Goal: Transaction & Acquisition: Book appointment/travel/reservation

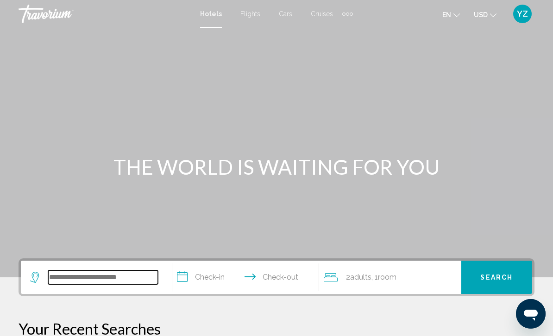
click at [91, 275] on input "Search widget" at bounding box center [103, 278] width 110 height 14
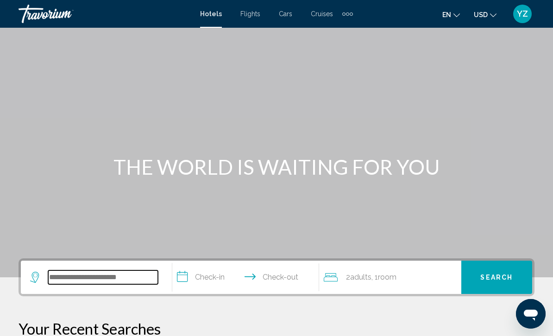
scroll to position [10, 0]
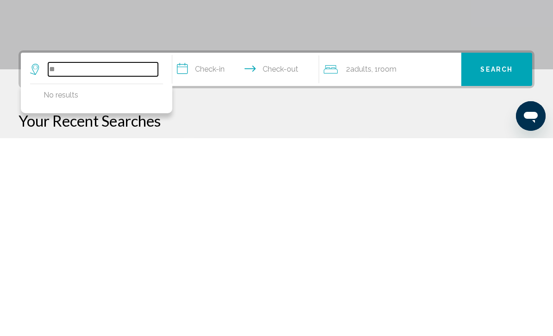
type input "*"
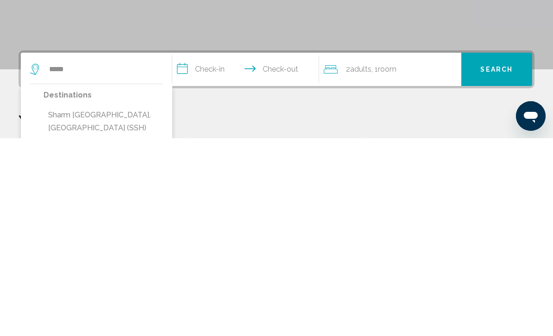
click at [132, 305] on button "Sharm [GEOGRAPHIC_DATA], [GEOGRAPHIC_DATA] (SSH)" at bounding box center [103, 320] width 119 height 31
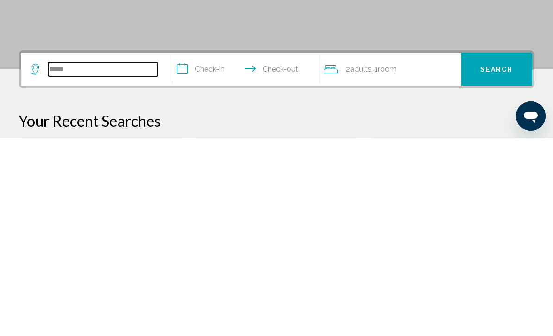
type input "**********"
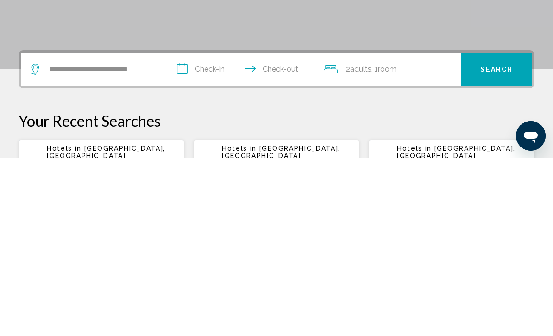
click at [181, 231] on input "**********" at bounding box center [247, 249] width 150 height 36
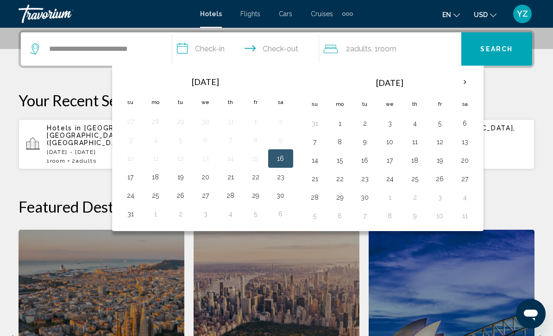
click at [125, 179] on button "17" at bounding box center [130, 177] width 15 height 13
click at [282, 157] on button "16" at bounding box center [280, 158] width 15 height 13
type input "**********"
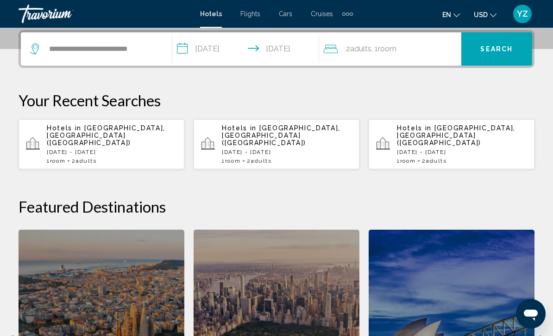
click at [495, 47] on span "Search" at bounding box center [496, 49] width 32 height 7
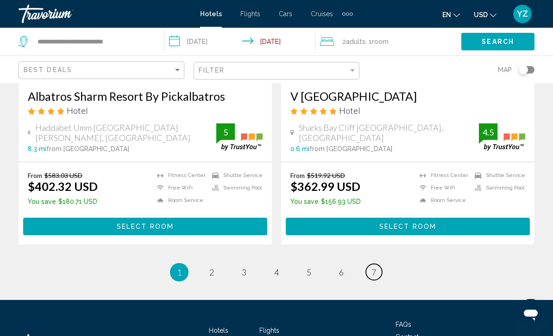
click at [370, 264] on link "page 7" at bounding box center [374, 272] width 16 height 16
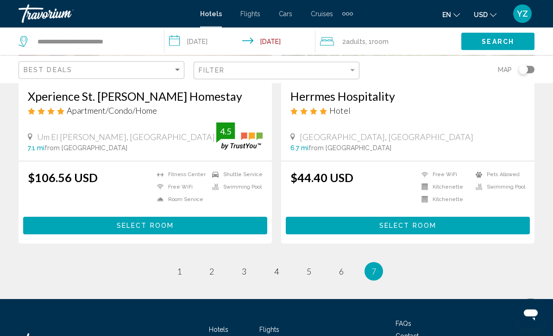
scroll to position [229, 0]
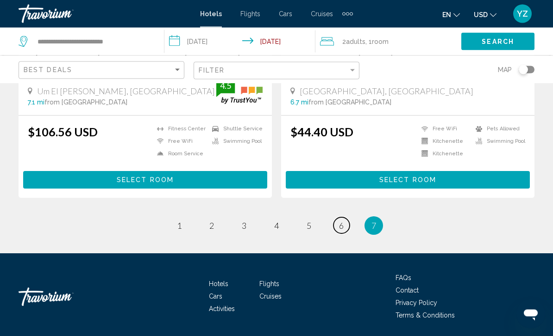
click at [346, 227] on link "page 6" at bounding box center [341, 226] width 16 height 16
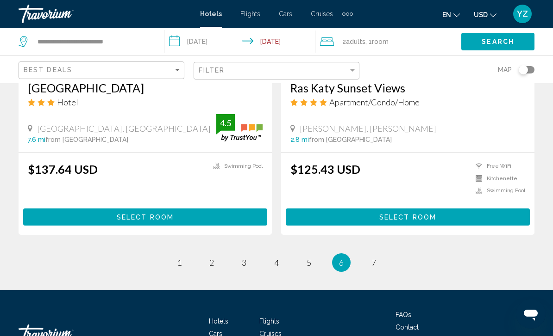
scroll to position [1892, 0]
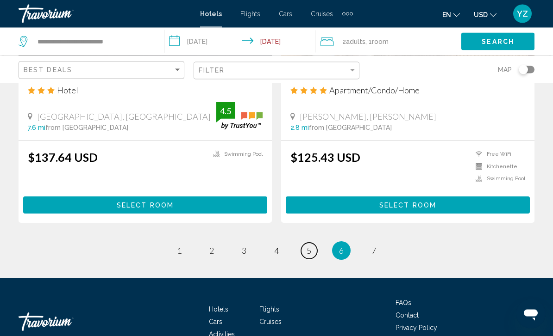
click at [304, 243] on link "page 5" at bounding box center [309, 251] width 16 height 16
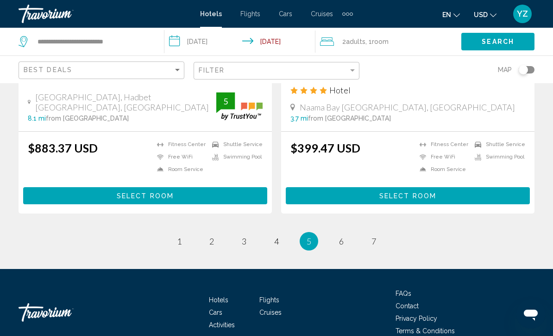
scroll to position [1909, 0]
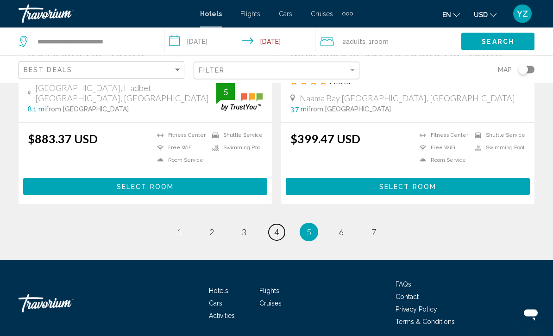
click at [274, 228] on span "4" at bounding box center [276, 233] width 5 height 10
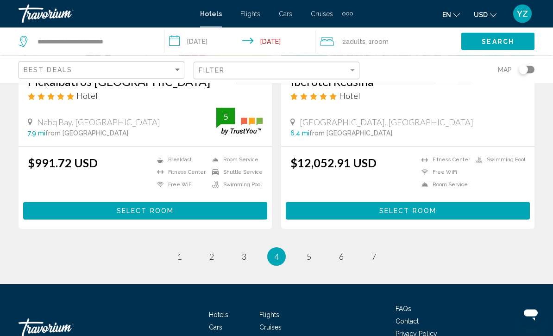
scroll to position [1884, 0]
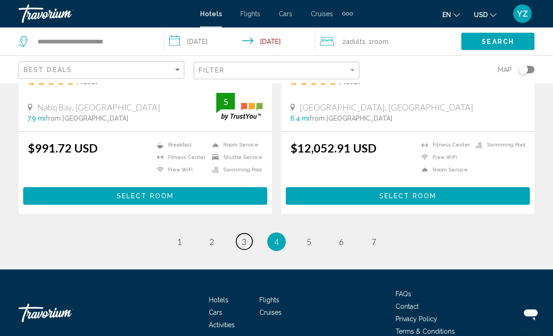
click at [246, 234] on link "page 3" at bounding box center [244, 242] width 16 height 16
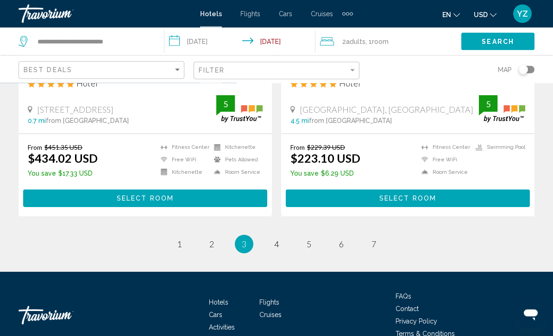
scroll to position [1907, 0]
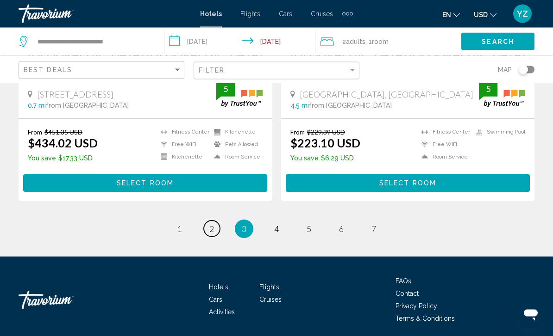
click at [216, 226] on link "page 2" at bounding box center [212, 229] width 16 height 16
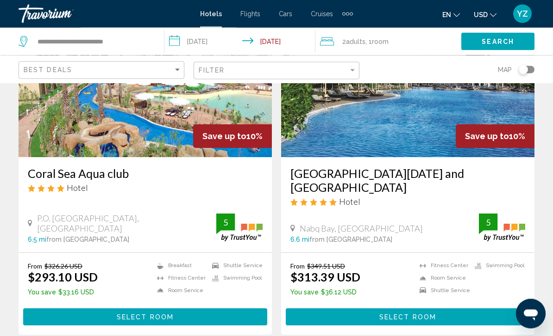
scroll to position [1895, 0]
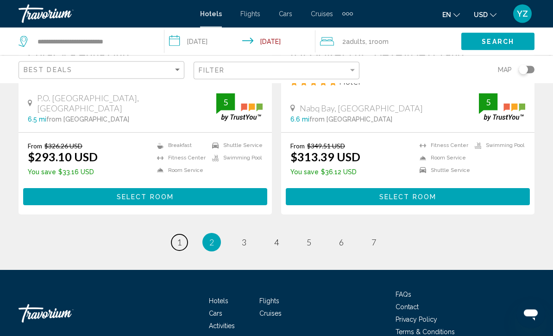
click at [182, 235] on link "page 1" at bounding box center [179, 243] width 16 height 16
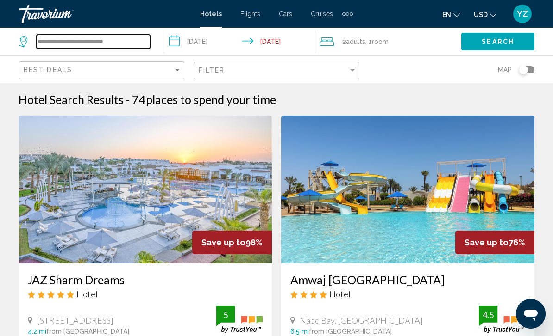
click at [136, 43] on input "**********" at bounding box center [93, 42] width 113 height 14
type input "*****"
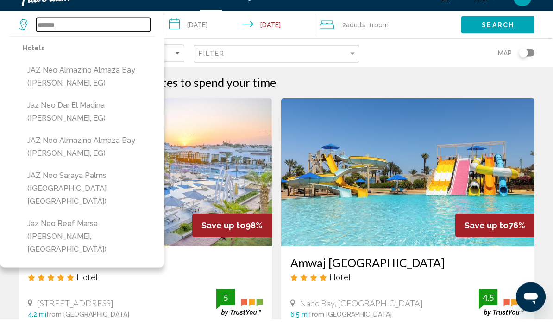
click at [84, 35] on input "*******" at bounding box center [93, 42] width 113 height 14
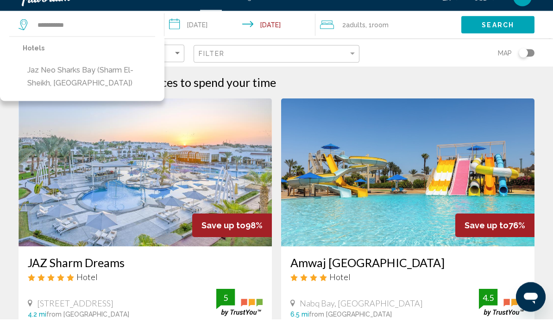
click at [108, 78] on button "Jaz Neo Sharks Bay (Sharm El-Sheikh, [GEOGRAPHIC_DATA])" at bounding box center [89, 93] width 132 height 31
type input "**********"
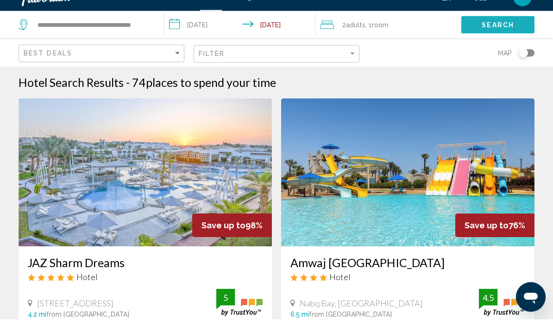
click at [513, 38] on span "Search" at bounding box center [497, 41] width 32 height 7
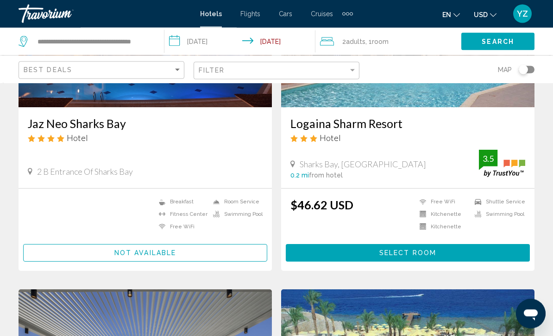
scroll to position [156, 0]
click at [177, 254] on button "Not available" at bounding box center [145, 252] width 244 height 17
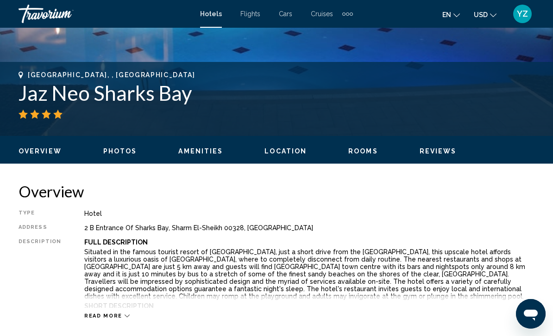
scroll to position [335, 0]
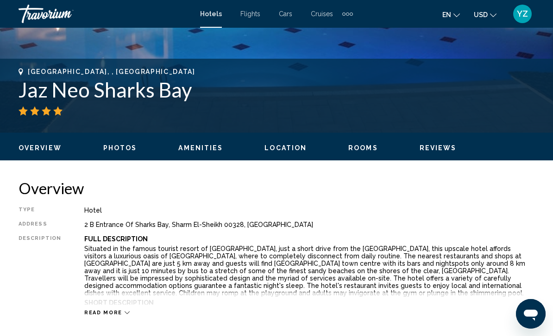
click at [535, 317] on icon "Открыть окно обмена сообщениями" at bounding box center [530, 315] width 14 height 11
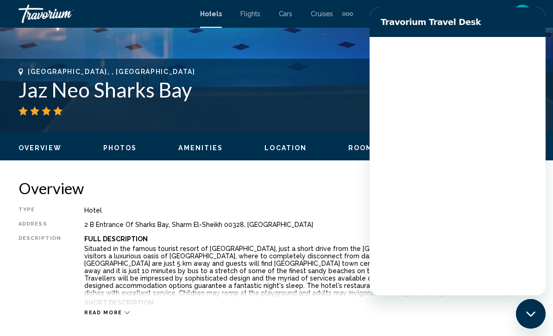
scroll to position [0, 0]
type textarea "*"
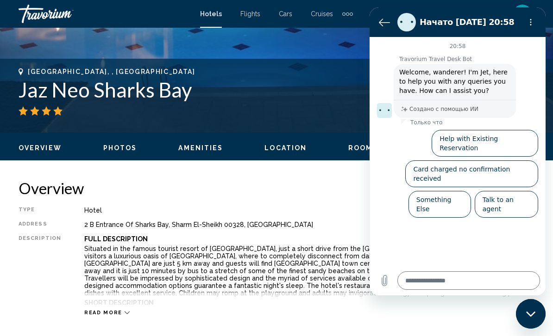
click at [379, 25] on icon "Вернуться к списку разговоров" at bounding box center [384, 22] width 11 height 11
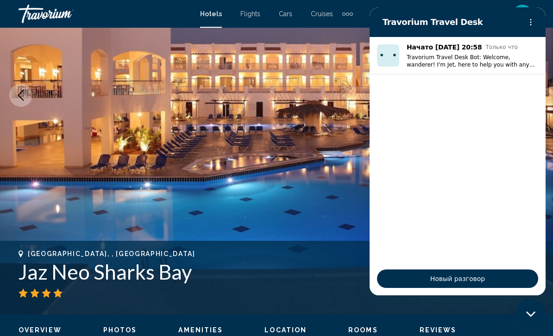
scroll to position [152, 0]
click at [320, 251] on div "[GEOGRAPHIC_DATA], , [GEOGRAPHIC_DATA]" at bounding box center [277, 254] width 516 height 7
click at [309, 280] on h1 "Jaz Neo Sharks Bay" at bounding box center [277, 273] width 516 height 24
click at [472, 285] on span "Новый разговор" at bounding box center [457, 279] width 145 height 11
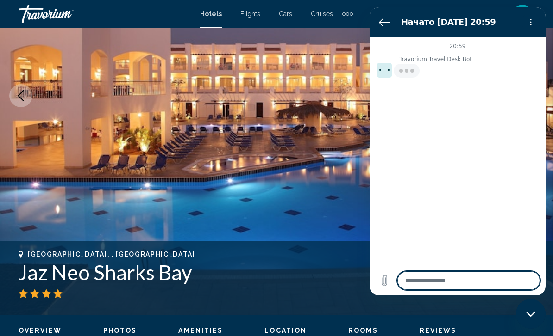
type textarea "*"
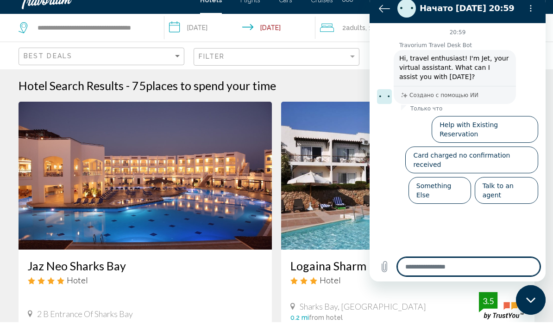
scroll to position [17, 0]
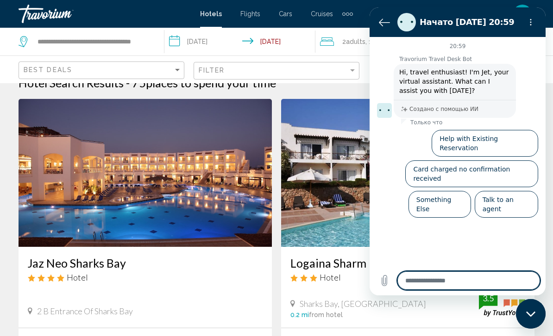
click at [193, 280] on div "Hotel" at bounding box center [145, 278] width 235 height 10
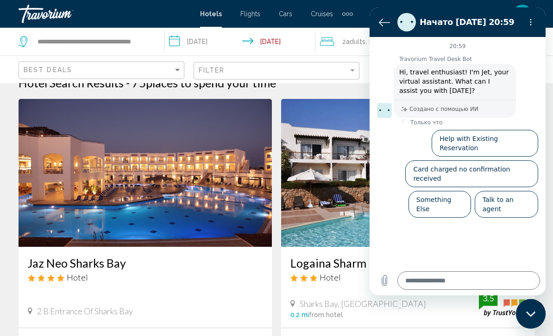
click at [357, 62] on mat-form-field "Filter" at bounding box center [276, 71] width 166 height 18
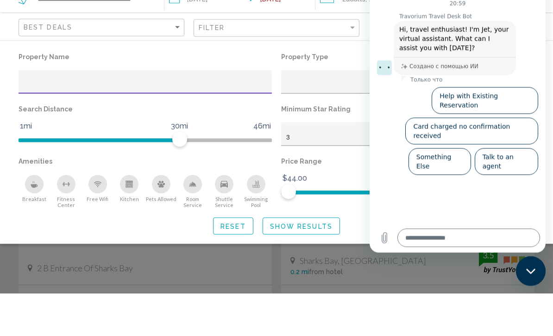
scroll to position [60, 0]
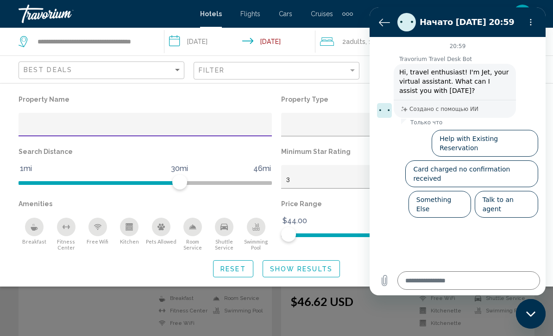
click at [323, 129] on div "Property type" at bounding box center [403, 128] width 235 height 7
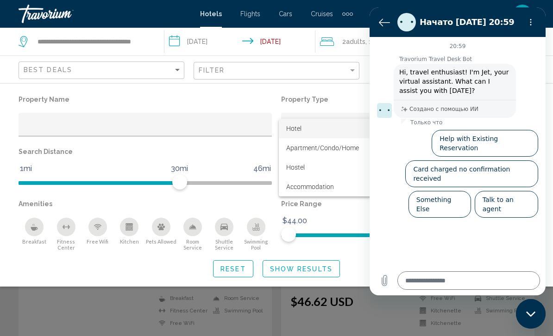
click at [340, 14] on div at bounding box center [276, 168] width 553 height 336
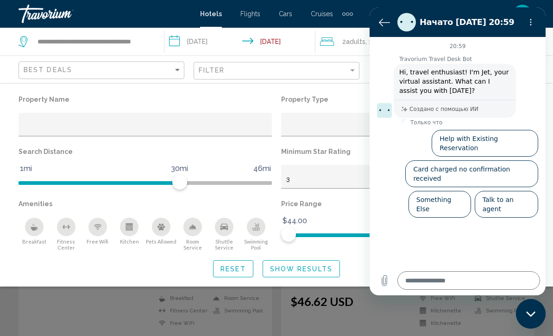
click at [352, 10] on div "Extra navigation items" at bounding box center [347, 14] width 11 height 14
click at [339, 30] on span "Activities" at bounding box center [332, 30] width 26 height 7
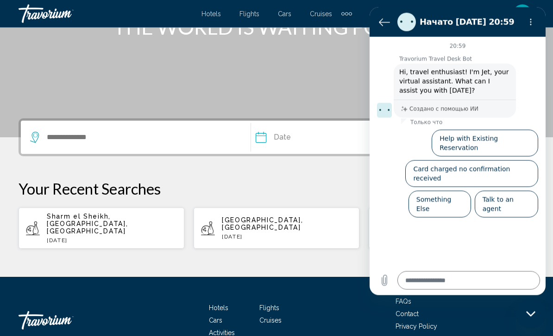
scroll to position [148, 0]
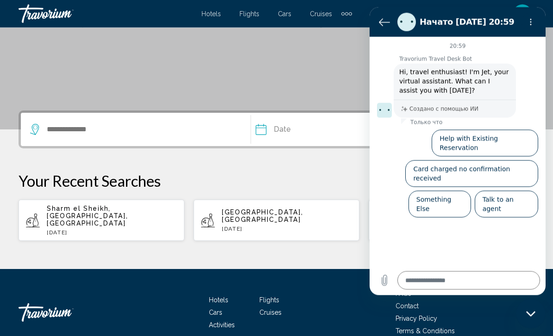
click at [116, 213] on div "Sharm el Sheikh, [GEOGRAPHIC_DATA], [GEOGRAPHIC_DATA] [DATE]" at bounding box center [112, 220] width 130 height 31
type input "**********"
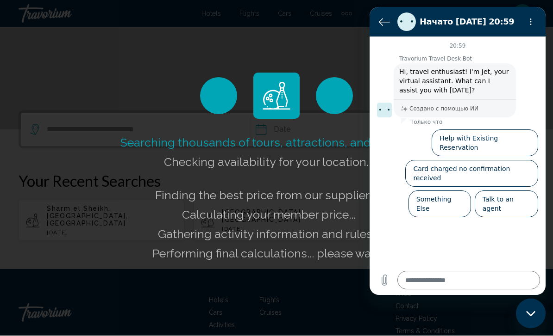
click at [534, 20] on icon "Меню параметров" at bounding box center [530, 21] width 7 height 7
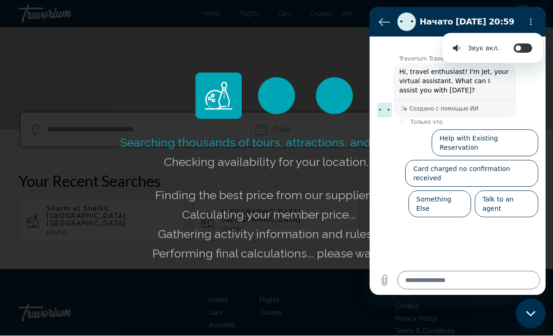
click at [378, 25] on button "Вернуться к списку разговоров" at bounding box center [384, 21] width 19 height 19
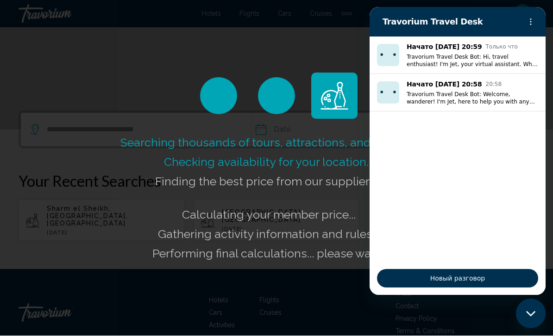
click at [532, 322] on div "Закрыть окно обмена сообщениями" at bounding box center [531, 314] width 28 height 28
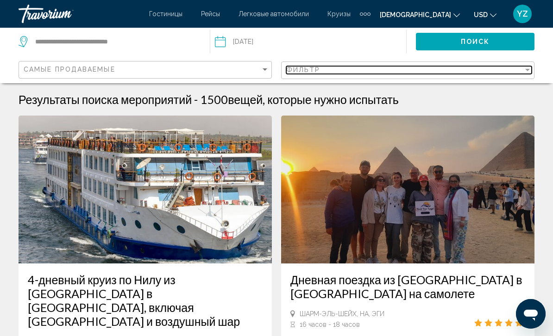
click at [526, 70] on div "фильтр" at bounding box center [527, 70] width 5 height 2
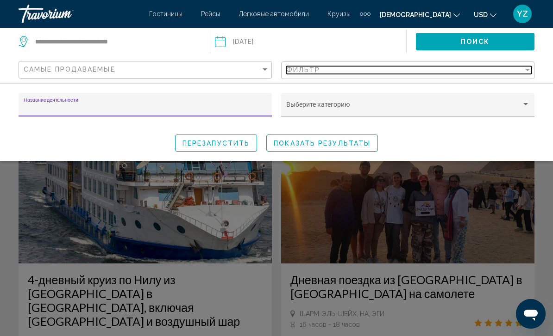
click at [527, 71] on div "фильтр" at bounding box center [527, 69] width 8 height 7
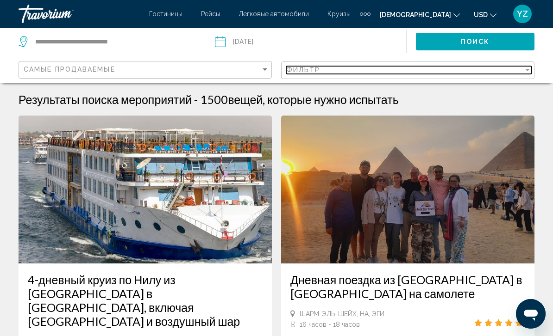
click at [522, 72] on div "фильтр" at bounding box center [404, 69] width 237 height 7
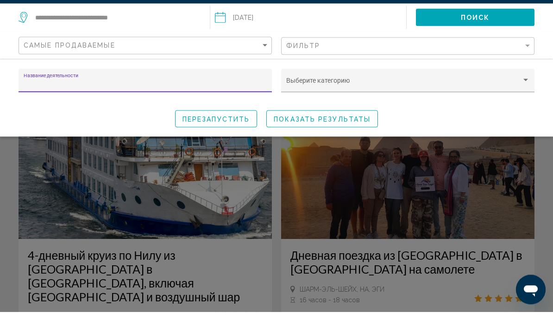
click at [523, 103] on div "Виджет поиска" at bounding box center [525, 104] width 5 height 2
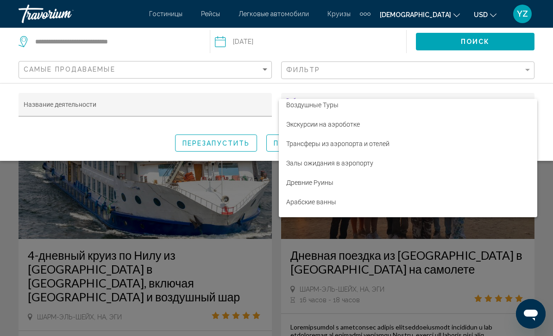
scroll to position [94, 0]
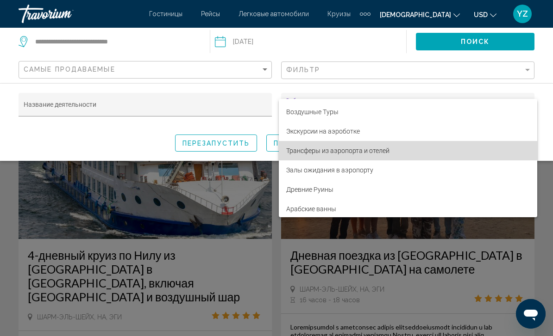
click at [387, 148] on span "Трансферы из аэропорта и отелей" at bounding box center [407, 150] width 243 height 19
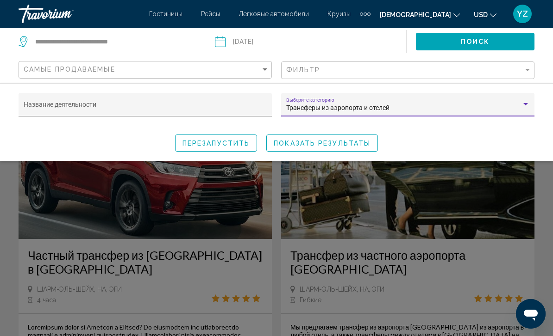
click at [346, 142] on span "ПОКАЗАТЬ РЕЗУЛЬТАТЫ" at bounding box center [322, 143] width 97 height 7
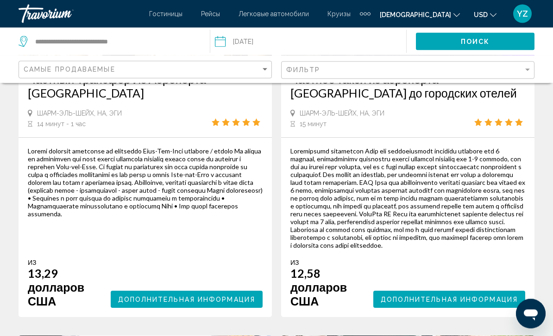
scroll to position [995, 0]
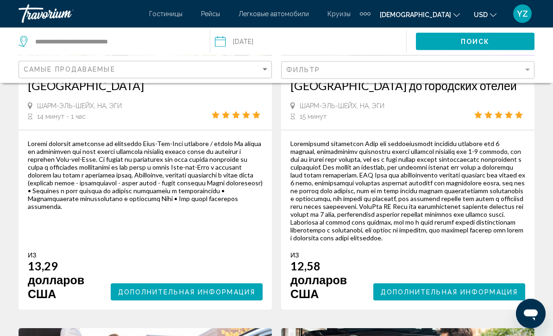
click at [217, 297] on span "Дополнительная информация" at bounding box center [186, 292] width 137 height 7
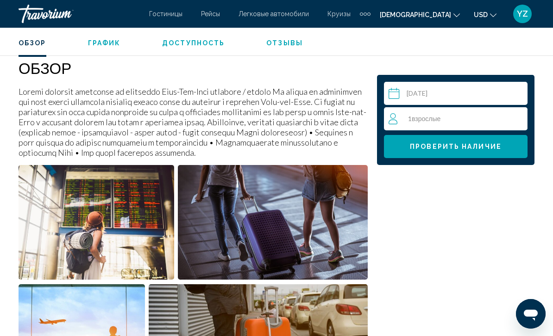
scroll to position [457, 0]
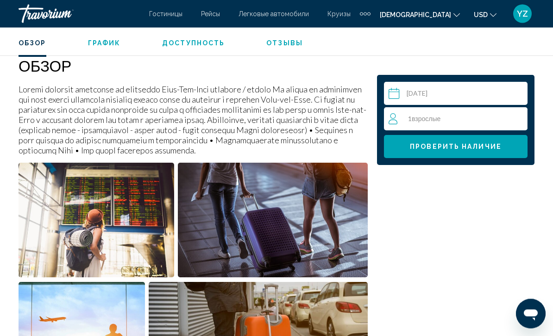
click at [498, 121] on div "1 Взрослые Adults" at bounding box center [457, 118] width 138 height 11
click at [518, 116] on icon "Усиление взрослых" at bounding box center [518, 118] width 8 height 8
click at [521, 119] on icon "Усиление взрослых" at bounding box center [518, 118] width 8 height 11
click at [517, 118] on icon "Усиление взрослых" at bounding box center [518, 118] width 8 height 8
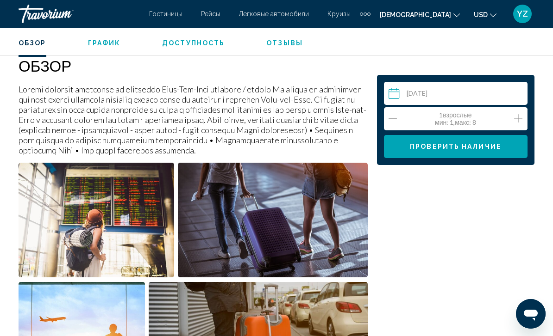
click at [493, 145] on span "Проверить наличие" at bounding box center [456, 146] width 92 height 7
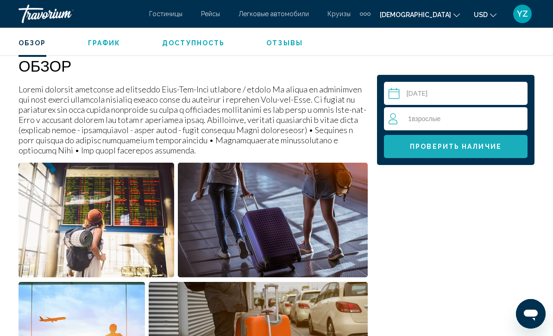
click at [493, 148] on span "Проверить наличие" at bounding box center [456, 146] width 92 height 7
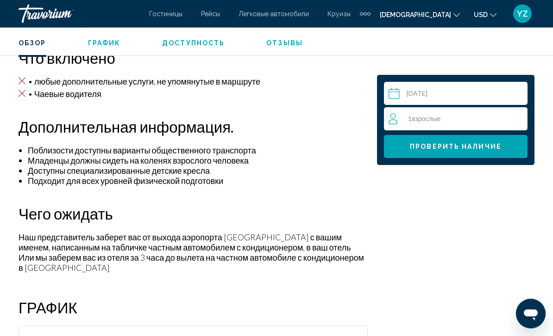
scroll to position [948, 0]
click at [472, 148] on span "Проверить наличие" at bounding box center [456, 146] width 92 height 7
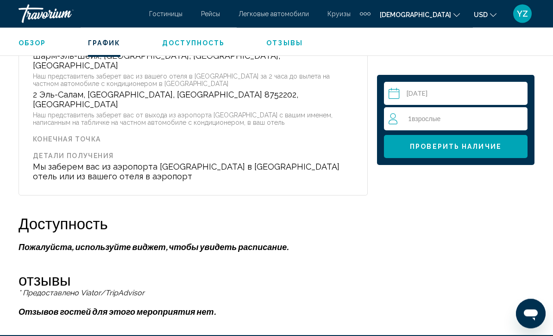
scroll to position [1409, 0]
click at [244, 242] on p "Пожалуйста, используйте виджет, чтобы увидеть расписание." at bounding box center [193, 247] width 349 height 10
click at [68, 214] on h2 "Доступность" at bounding box center [63, 223] width 89 height 19
click at [73, 271] on h2 "отзывы" at bounding box center [193, 280] width 349 height 19
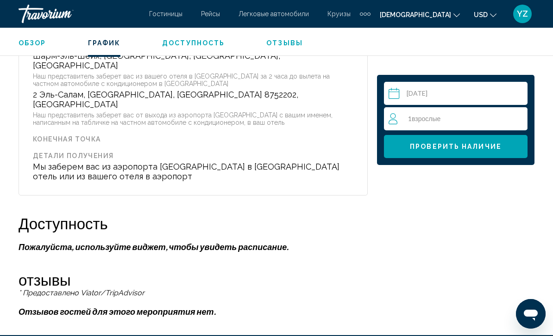
scroll to position [1429, 0]
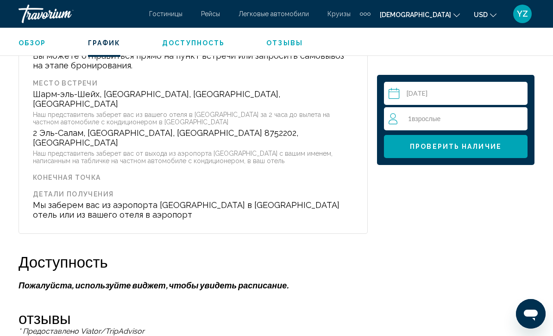
scroll to position [1372, 0]
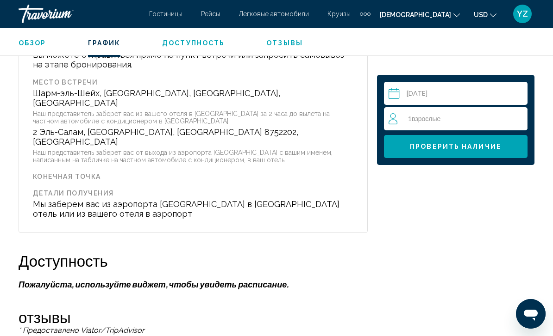
click at [492, 150] on span "Проверить наличие" at bounding box center [456, 146] width 92 height 7
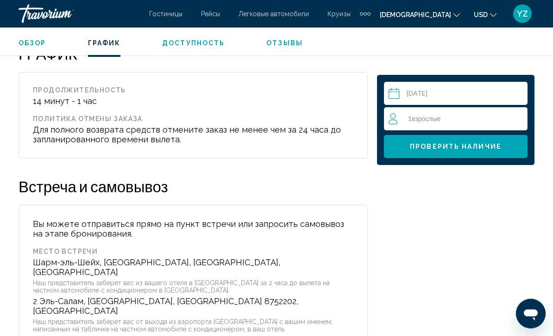
scroll to position [1202, 0]
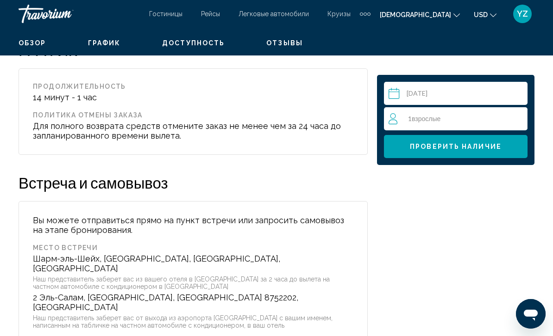
click at [108, 45] on span "ГРАФИК" at bounding box center [104, 42] width 33 height 7
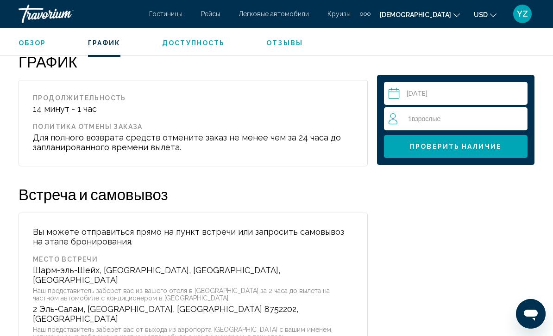
scroll to position [1194, 0]
click at [200, 42] on span "Доступность" at bounding box center [193, 42] width 62 height 7
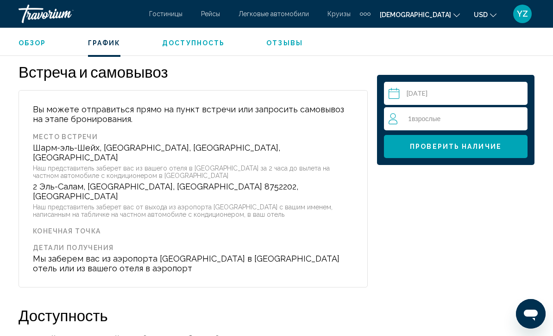
scroll to position [1506, 0]
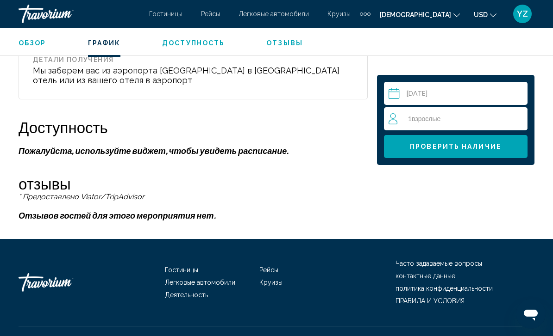
click at [103, 39] on span "ГРАФИК" at bounding box center [104, 42] width 33 height 7
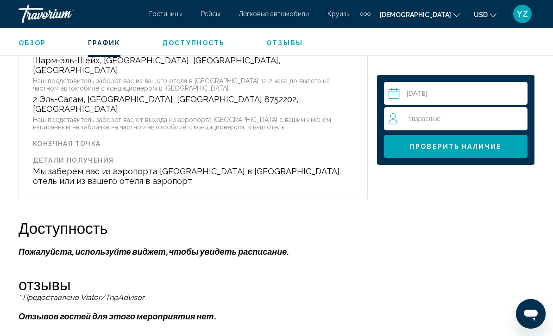
scroll to position [1195, 0]
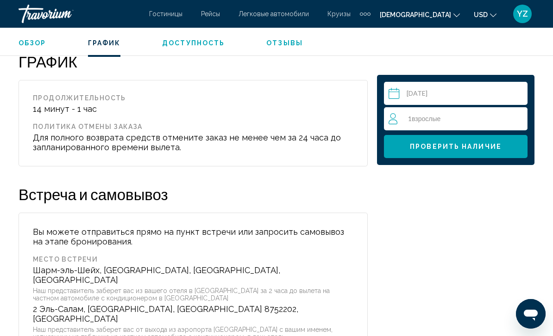
click at [22, 40] on span "ОБЗОР" at bounding box center [33, 42] width 28 height 7
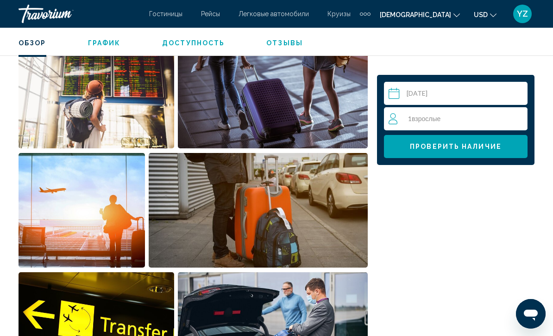
scroll to position [459, 0]
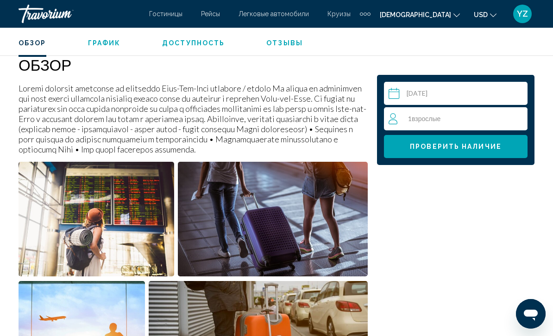
click at [284, 45] on span "отзывы" at bounding box center [284, 42] width 37 height 7
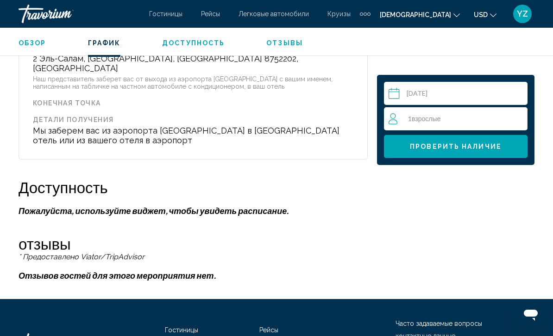
scroll to position [1506, 0]
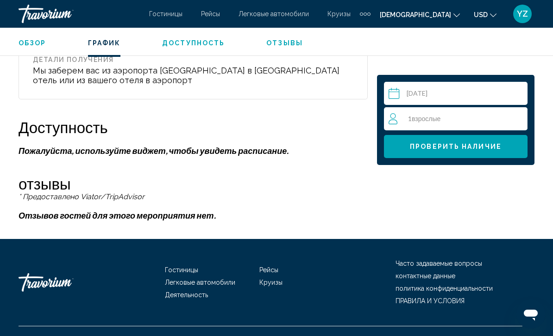
click at [103, 211] on p "Отзывов гостей для этого мероприятия нет." at bounding box center [193, 216] width 349 height 10
click at [83, 187] on div "отзывы * Предоставлено Viator/TripAdvisor Load More Reviews Отзывов гостей для …" at bounding box center [193, 197] width 349 height 46
click at [534, 322] on icon "Открыть окно обмена сообщениями" at bounding box center [530, 314] width 17 height 17
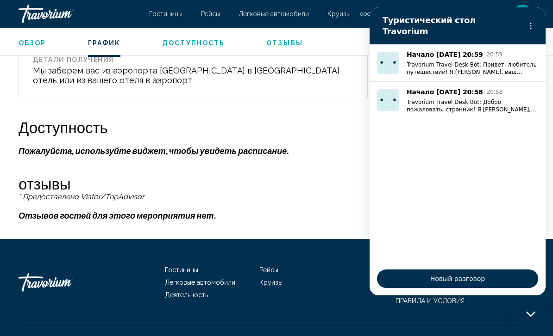
click at [491, 285] on span "Новый разговор" at bounding box center [457, 279] width 145 height 11
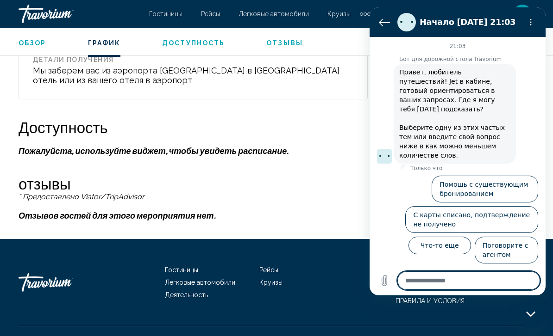
click at [533, 315] on icon "Закрыть окно обмена сообщениями" at bounding box center [531, 314] width 10 height 6
type textarea "*"
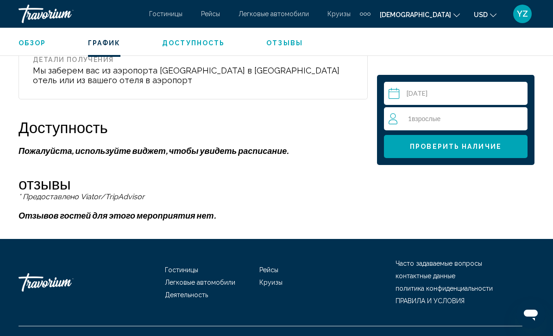
click at [509, 154] on button "Проверить наличие" at bounding box center [455, 146] width 143 height 23
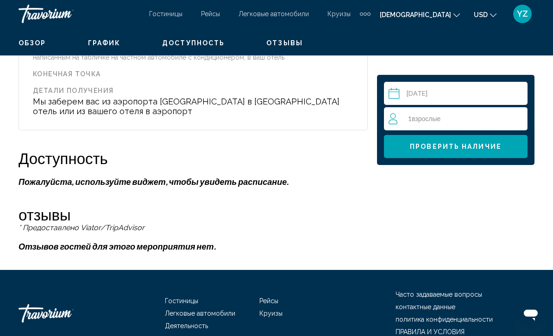
scroll to position [1475, 0]
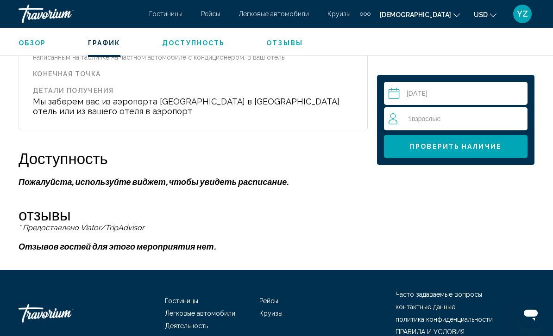
click at [180, 242] on p "Отзывов гостей для этого мероприятия нет." at bounding box center [193, 247] width 349 height 10
click at [121, 224] on p "* Предоставлено Viator/TripAdvisor" at bounding box center [193, 228] width 349 height 8
click at [258, 177] on p "Пожалуйста, используйте виджет, чтобы увидеть расписание." at bounding box center [193, 182] width 349 height 10
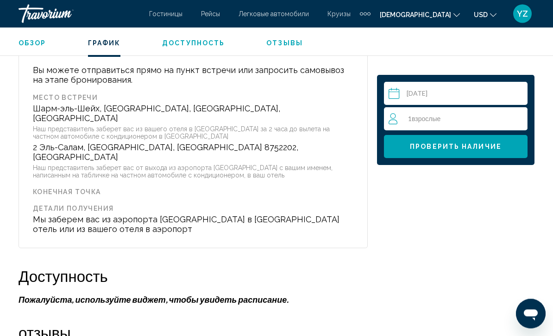
click at [203, 43] on span "Доступность" at bounding box center [193, 42] width 62 height 7
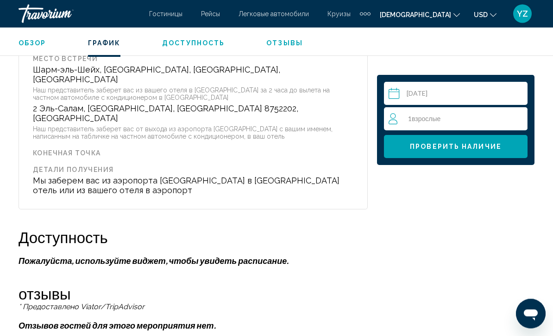
scroll to position [1506, 0]
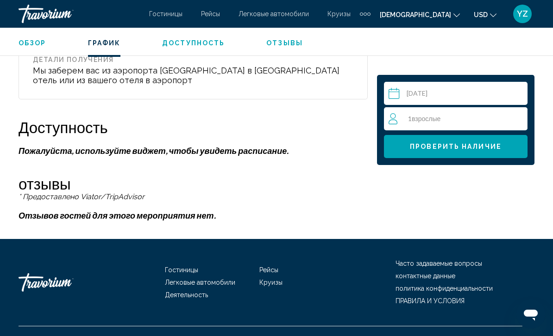
click at [288, 42] on span "отзывы" at bounding box center [284, 42] width 37 height 7
click at [491, 152] on button "Проверить наличие" at bounding box center [455, 146] width 143 height 23
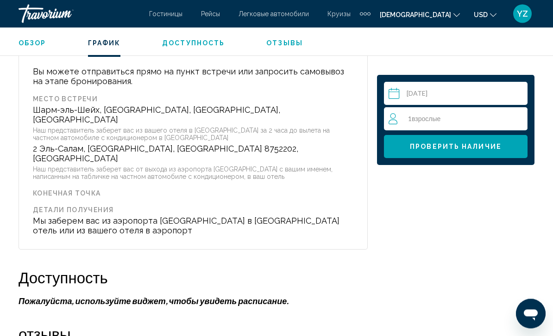
scroll to position [1346, 0]
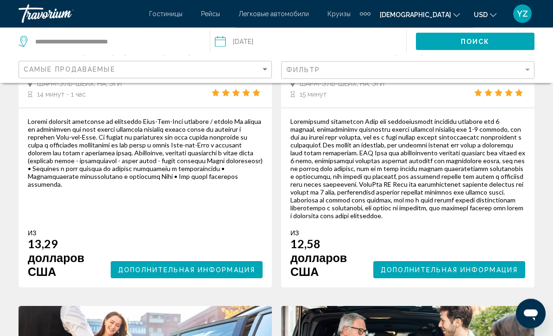
scroll to position [1039, 0]
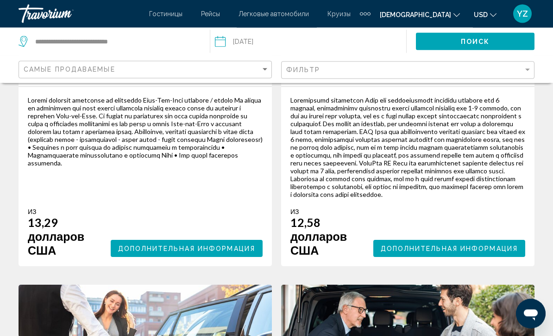
click at [474, 267] on div "из 12,58 долларов США Дополнительная информация" at bounding box center [407, 177] width 253 height 180
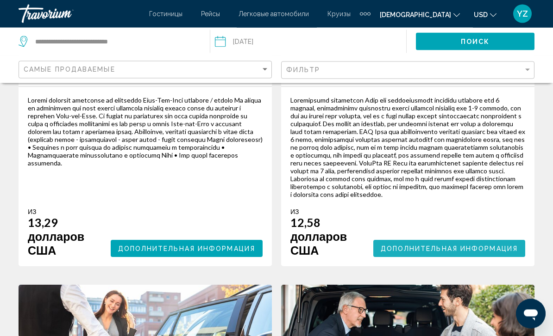
scroll to position [1039, 0]
click at [477, 257] on button "Дополнительная информация" at bounding box center [449, 248] width 152 height 17
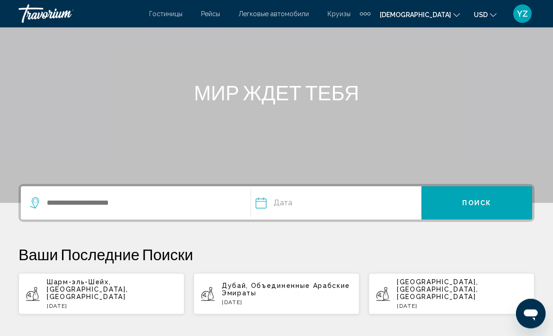
scroll to position [85, 0]
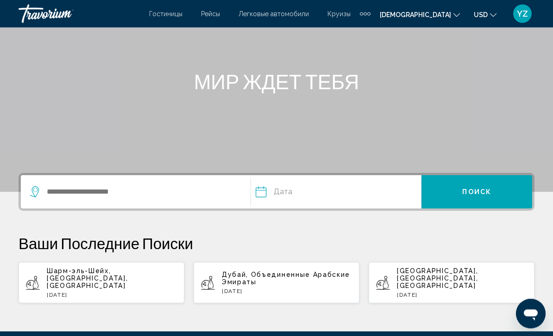
click at [137, 280] on p "Шарм-эль-Шейх, [GEOGRAPHIC_DATA], [GEOGRAPHIC_DATA]" at bounding box center [112, 279] width 130 height 22
type input "**********"
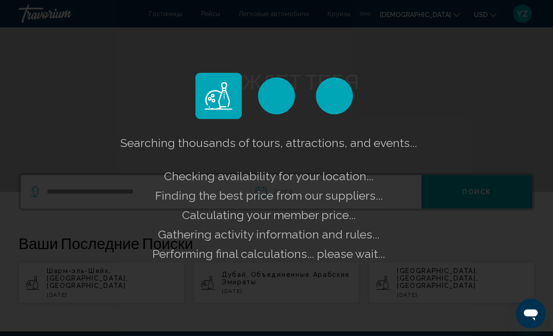
scroll to position [86, 0]
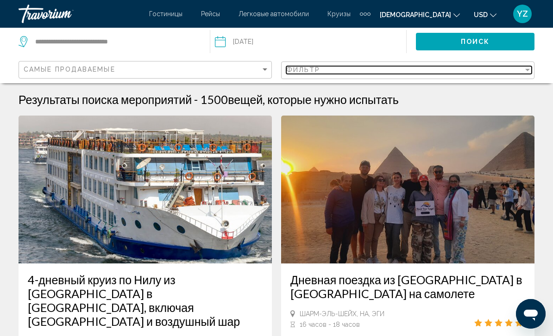
click at [530, 71] on div "фильтр" at bounding box center [527, 69] width 8 height 7
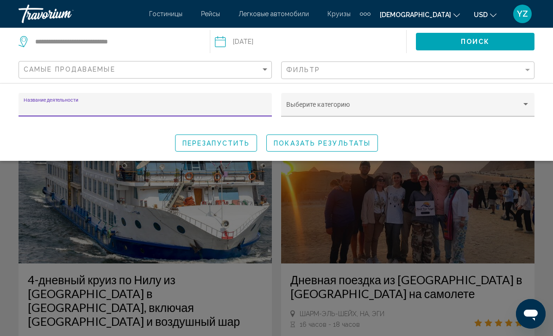
click at [527, 105] on div "Виджет поиска" at bounding box center [525, 104] width 5 height 2
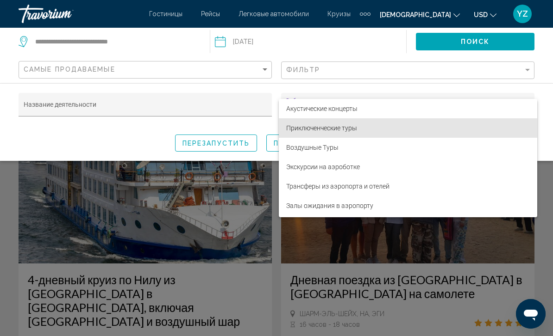
scroll to position [59, 0]
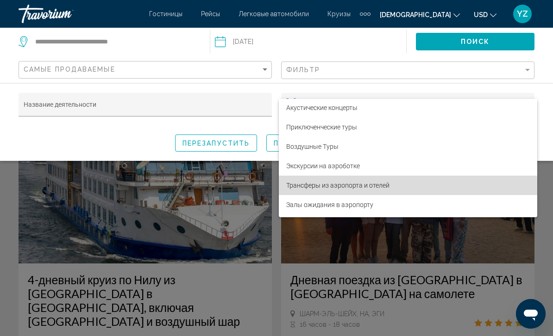
click at [380, 192] on span "Трансферы из аэропорта и отелей" at bounding box center [407, 185] width 243 height 19
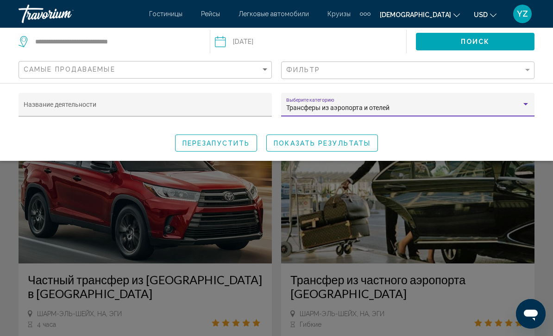
click at [485, 43] on span "ПОИСК" at bounding box center [475, 41] width 29 height 7
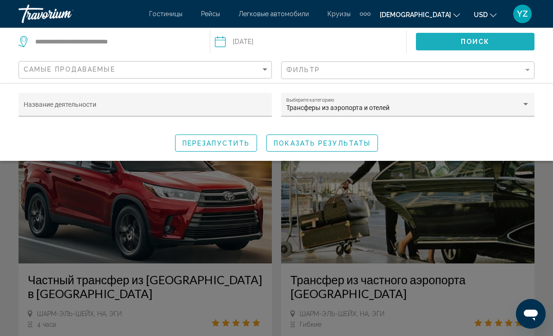
click at [502, 40] on button "ПОИСК" at bounding box center [475, 41] width 118 height 17
click at [357, 143] on span "ПОКАЗАТЬ РЕЗУЛЬТАТЫ" at bounding box center [322, 143] width 97 height 7
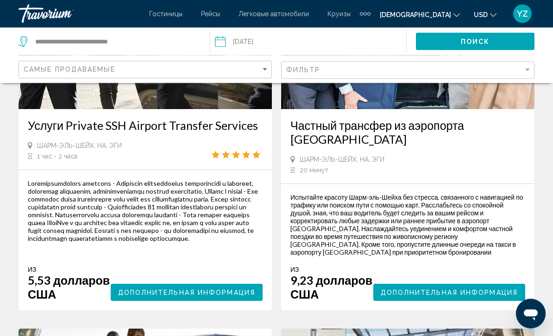
scroll to position [1335, 0]
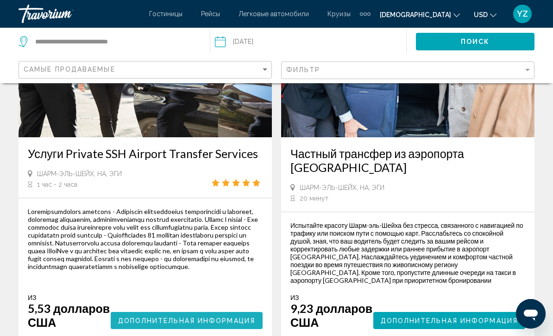
click at [223, 325] on span "Дополнительная информация" at bounding box center [186, 321] width 137 height 7
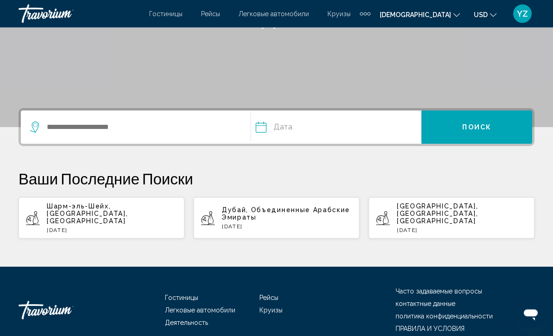
scroll to position [150, 0]
click at [124, 214] on p "Шарм-эль-Шейх, [GEOGRAPHIC_DATA], [GEOGRAPHIC_DATA]" at bounding box center [112, 214] width 130 height 22
type input "**********"
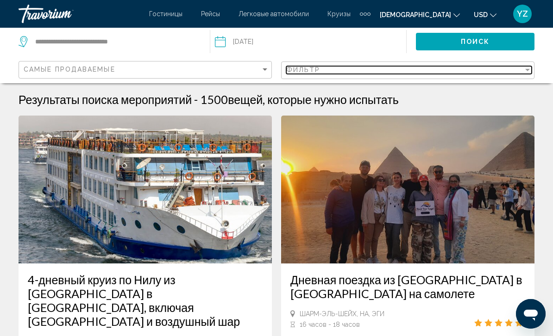
click at [531, 69] on div "фильтр" at bounding box center [527, 69] width 8 height 7
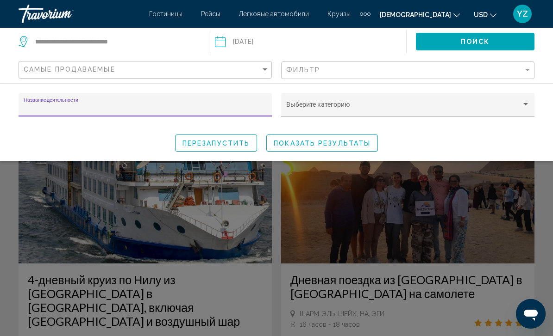
click at [521, 106] on span "Виджет поиска" at bounding box center [403, 108] width 235 height 7
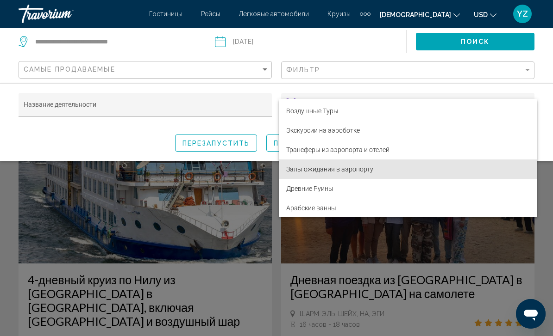
scroll to position [96, 0]
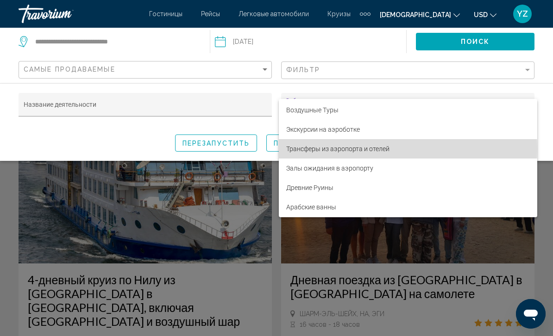
click at [377, 149] on span "Трансферы из аэропорта и отелей" at bounding box center [407, 148] width 243 height 19
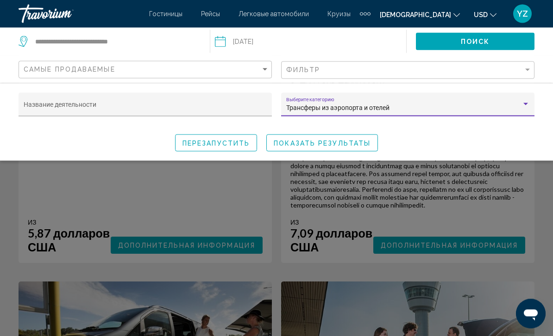
scroll to position [1810, 0]
click at [479, 283] on div "Виджет поиска" at bounding box center [276, 235] width 553 height 202
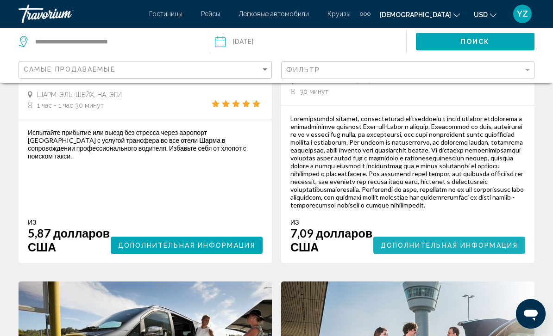
click at [481, 249] on span "Дополнительная информация" at bounding box center [448, 245] width 137 height 7
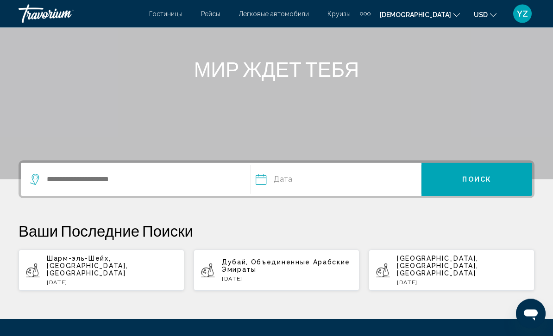
scroll to position [155, 0]
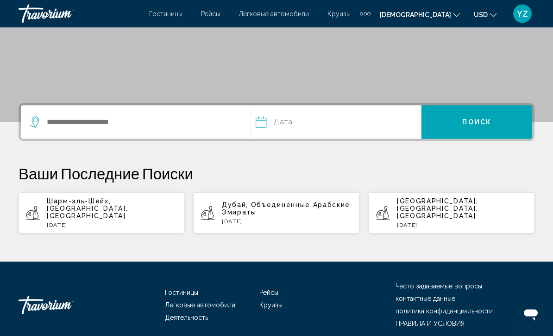
click at [97, 210] on p "Шарм-эль-Шейх, [GEOGRAPHIC_DATA], [GEOGRAPHIC_DATA]" at bounding box center [112, 209] width 130 height 22
type input "**********"
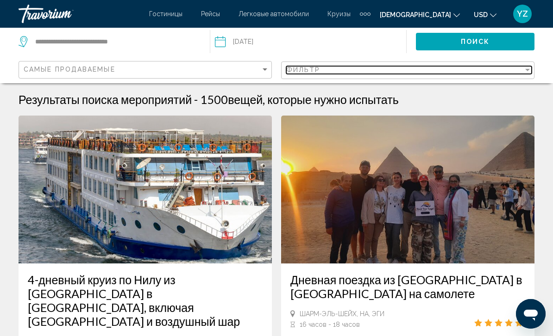
click at [528, 69] on div "фильтр" at bounding box center [527, 70] width 5 height 2
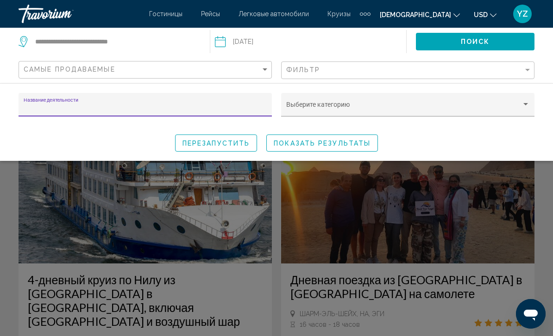
click at [221, 43] on input "Дата: 16 августа 2025 года" at bounding box center [262, 43] width 100 height 31
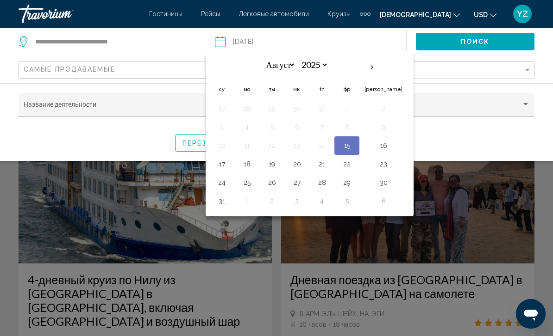
click at [224, 159] on button "17" at bounding box center [221, 164] width 15 height 13
type input "**********"
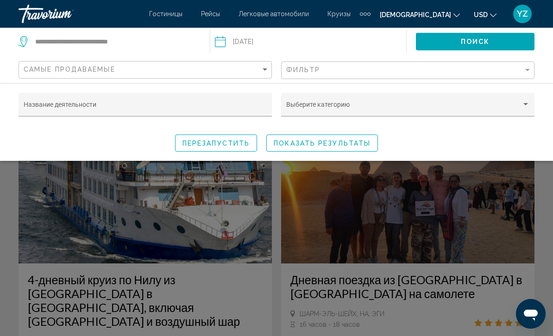
click at [524, 108] on div "Виджет поиска" at bounding box center [525, 104] width 8 height 7
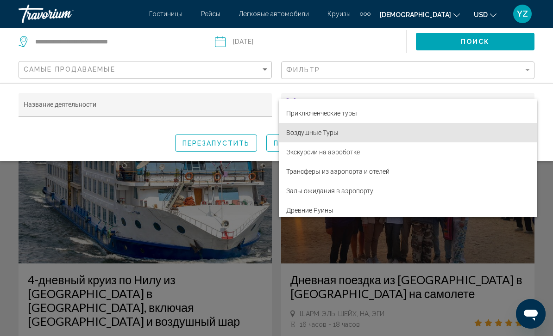
scroll to position [74, 0]
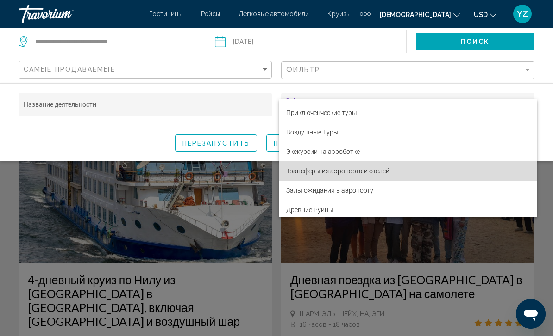
click at [383, 170] on span "Трансферы из аэропорта и отелей" at bounding box center [407, 171] width 243 height 19
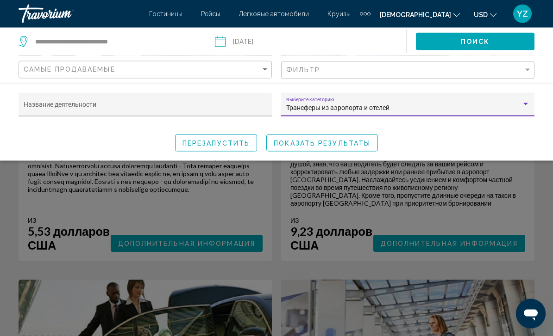
click at [501, 261] on div "Виджет поиска" at bounding box center [276, 235] width 553 height 202
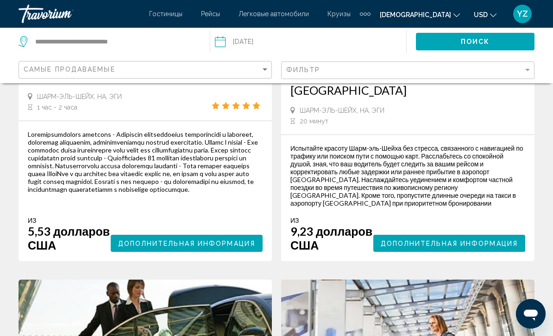
click at [486, 248] on span "Дополнительная информация" at bounding box center [448, 243] width 137 height 7
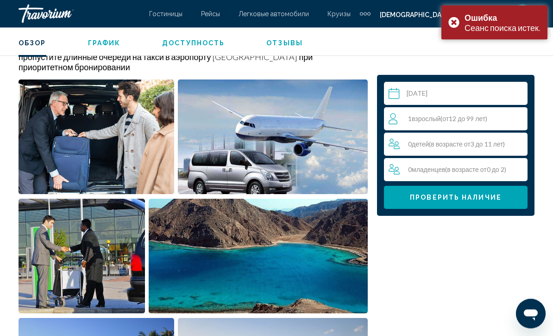
scroll to position [541, 0]
click at [512, 120] on div "1 взрослый ( от 12 до 99 лет)" at bounding box center [457, 118] width 138 height 11
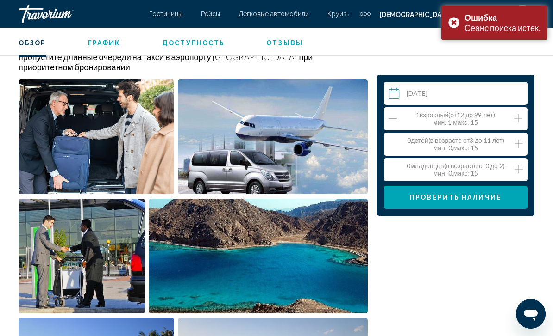
click at [518, 118] on icon "Усиление взрослых" at bounding box center [518, 118] width 8 height 8
click at [521, 113] on icon "Усиление взрослых" at bounding box center [518, 118] width 8 height 11
click at [521, 116] on icon "Усиление взрослых" at bounding box center [518, 118] width 8 height 11
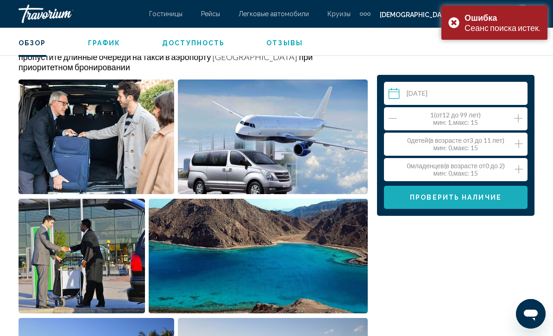
click at [503, 198] on button "Проверить наличие" at bounding box center [455, 197] width 143 height 23
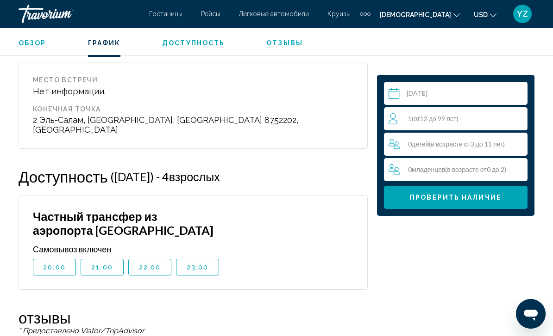
scroll to position [1525, 0]
click at [54, 264] on span "20:00" at bounding box center [54, 267] width 23 height 7
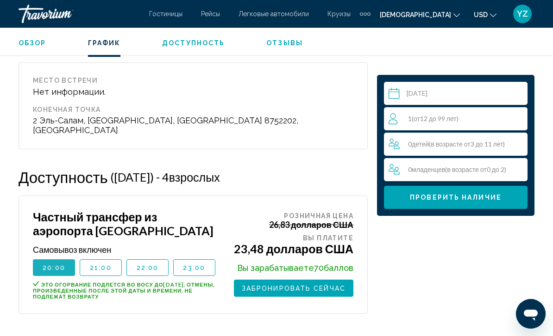
click at [53, 264] on span "20:00" at bounding box center [54, 267] width 23 height 7
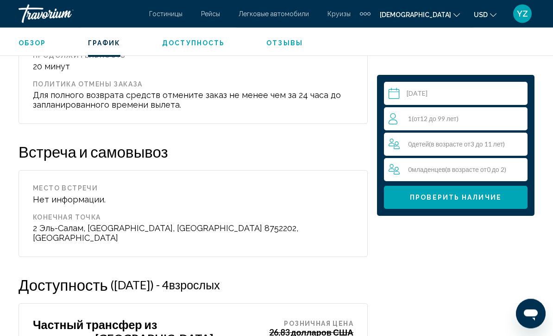
scroll to position [1379, 0]
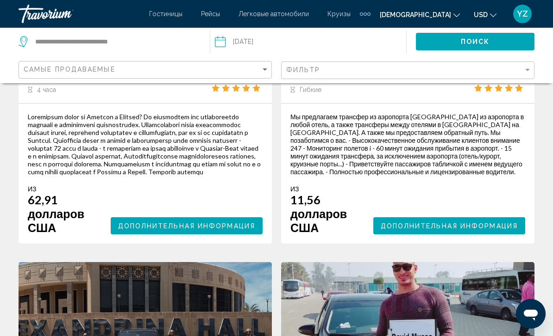
scroll to position [233, 0]
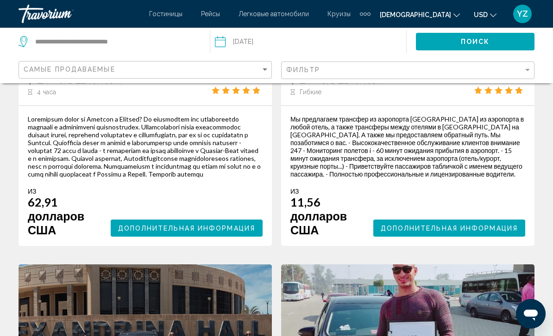
click at [494, 232] on span "Дополнительная информация" at bounding box center [448, 228] width 137 height 7
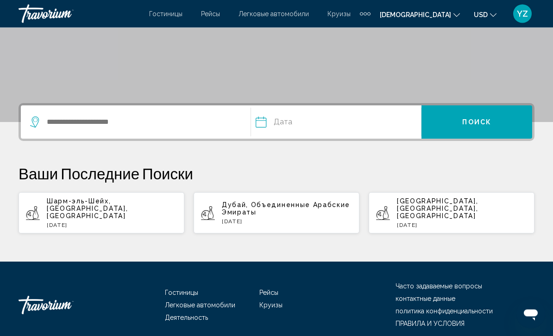
click at [133, 211] on p "Шарм-эль-Шейх, [GEOGRAPHIC_DATA], [GEOGRAPHIC_DATA]" at bounding box center [112, 209] width 130 height 22
type input "**********"
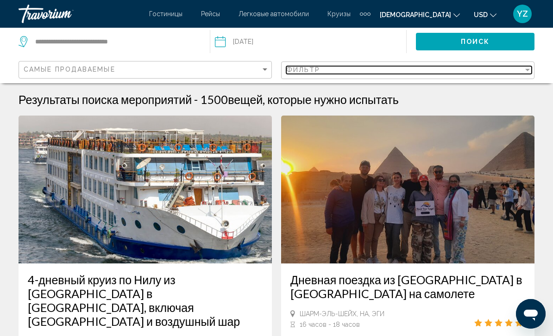
click at [524, 69] on div "фильтр" at bounding box center [527, 69] width 8 height 7
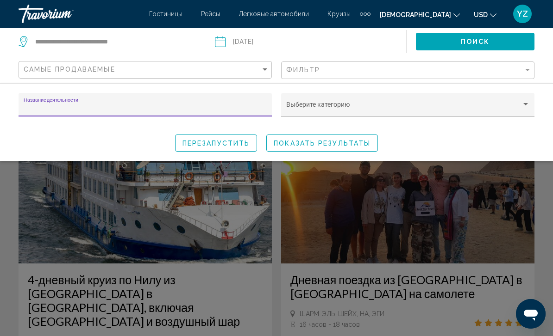
click at [525, 106] on div "Виджет поиска" at bounding box center [525, 104] width 5 height 2
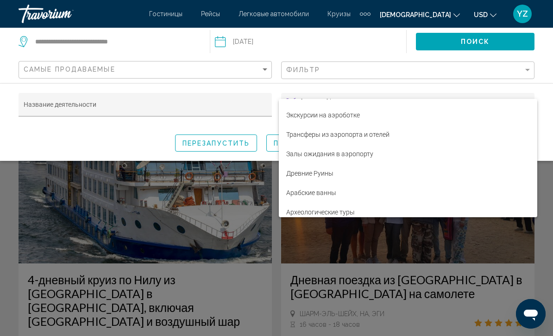
scroll to position [121, 0]
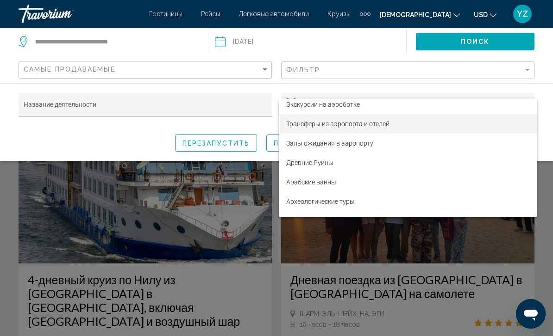
click at [380, 124] on span "Трансферы из аэропорта и отелей" at bounding box center [407, 123] width 243 height 19
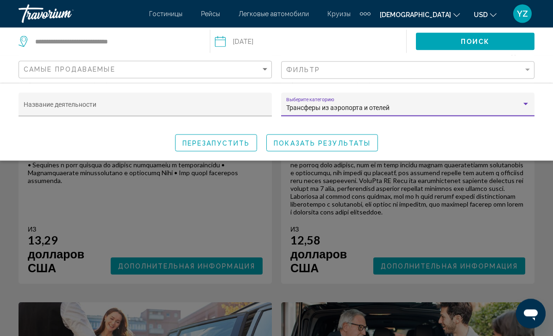
scroll to position [1022, 0]
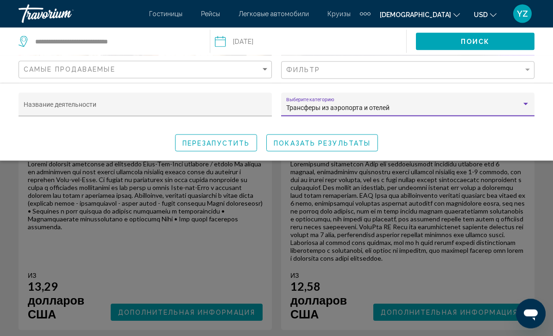
click at [492, 329] on div "Виджет поиска" at bounding box center [276, 235] width 553 height 202
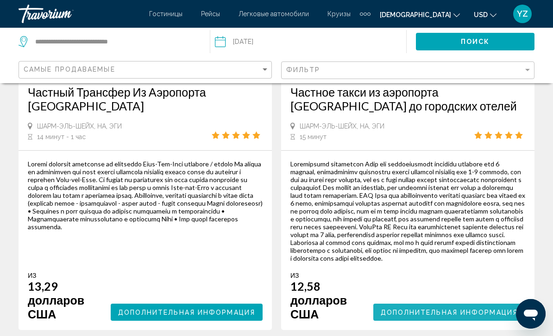
click at [488, 317] on span "Дополнительная информация" at bounding box center [448, 312] width 137 height 7
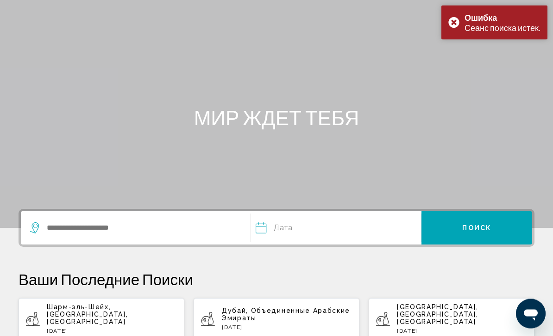
scroll to position [107, 0]
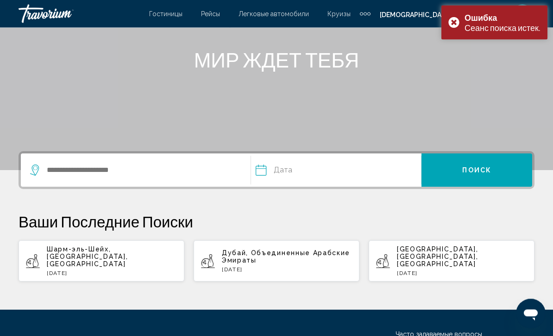
click at [146, 254] on p "Шарм-эль-Шейх, [GEOGRAPHIC_DATA], [GEOGRAPHIC_DATA]" at bounding box center [112, 257] width 130 height 22
type input "**********"
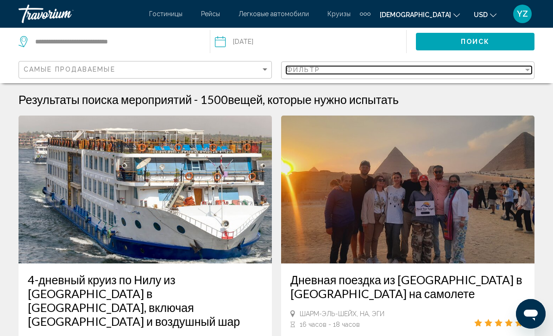
click at [523, 73] on div "фильтр" at bounding box center [527, 69] width 8 height 7
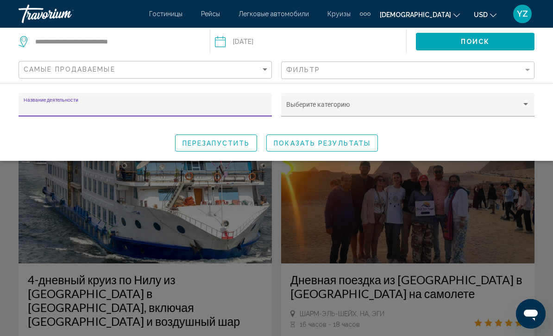
click at [528, 108] on div "Виджет поиска" at bounding box center [525, 104] width 8 height 7
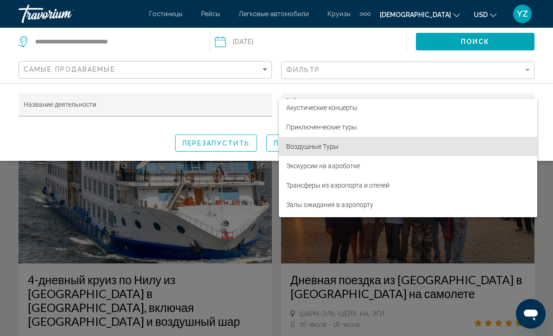
scroll to position [62, 0]
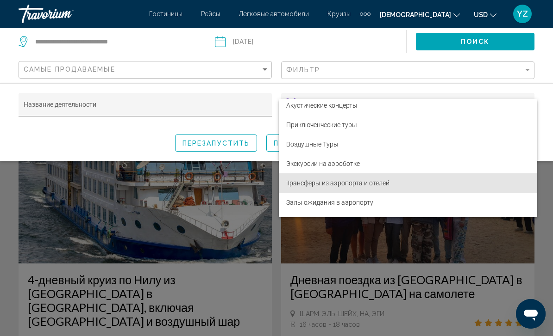
click at [392, 189] on span "Трансферы из аэропорта и отелей" at bounding box center [407, 183] width 243 height 19
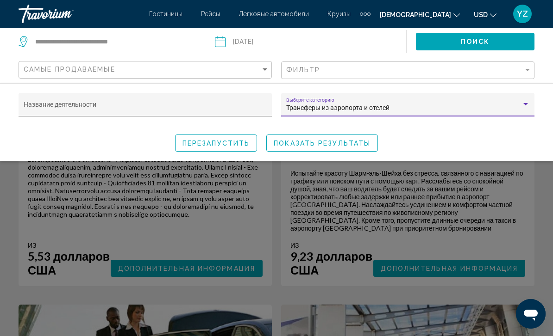
scroll to position [1384, 0]
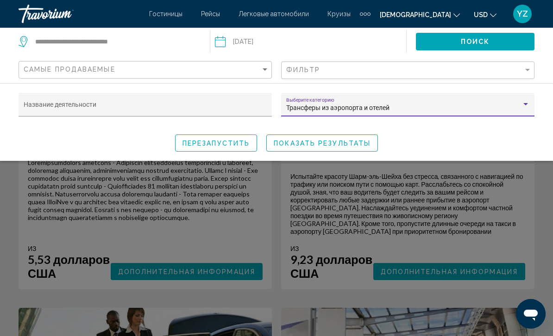
click at [227, 292] on div "Виджет поиска" at bounding box center [276, 235] width 553 height 202
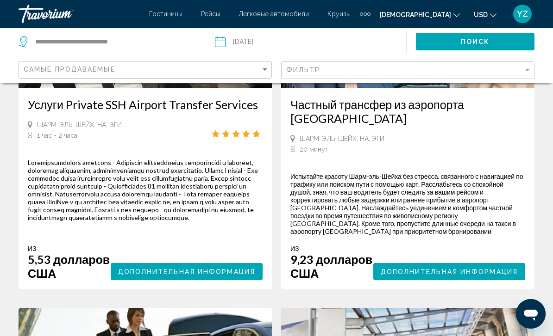
click at [202, 276] on span "Дополнительная информация" at bounding box center [186, 271] width 137 height 7
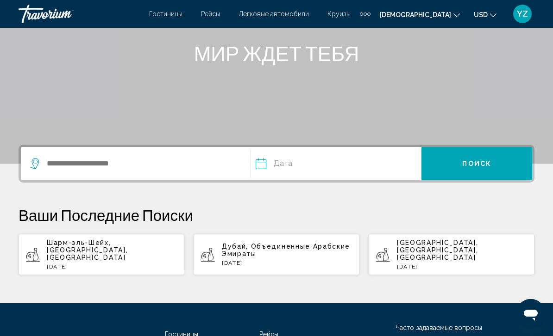
scroll to position [113, 0]
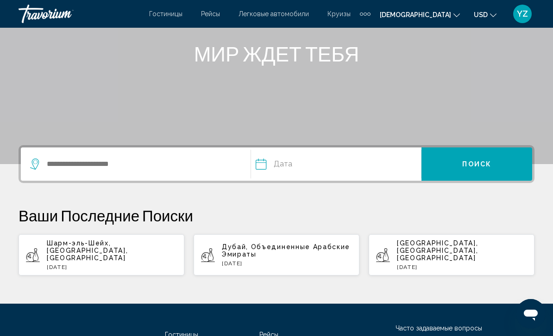
click at [128, 246] on span "Шарм-эль-Шейх, [GEOGRAPHIC_DATA], [GEOGRAPHIC_DATA]" at bounding box center [87, 251] width 81 height 22
type input "**********"
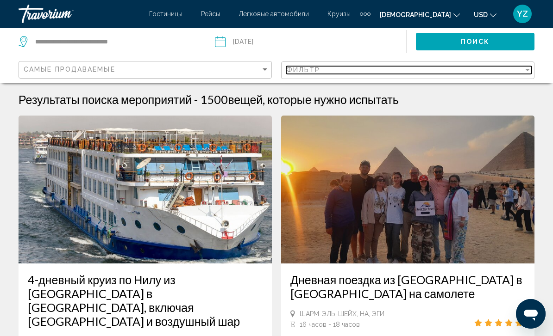
click at [528, 69] on div "фильтр" at bounding box center [527, 70] width 5 height 2
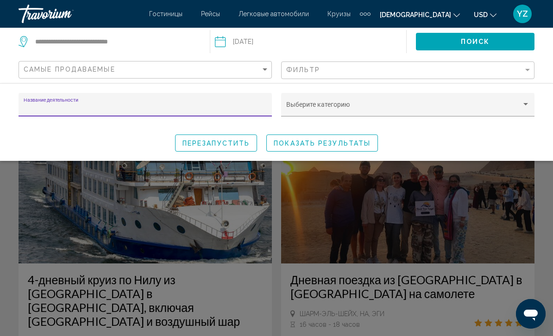
click at [526, 105] on div "Виджет поиска" at bounding box center [525, 104] width 5 height 2
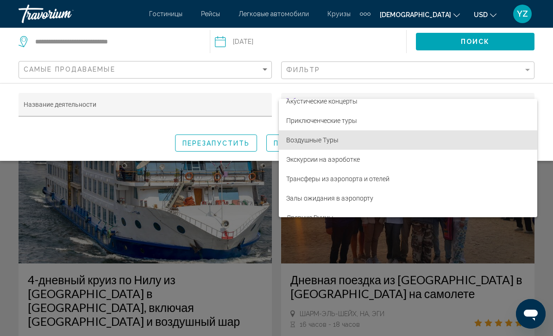
scroll to position [68, 0]
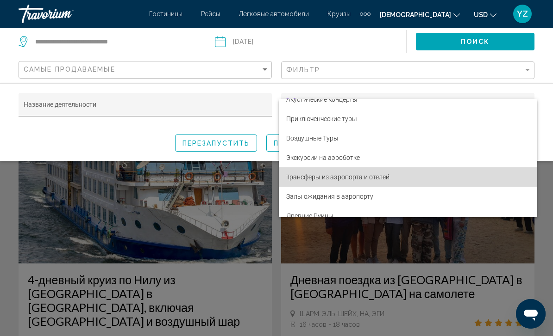
click at [383, 178] on span "Трансферы из аэропорта и отелей" at bounding box center [407, 177] width 243 height 19
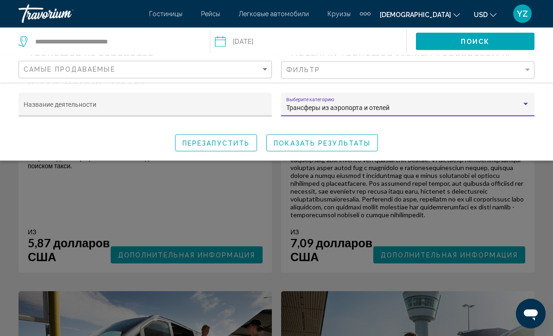
scroll to position [1800, 0]
click at [459, 291] on div "Виджет поиска" at bounding box center [276, 235] width 553 height 202
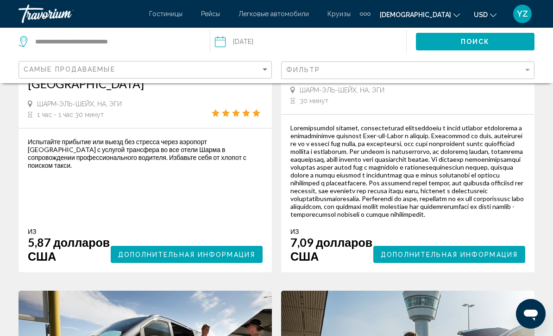
click at [461, 259] on span "Дополнительная информация" at bounding box center [448, 254] width 137 height 7
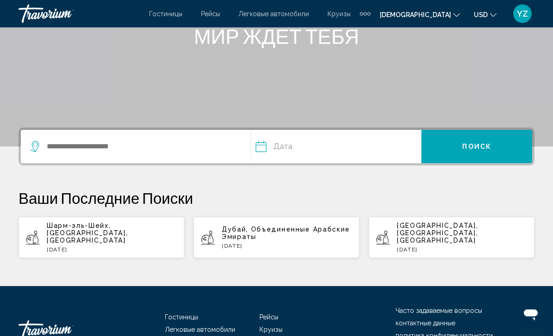
scroll to position [133, 0]
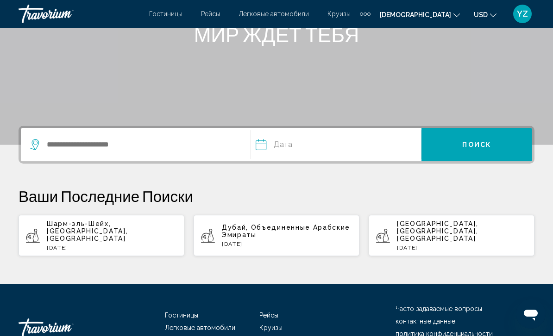
click at [128, 224] on span "Шарм-эль-Шейх, [GEOGRAPHIC_DATA], [GEOGRAPHIC_DATA]" at bounding box center [87, 231] width 81 height 22
type input "**********"
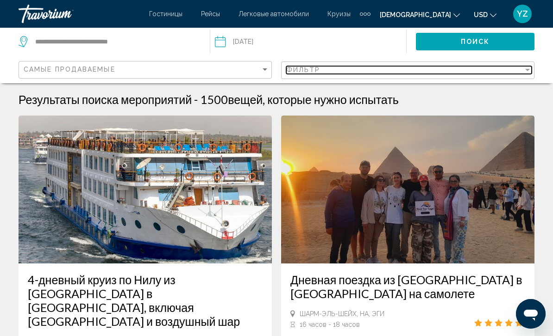
click at [527, 70] on div "фильтр" at bounding box center [527, 70] width 5 height 2
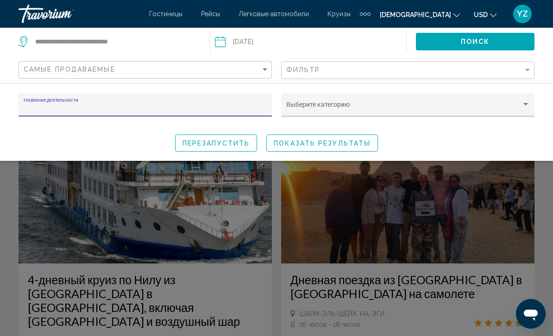
click at [526, 105] on div "Виджет поиска" at bounding box center [525, 104] width 5 height 2
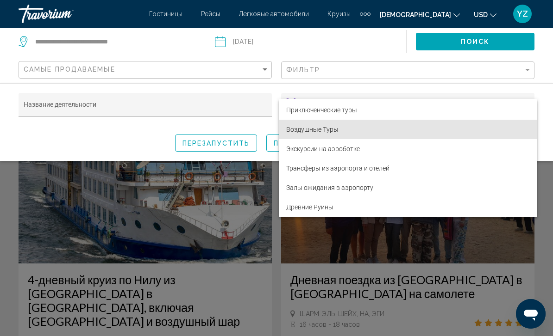
scroll to position [77, 0]
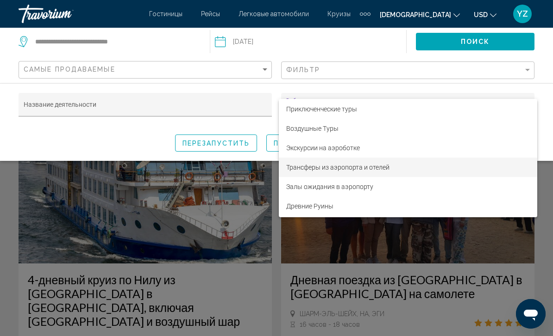
click at [382, 167] on span "Трансферы из аэропорта и отелей" at bounding box center [407, 167] width 243 height 19
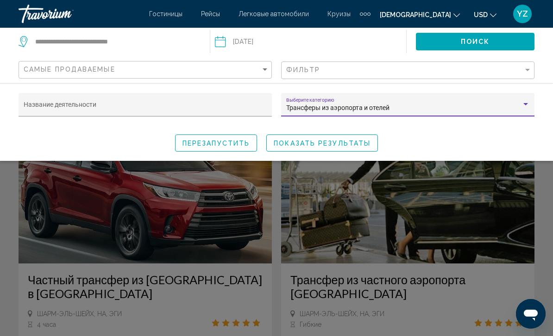
click at [345, 140] on span "ПОКАЗАТЬ РЕЗУЛЬТАТЫ" at bounding box center [322, 143] width 97 height 7
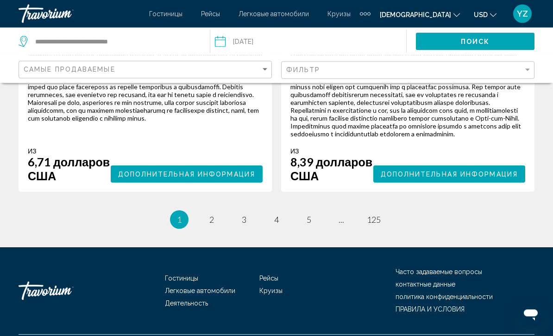
scroll to position [2296, 0]
click at [225, 178] on span "Дополнительная информация" at bounding box center [186, 174] width 137 height 7
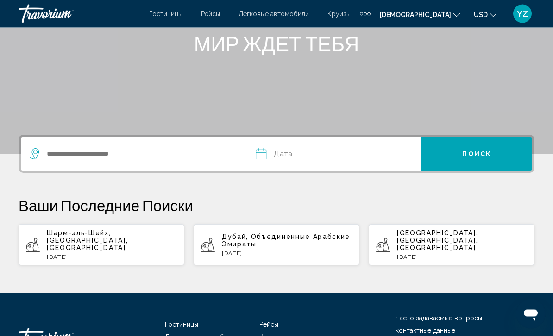
scroll to position [124, 0]
click at [118, 240] on p "Шарм-эль-Шейх, [GEOGRAPHIC_DATA], [GEOGRAPHIC_DATA]" at bounding box center [112, 241] width 130 height 22
type input "**********"
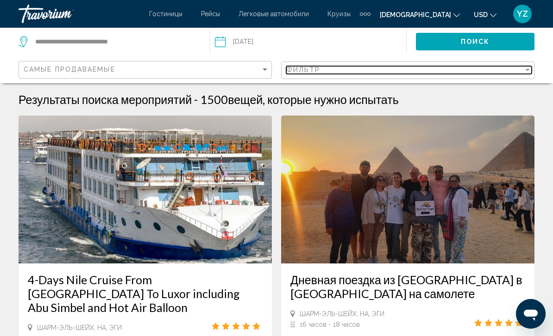
click at [529, 67] on div "фильтр" at bounding box center [527, 69] width 8 height 7
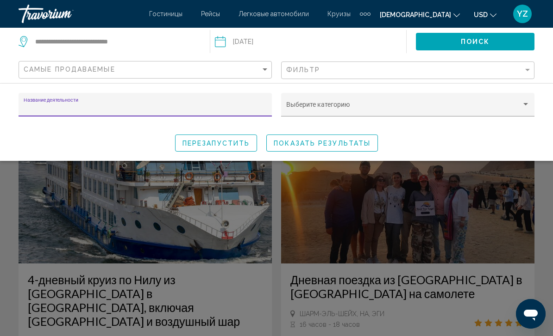
click at [522, 102] on div "Виджет поиска" at bounding box center [525, 104] width 8 height 7
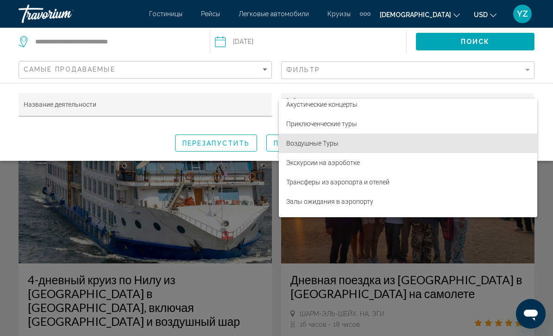
scroll to position [65, 0]
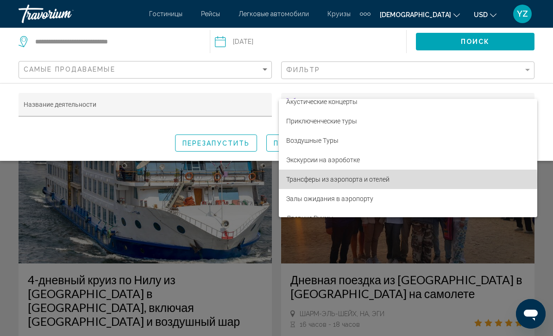
click at [384, 181] on span "Трансферы из аэропорта и отелей" at bounding box center [407, 179] width 243 height 19
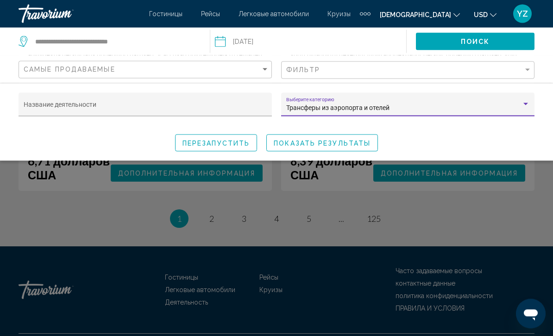
scroll to position [2297, 0]
click at [475, 225] on div "Виджет поиска" at bounding box center [276, 235] width 553 height 202
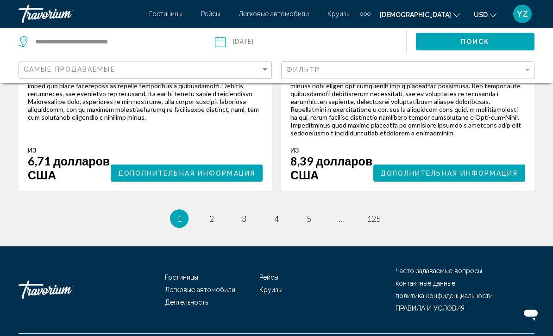
click at [477, 182] on button "Дополнительная информация" at bounding box center [449, 173] width 152 height 17
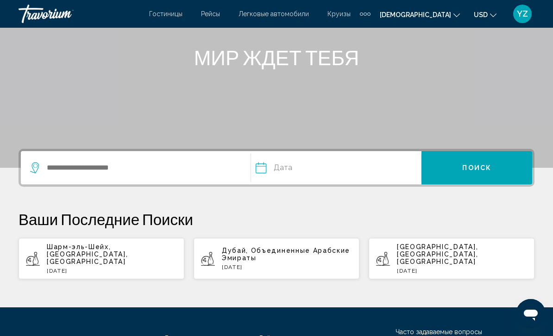
scroll to position [155, 0]
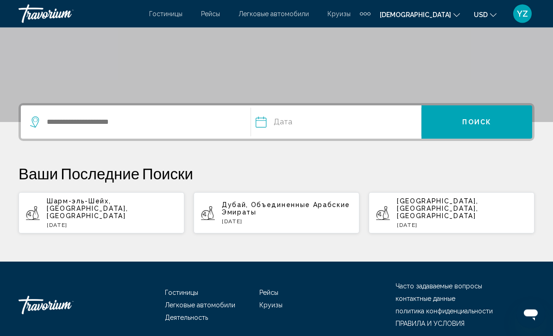
click at [105, 210] on p "Шарм-эль-Шейх, [GEOGRAPHIC_DATA], [GEOGRAPHIC_DATA]" at bounding box center [112, 209] width 130 height 22
type input "**********"
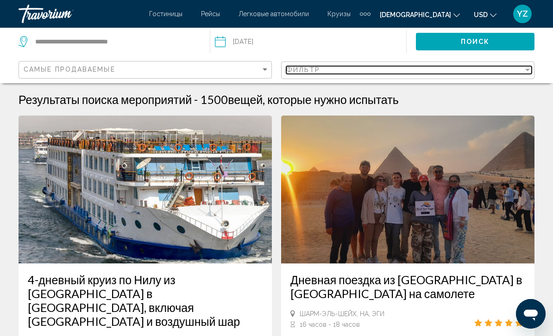
click at [528, 71] on div "фильтр" at bounding box center [527, 69] width 8 height 7
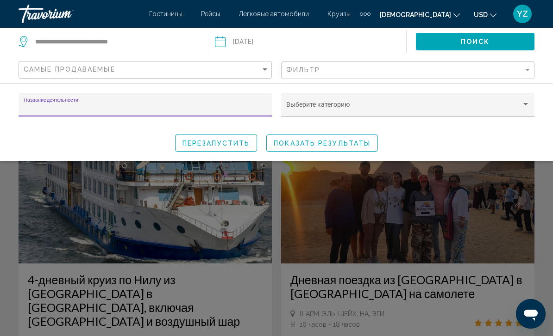
click at [524, 103] on div "Виджет поиска" at bounding box center [525, 104] width 8 height 7
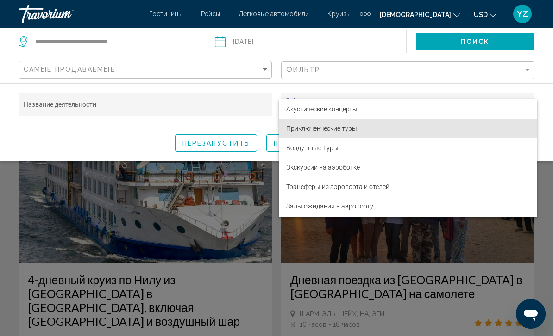
scroll to position [59, 0]
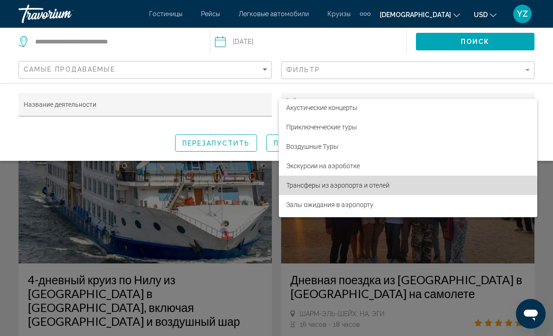
click at [377, 187] on span "Трансферы из аэропорта и отелей" at bounding box center [407, 185] width 243 height 19
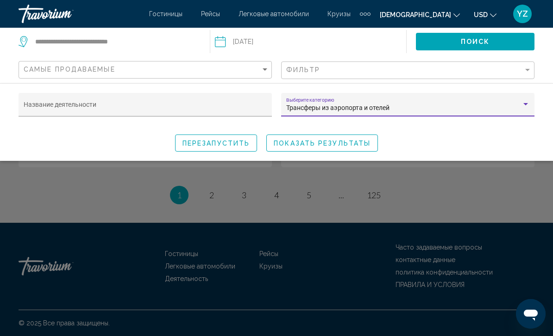
scroll to position [2341, 0]
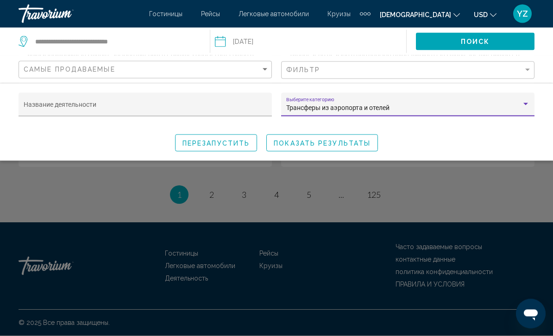
click at [281, 227] on div "Виджет поиска" at bounding box center [276, 235] width 553 height 202
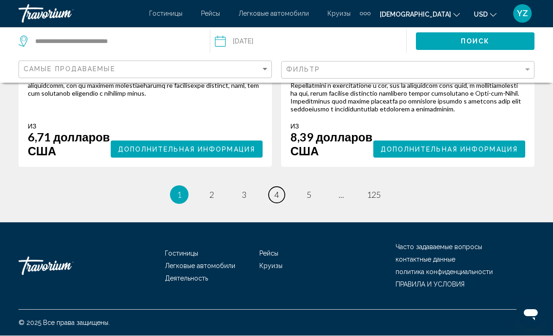
click at [277, 200] on span "4" at bounding box center [276, 195] width 5 height 10
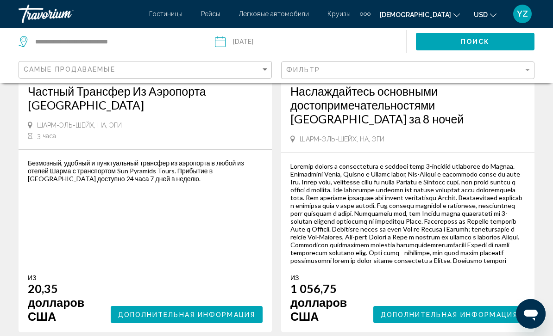
scroll to position [2173, 0]
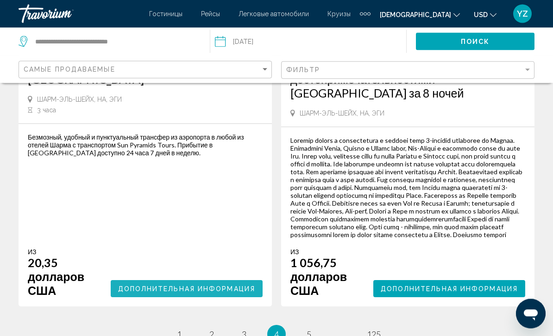
click at [214, 293] on span "Дополнительная информация" at bounding box center [186, 289] width 137 height 7
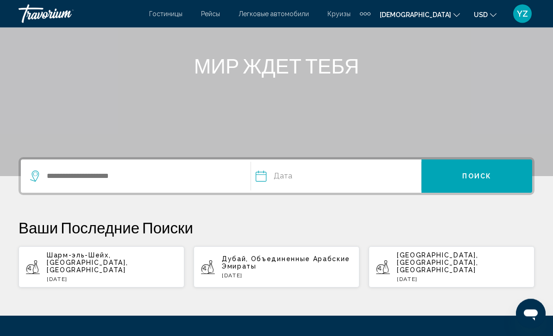
scroll to position [101, 0]
click at [102, 264] on p "Шарм-эль-Шейх, [GEOGRAPHIC_DATA], [GEOGRAPHIC_DATA]" at bounding box center [112, 263] width 130 height 22
type input "**********"
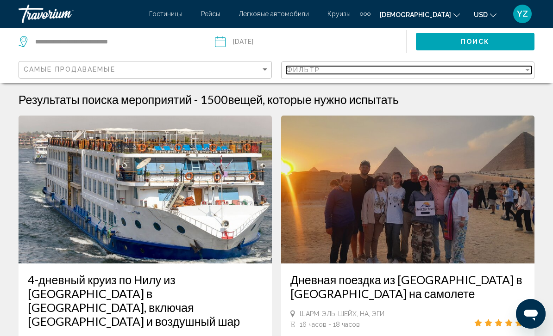
click at [529, 67] on div "фильтр" at bounding box center [527, 69] width 8 height 7
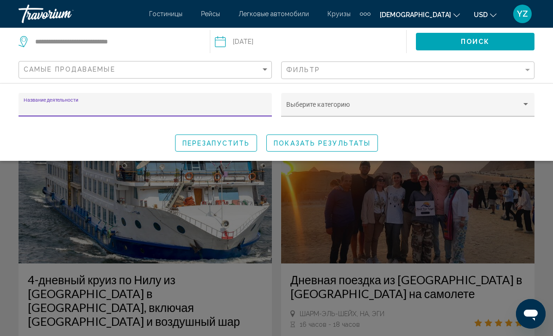
click at [524, 107] on div "Виджет поиска" at bounding box center [525, 104] width 8 height 7
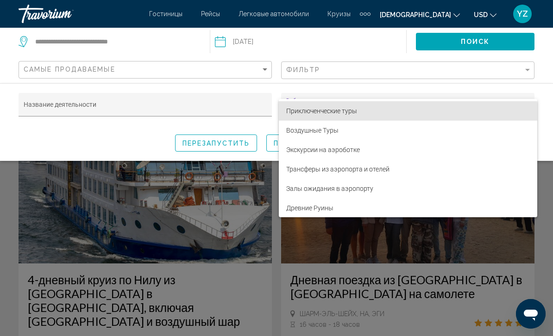
scroll to position [76, 0]
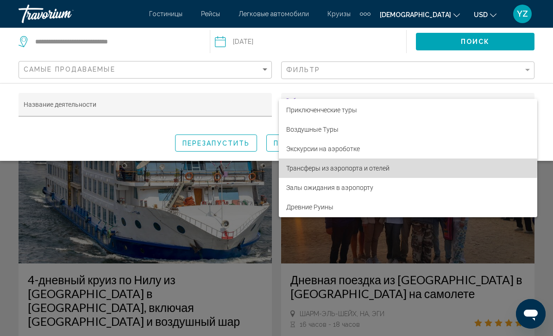
click at [371, 168] on span "Трансферы из аэропорта и отелей" at bounding box center [407, 168] width 243 height 19
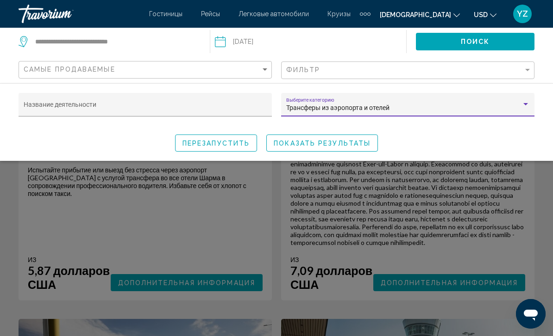
scroll to position [1772, 0]
click at [213, 143] on span "перезапустить" at bounding box center [215, 143] width 67 height 7
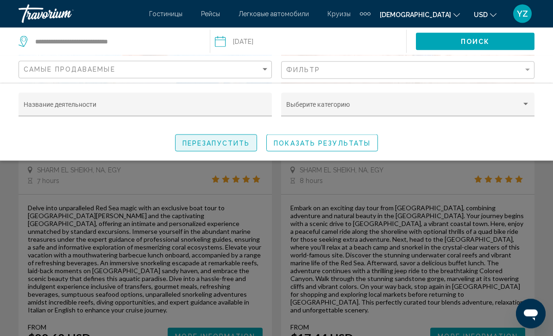
scroll to position [1773, 0]
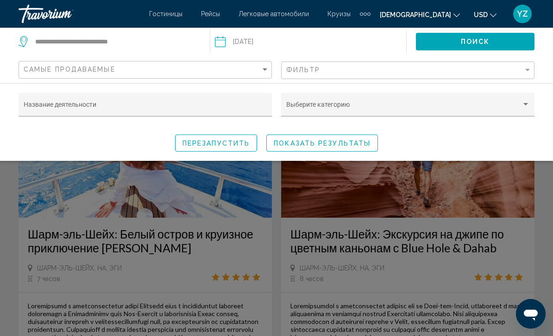
click at [529, 102] on div "Виджет поиска" at bounding box center [525, 104] width 8 height 7
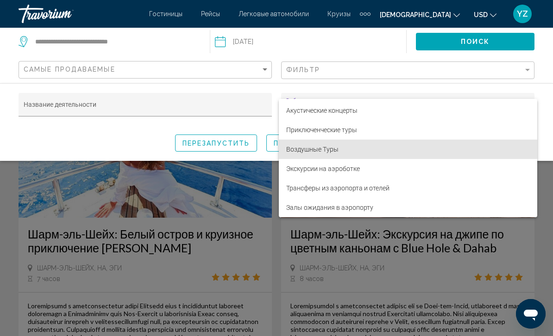
scroll to position [68, 0]
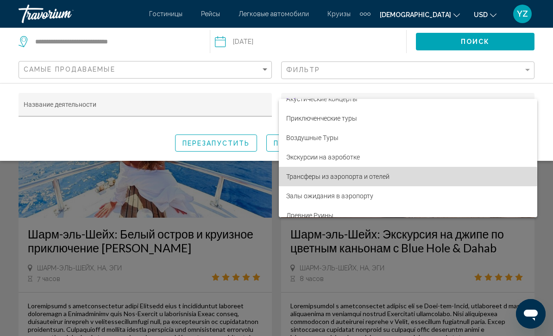
click at [378, 178] on span "Трансферы из аэропорта и отелей" at bounding box center [407, 176] width 243 height 19
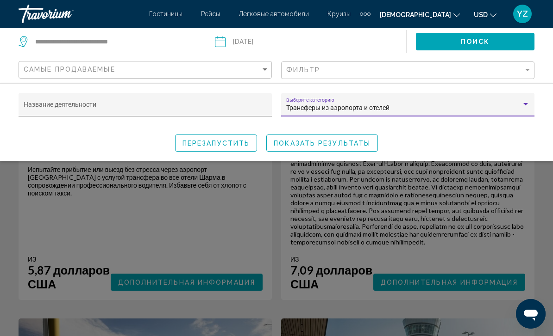
click at [354, 142] on span "ПОКАЗАТЬ РЕЗУЛЬТАТЫ" at bounding box center [322, 143] width 97 height 7
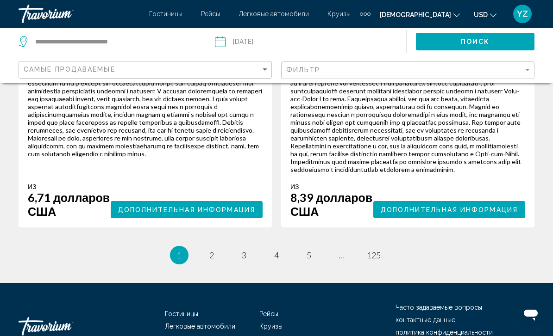
scroll to position [2341, 0]
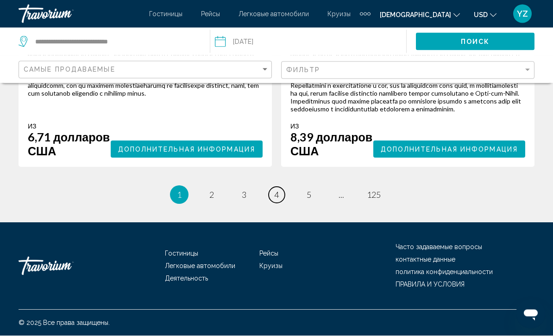
click at [284, 204] on link "Страница 4" at bounding box center [276, 195] width 16 height 16
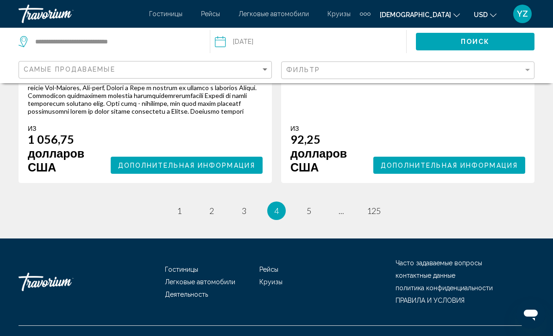
scroll to position [2292, 0]
click at [311, 217] on span "5" at bounding box center [308, 211] width 5 height 10
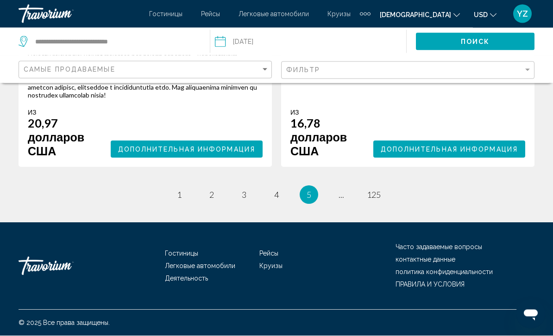
scroll to position [2459, 0]
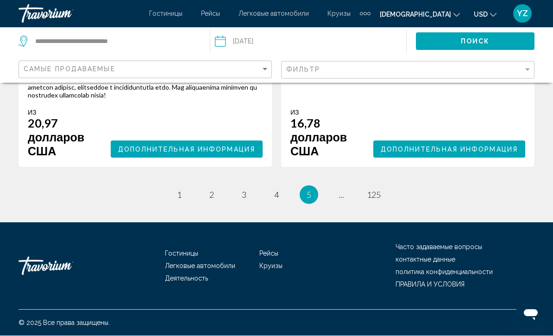
click at [488, 158] on button "Дополнительная информация" at bounding box center [449, 149] width 152 height 17
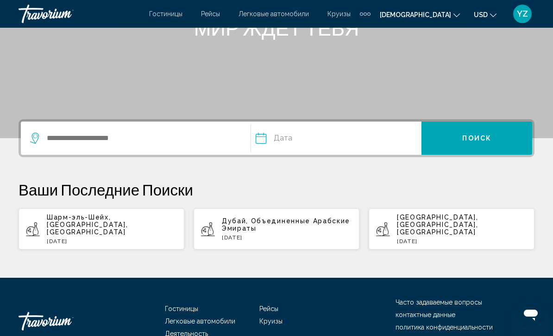
scroll to position [155, 0]
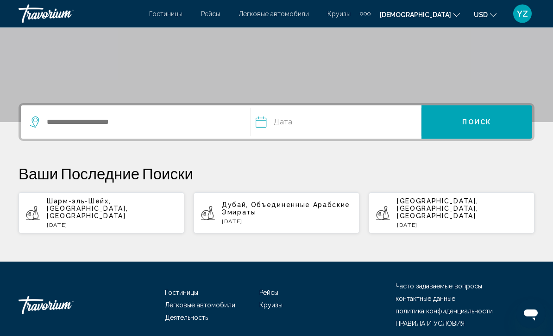
click at [98, 208] on p "Шарм-эль-Шейх, [GEOGRAPHIC_DATA], [GEOGRAPHIC_DATA]" at bounding box center [112, 209] width 130 height 22
type input "**********"
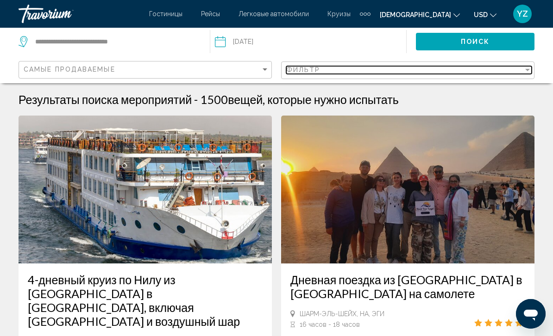
click at [520, 72] on div "фильтр" at bounding box center [404, 69] width 237 height 7
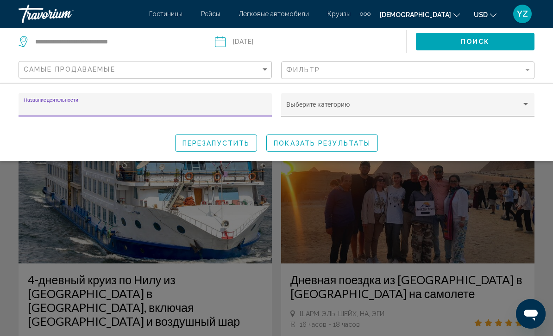
click at [521, 104] on div "Виджет поиска" at bounding box center [525, 104] width 8 height 7
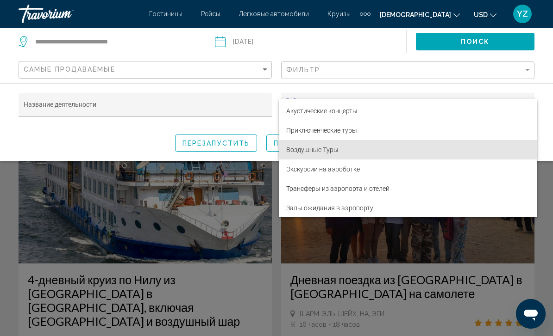
scroll to position [56, 0]
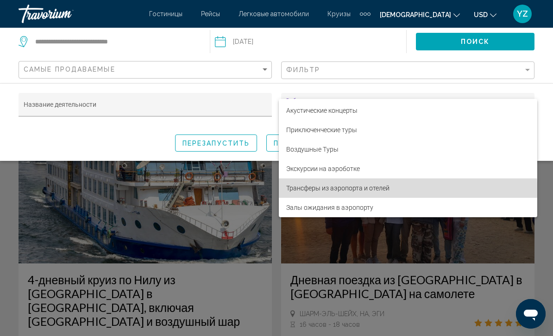
click at [391, 194] on span "Трансферы из аэропорта и отелей" at bounding box center [407, 188] width 243 height 19
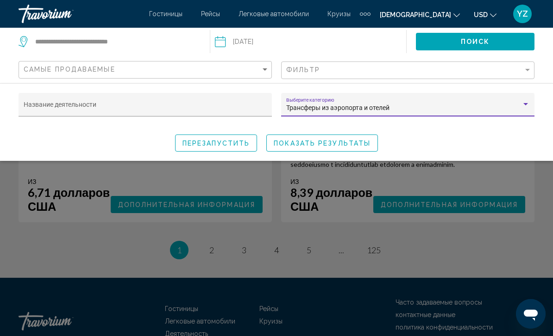
scroll to position [2265, 0]
click at [487, 255] on div "Виджет поиска" at bounding box center [276, 235] width 553 height 202
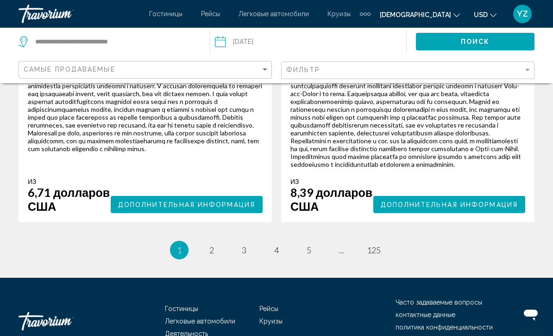
click at [476, 213] on div "из 8,39 долларов США Дополнительная информация" at bounding box center [407, 196] width 235 height 36
click at [476, 209] on span "Дополнительная информация" at bounding box center [448, 204] width 137 height 7
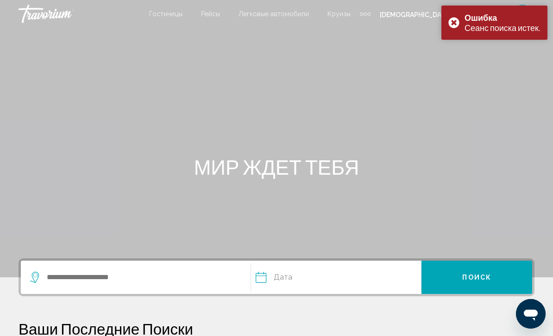
click at [454, 21] on div "Ошибка Сеанс поиска истек." at bounding box center [494, 23] width 106 height 34
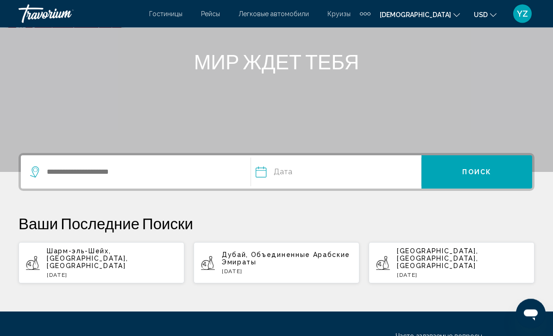
scroll to position [105, 0]
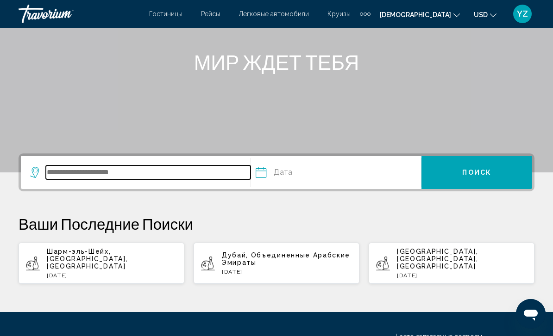
click at [135, 168] on input "Виджет поиска" at bounding box center [148, 173] width 205 height 14
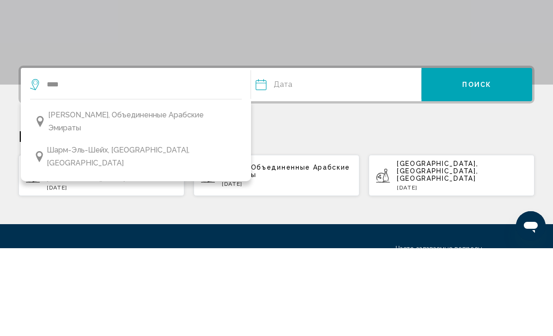
click at [181, 232] on span "Шарм-эль-Шейх, [GEOGRAPHIC_DATA], [GEOGRAPHIC_DATA]" at bounding box center [142, 245] width 191 height 26
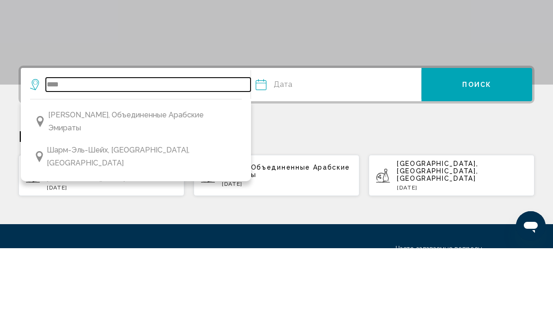
type input "**********"
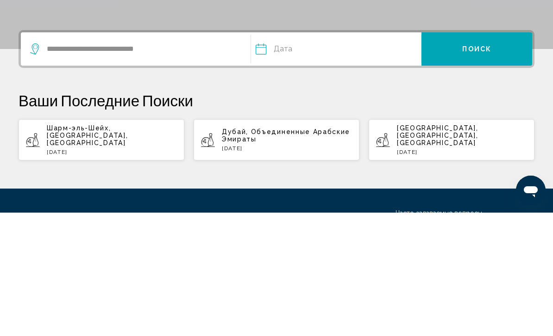
click at [268, 156] on input "Дата" at bounding box center [296, 174] width 87 height 36
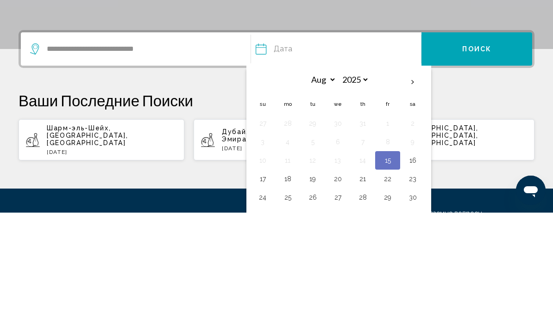
scroll to position [155, 0]
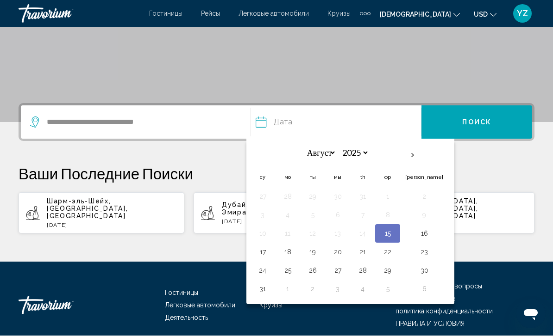
click at [415, 235] on button "16" at bounding box center [424, 234] width 38 height 13
type input "**********"
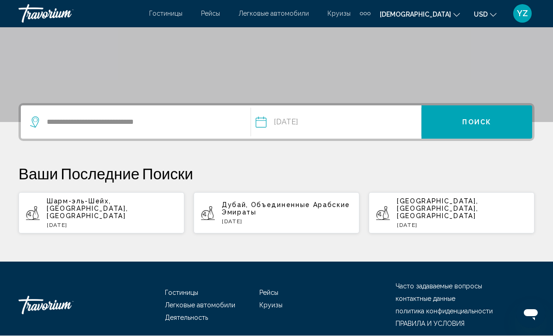
click at [493, 121] on button "ПОИСК" at bounding box center [476, 122] width 111 height 33
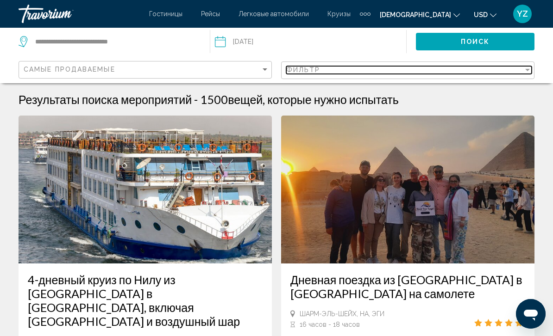
click at [529, 66] on div "фильтр" at bounding box center [527, 69] width 8 height 7
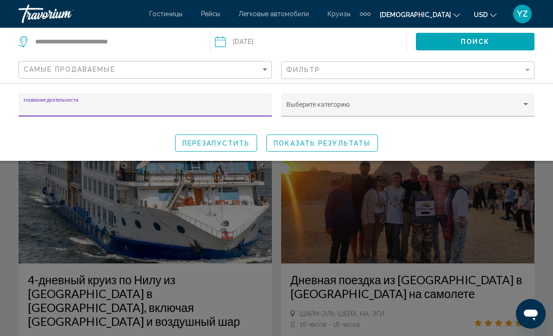
click at [523, 103] on div "Виджет поиска" at bounding box center [525, 104] width 8 height 7
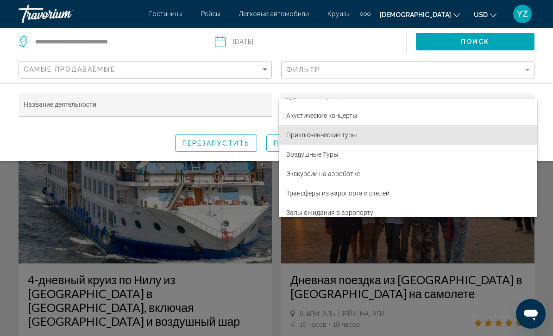
scroll to position [53, 0]
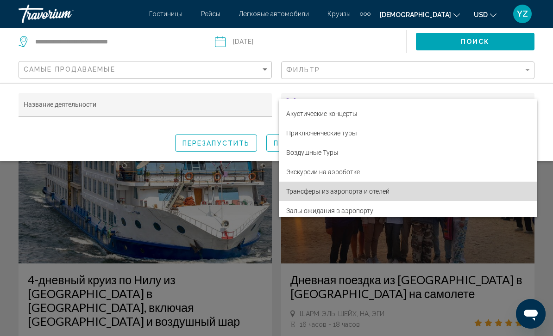
click at [365, 190] on span "Трансферы из аэропорта и отелей" at bounding box center [407, 191] width 243 height 19
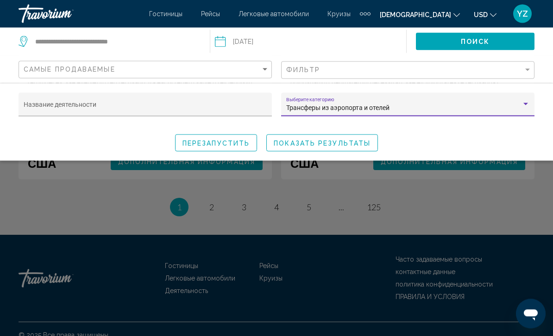
scroll to position [2341, 0]
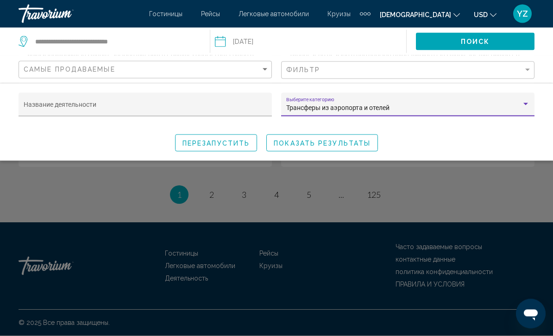
click at [273, 228] on div "Виджет поиска" at bounding box center [276, 235] width 553 height 202
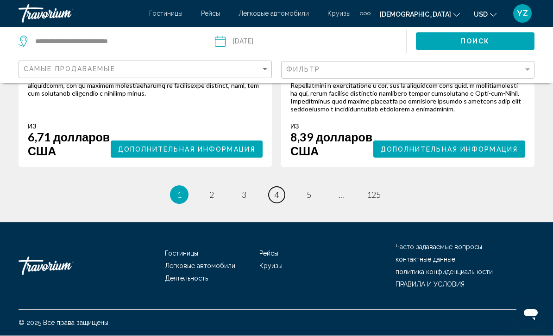
click at [280, 204] on link "Страница 4" at bounding box center [276, 195] width 16 height 16
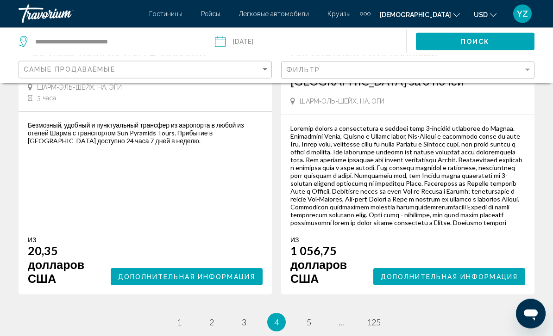
scroll to position [2185, 0]
click at [200, 281] on span "Дополнительная информация" at bounding box center [186, 277] width 137 height 7
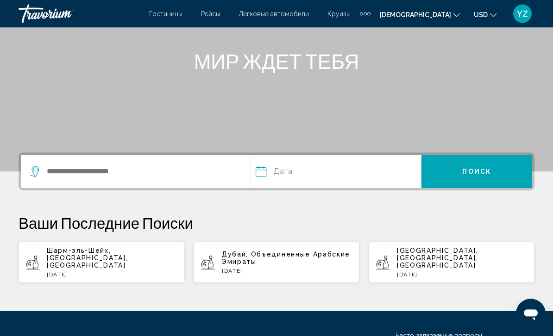
click at [123, 256] on p "Шарм-эль-Шейх, [GEOGRAPHIC_DATA], [GEOGRAPHIC_DATA]" at bounding box center [112, 259] width 130 height 22
type input "**********"
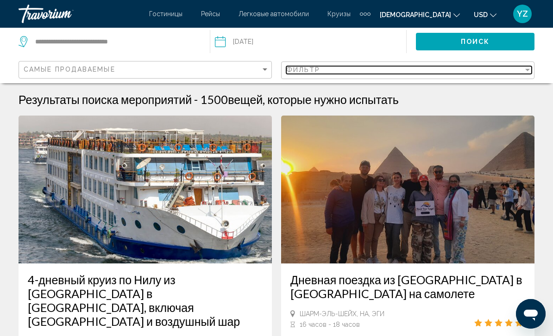
click at [525, 73] on div "фильтр" at bounding box center [527, 69] width 8 height 7
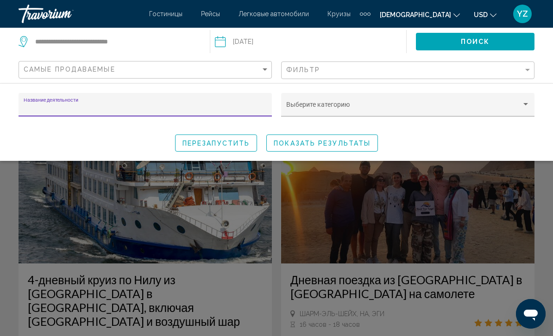
click at [526, 101] on div "Виджет поиска" at bounding box center [525, 104] width 8 height 7
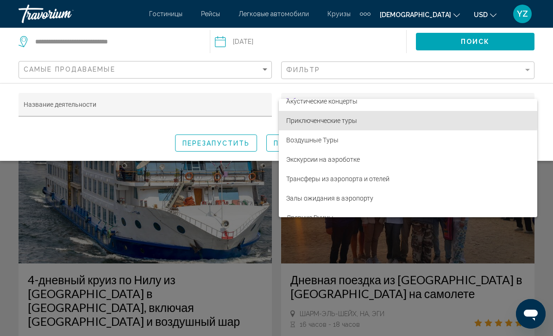
scroll to position [68, 0]
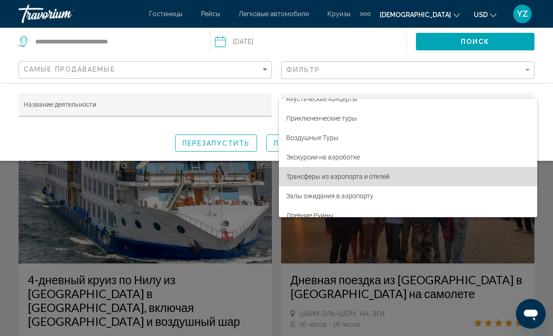
click at [373, 177] on span "Трансферы из аэропорта и отелей" at bounding box center [407, 176] width 243 height 19
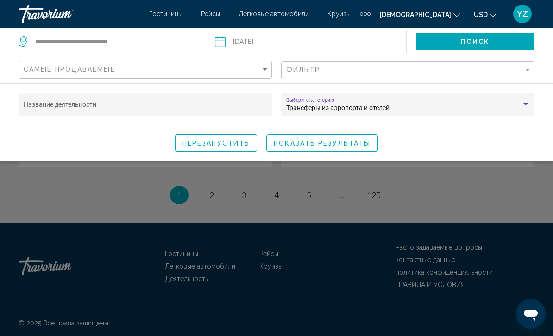
scroll to position [2341, 0]
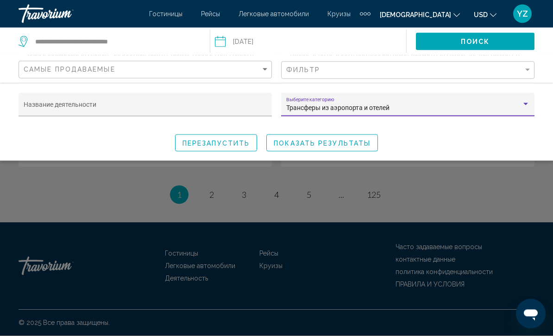
click at [251, 226] on div "Виджет поиска" at bounding box center [276, 235] width 553 height 202
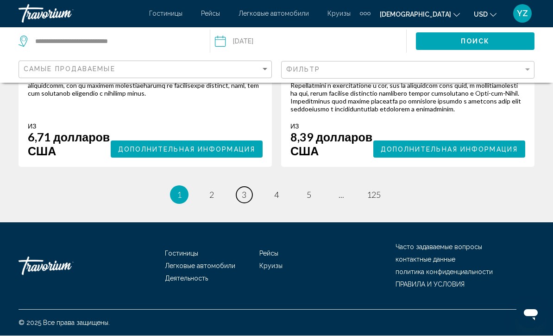
click at [245, 200] on span "3" at bounding box center [244, 195] width 5 height 10
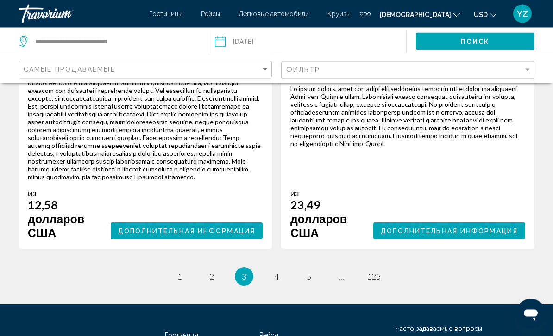
scroll to position [2271, 0]
click at [225, 235] on span "Дополнительная информация" at bounding box center [186, 231] width 137 height 7
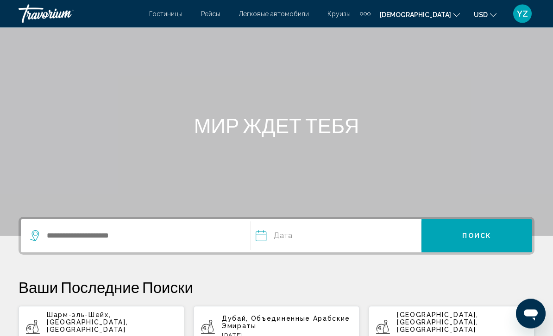
scroll to position [42, 0]
click at [122, 323] on p "Шарм-эль-Шейх, [GEOGRAPHIC_DATA], [GEOGRAPHIC_DATA]" at bounding box center [112, 322] width 130 height 22
type input "**********"
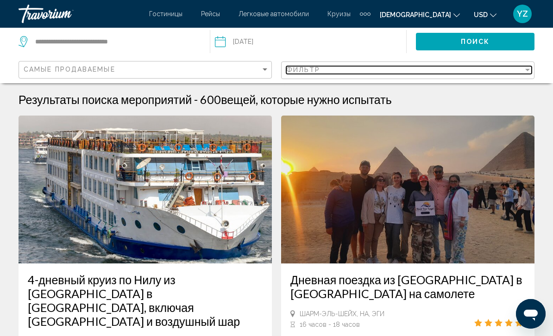
click at [529, 69] on div "фильтр" at bounding box center [527, 70] width 5 height 2
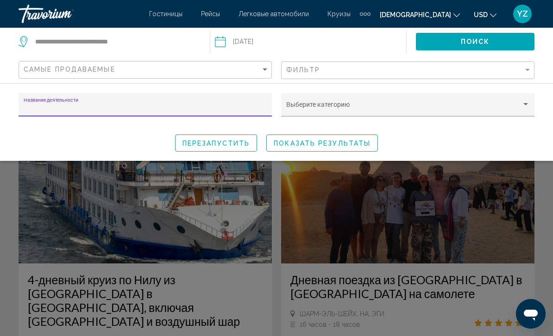
click at [524, 106] on div "Виджет поиска" at bounding box center [525, 104] width 8 height 7
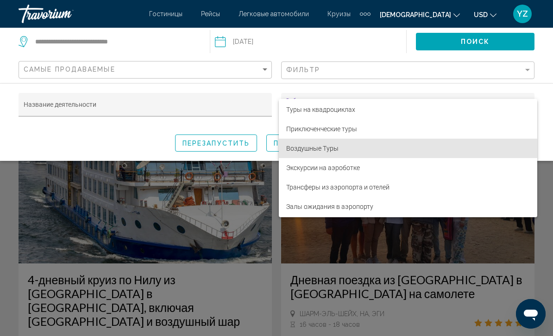
scroll to position [45, 0]
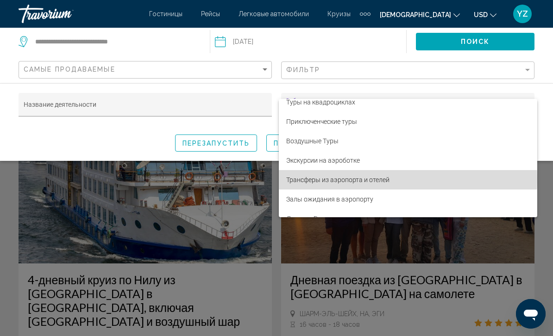
click at [380, 180] on span "Трансферы из аэропорта и отелей" at bounding box center [407, 179] width 243 height 19
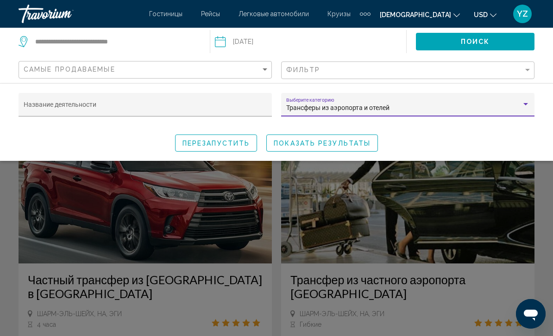
click at [530, 102] on div "Трансферы из аэропорта и отелей Выберите категорию" at bounding box center [407, 105] width 253 height 24
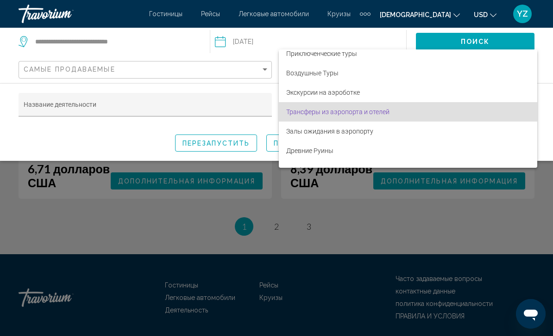
scroll to position [2263, 0]
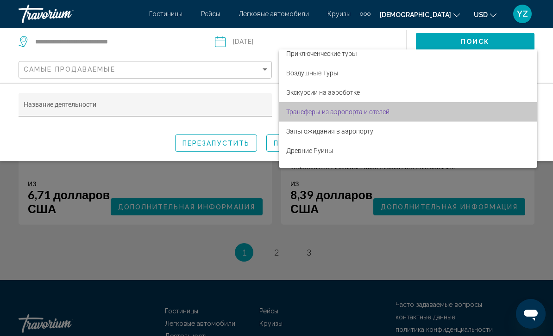
click at [500, 113] on span "Трансферы из аэропорта и отелей" at bounding box center [407, 111] width 243 height 19
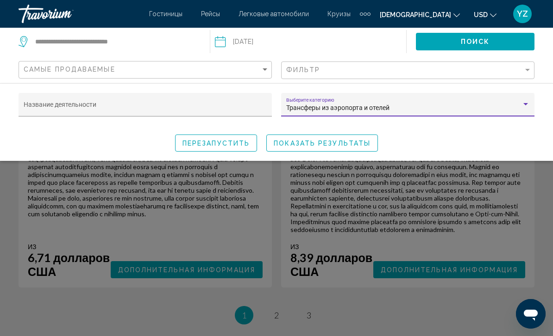
scroll to position [2158, 0]
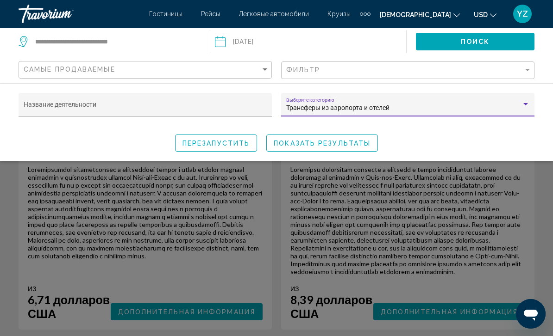
click at [535, 129] on div "Название деятельности Трансферы из аэропорта и отелей Выберите категорию переза…" at bounding box center [276, 122] width 553 height 59
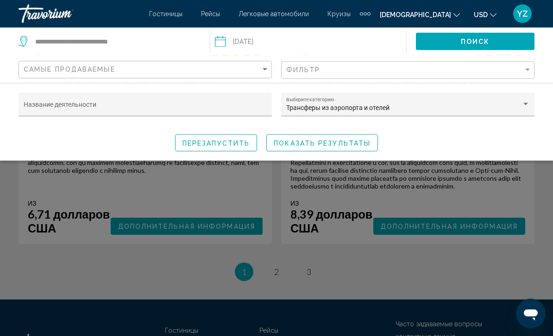
click at [483, 278] on div "Виджет поиска" at bounding box center [276, 235] width 553 height 202
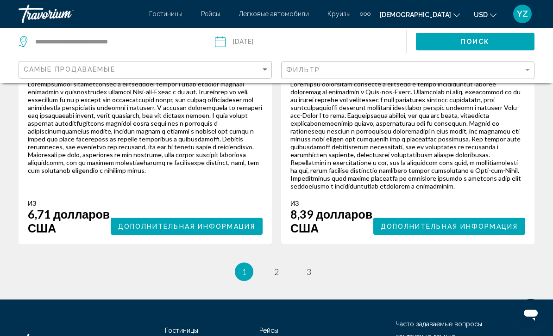
click at [218, 36] on input "Дата: 16 августа 2025 года" at bounding box center [262, 43] width 100 height 31
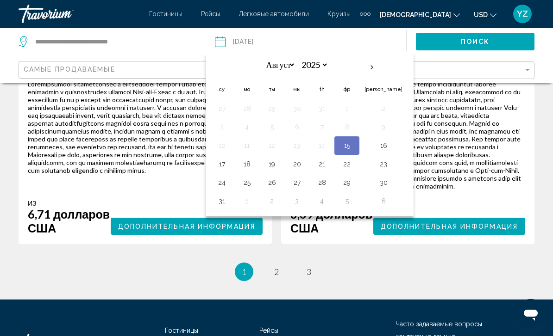
click at [218, 167] on button "17" at bounding box center [221, 164] width 15 height 13
type input "**********"
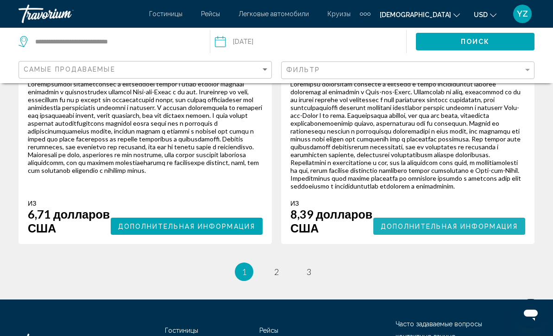
click at [474, 230] on span "Дополнительная информация" at bounding box center [448, 226] width 137 height 7
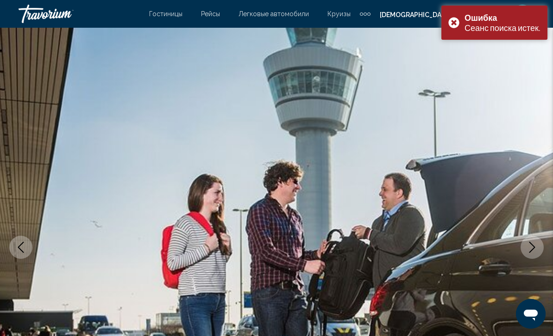
click at [452, 14] on div "Ошибка Сеанс поиска истек." at bounding box center [494, 23] width 106 height 34
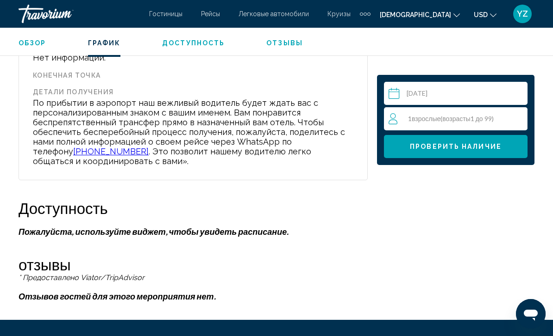
click at [472, 146] on span "Проверить наличие" at bounding box center [456, 146] width 92 height 7
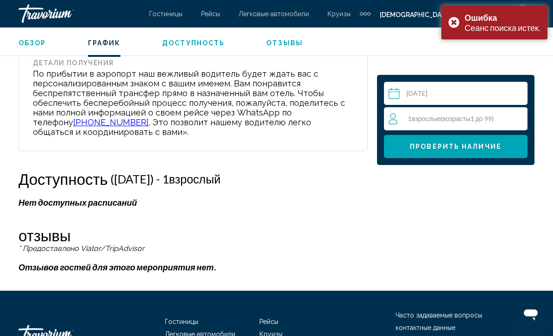
scroll to position [1411, 0]
click at [452, 19] on div "Ошибка Сеанс поиска истек." at bounding box center [494, 23] width 106 height 34
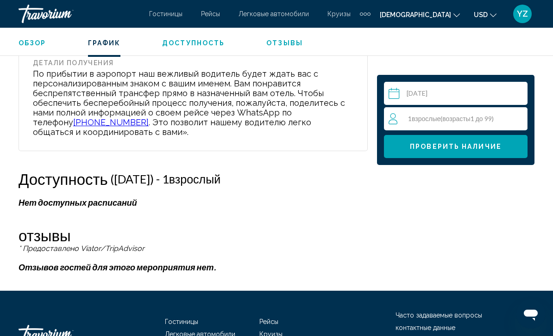
click at [517, 90] on input "Основное содержание" at bounding box center [457, 95] width 147 height 26
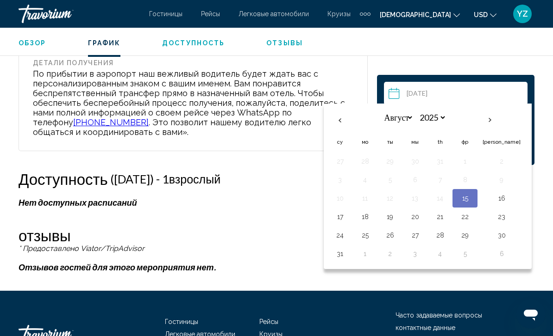
click at [339, 222] on button "17" at bounding box center [339, 217] width 15 height 13
type input "**********"
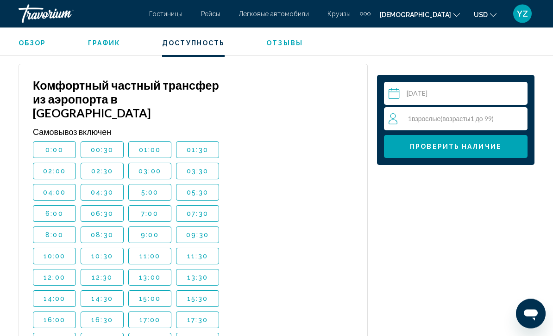
scroll to position [1544, 0]
click at [104, 239] on span "08:30" at bounding box center [102, 234] width 23 height 7
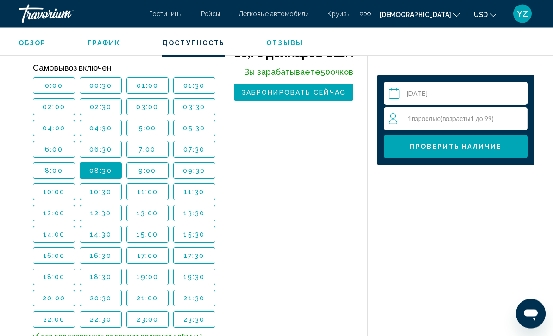
scroll to position [1609, 0]
click at [328, 96] on span "ЗАБРОНИРОВАТЬ СЕЙЧАС" at bounding box center [294, 92] width 104 height 7
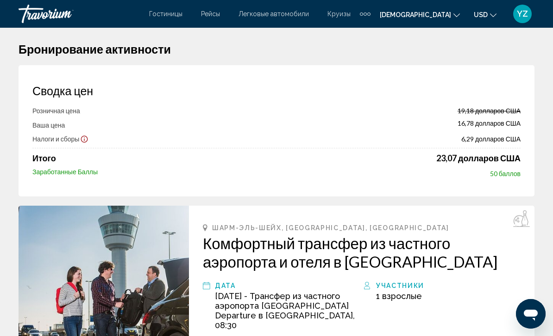
scroll to position [4, 0]
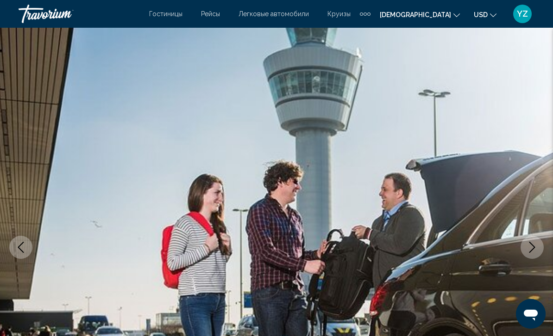
select select "*"
select select "****"
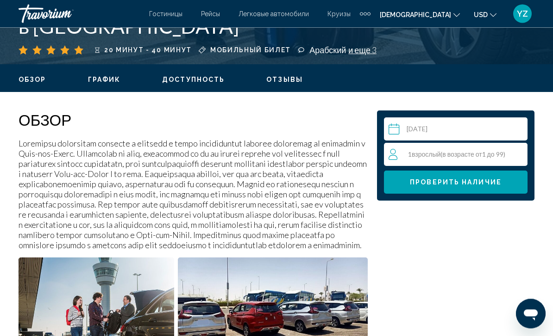
click at [489, 126] on input "Основное содержание" at bounding box center [457, 131] width 147 height 26
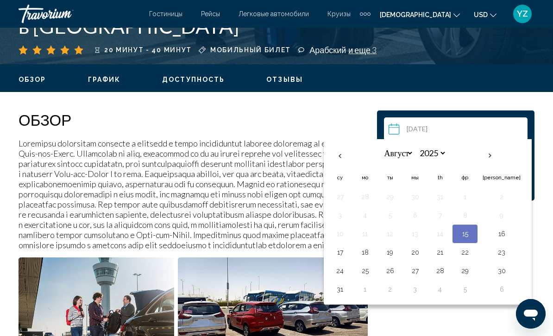
click at [491, 233] on button "16" at bounding box center [501, 234] width 38 height 13
type input "**********"
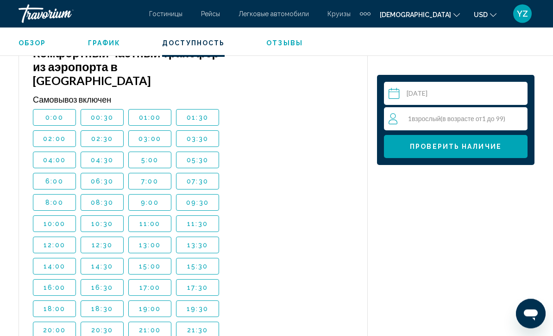
scroll to position [1577, 0]
click at [107, 206] on span "08:30" at bounding box center [102, 202] width 23 height 7
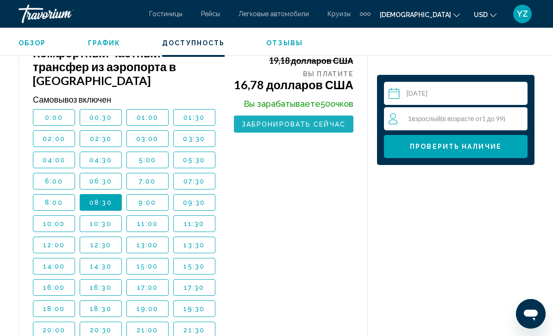
click at [306, 133] on button "ЗАБРОНИРОВАТЬ СЕЙЧАС" at bounding box center [293, 124] width 119 height 17
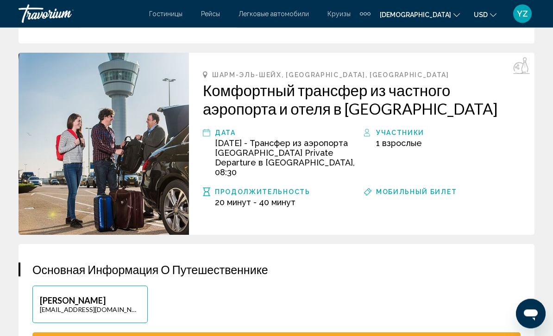
scroll to position [157, 0]
click at [444, 198] on div "Основное содержание" at bounding box center [448, 203] width 144 height 10
click at [414, 195] on span "МОБИЛЬНЫЙ БИЛЕТ" at bounding box center [416, 191] width 81 height 7
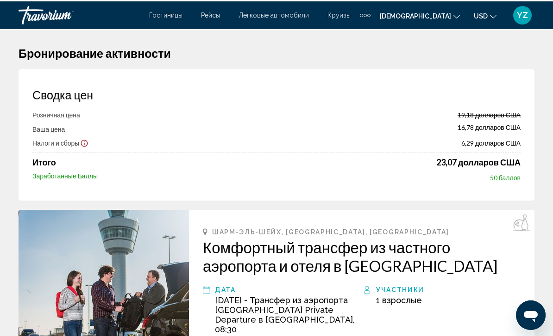
scroll to position [0, 0]
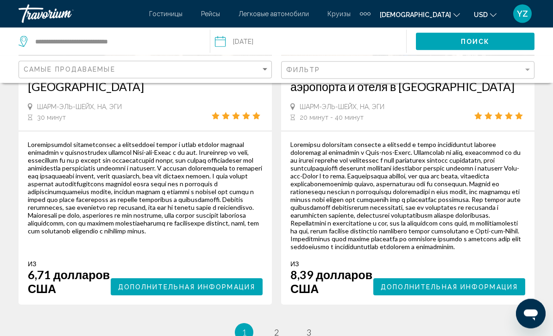
scroll to position [2183, 0]
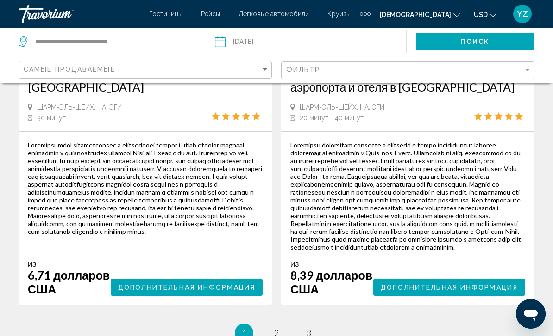
click at [477, 292] on span "Дополнительная информация" at bounding box center [448, 287] width 137 height 7
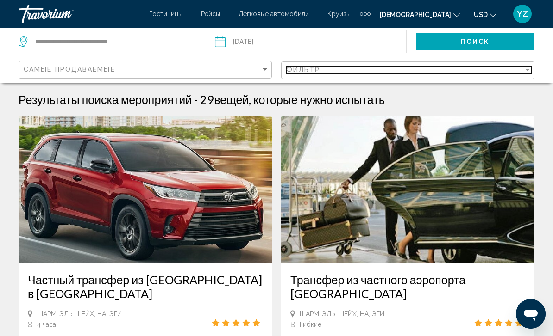
click at [526, 66] on div "фильтр" at bounding box center [527, 69] width 8 height 7
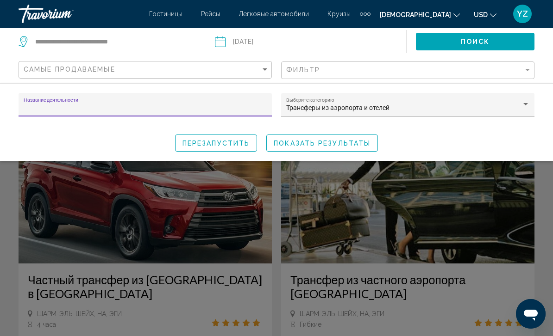
click at [541, 109] on div "Название деятельности Трансферы из аэропорта и отелей Выберите категорию переза…" at bounding box center [276, 122] width 553 height 59
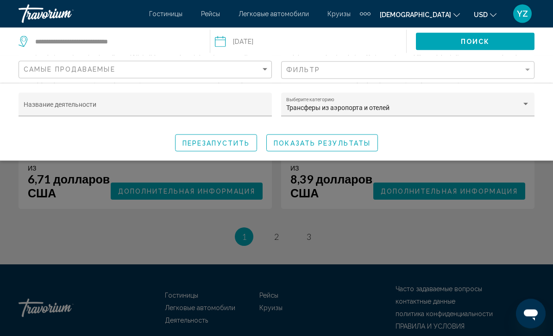
scroll to position [2279, 0]
click at [499, 245] on div "Виджет поиска" at bounding box center [276, 235] width 553 height 202
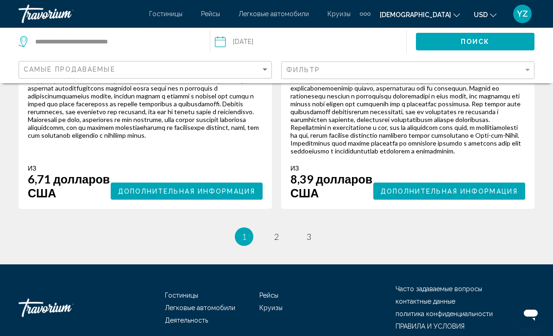
click at [494, 200] on button "Дополнительная информация" at bounding box center [449, 191] width 152 height 17
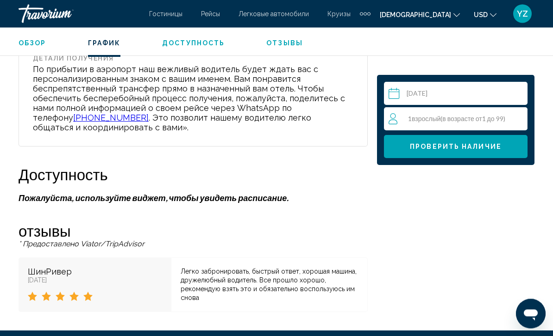
scroll to position [1415, 0]
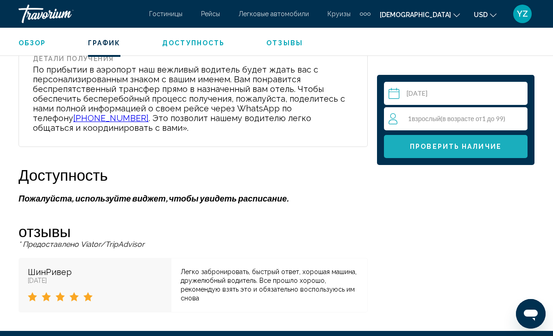
click at [498, 145] on span "Проверить наличие" at bounding box center [456, 146] width 92 height 7
click at [493, 149] on span "Проверить наличие" at bounding box center [456, 146] width 92 height 7
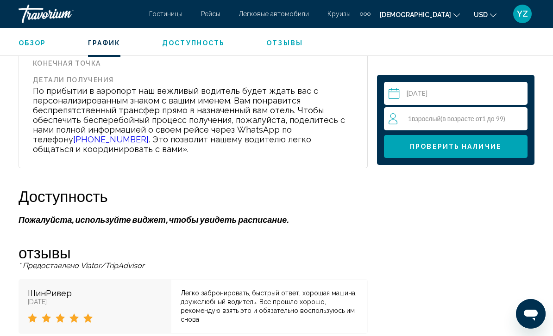
scroll to position [1393, 0]
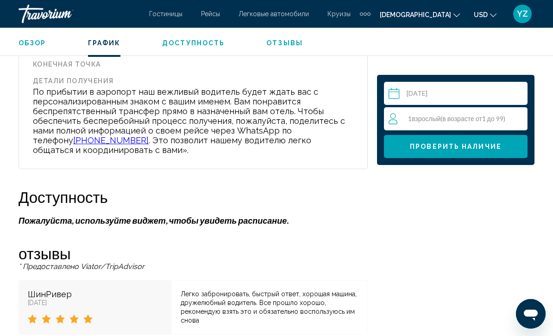
click at [252, 226] on p "Пожалуйста, используйте виджет, чтобы увидеть расписание." at bounding box center [193, 221] width 349 height 10
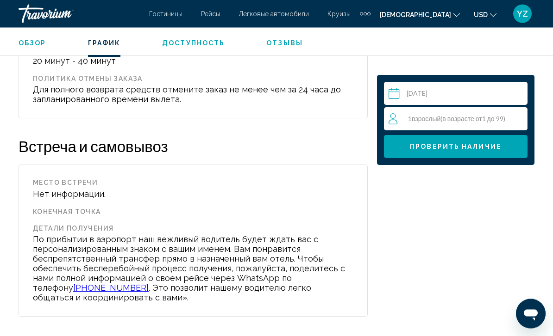
click at [209, 40] on span "Доступность" at bounding box center [193, 42] width 62 height 7
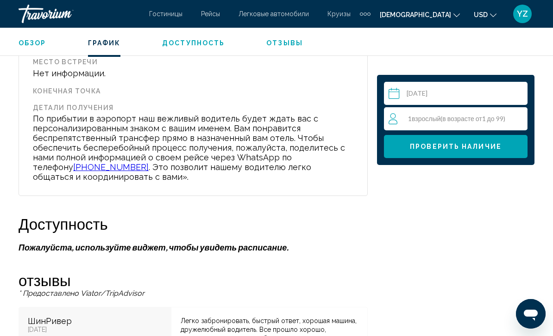
scroll to position [1547, 0]
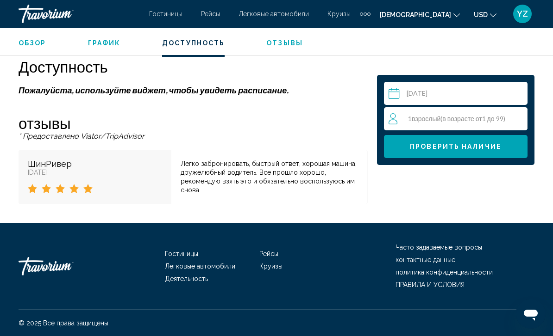
click at [293, 43] on span "отзывы" at bounding box center [284, 42] width 37 height 7
click at [90, 36] on div "ОБЗОР ГРАФИК Доступность отзывы" at bounding box center [276, 42] width 553 height 29
click at [111, 44] on span "ГРАФИК" at bounding box center [104, 42] width 33 height 7
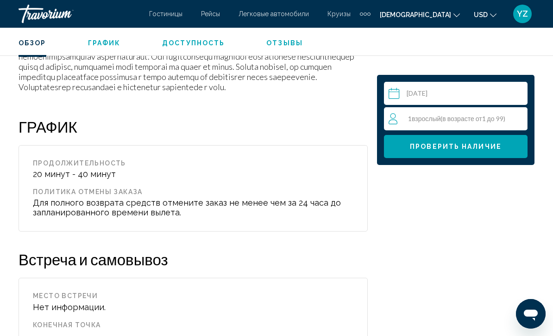
scroll to position [1131, 0]
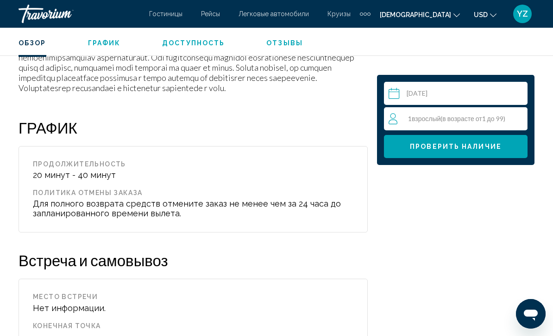
click at [498, 95] on input "Основное содержание" at bounding box center [457, 95] width 147 height 26
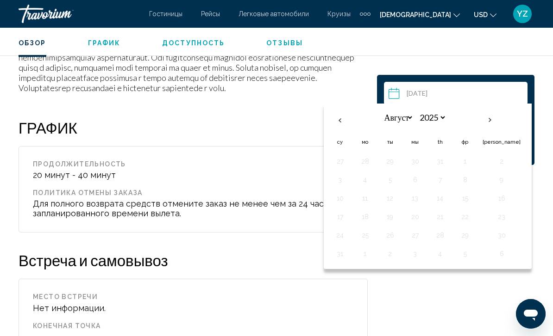
click at [530, 175] on div "Select a date [DATE] Август ****** ******* **** ****** *** **** **** ****** ***…" at bounding box center [455, 0] width 167 height 1232
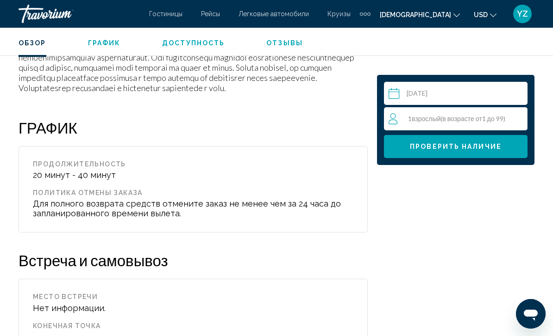
click at [509, 93] on input "Основное содержание" at bounding box center [457, 95] width 147 height 26
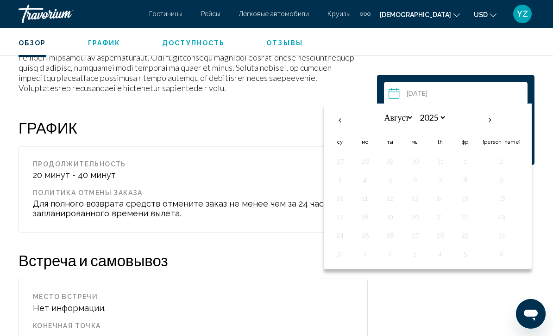
click at [491, 119] on th "В следующем месяце" at bounding box center [489, 120] width 25 height 20
click at [335, 126] on th "Предыдущий месяц" at bounding box center [339, 120] width 25 height 20
select select "*"
click at [525, 185] on div "Select a date [DATE] Август ****** ******* **** ****** *** **** **** ****** ***…" at bounding box center [455, 0] width 167 height 1232
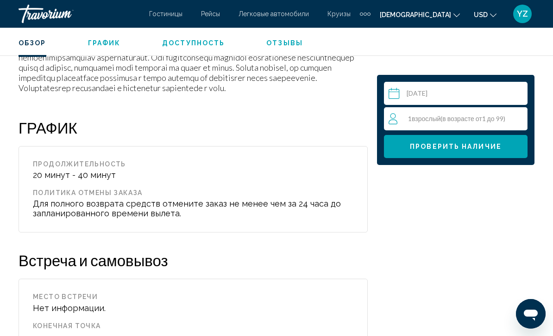
click at [501, 148] on button "Проверить наличие" at bounding box center [455, 146] width 143 height 23
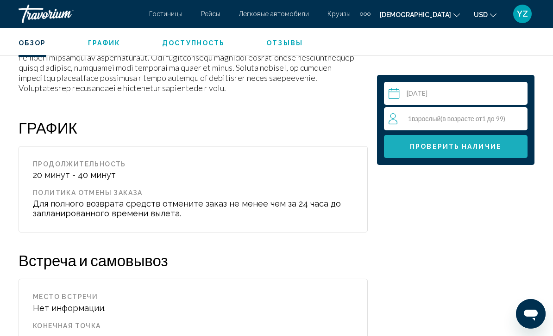
click at [495, 147] on span "Проверить наличие" at bounding box center [456, 146] width 92 height 7
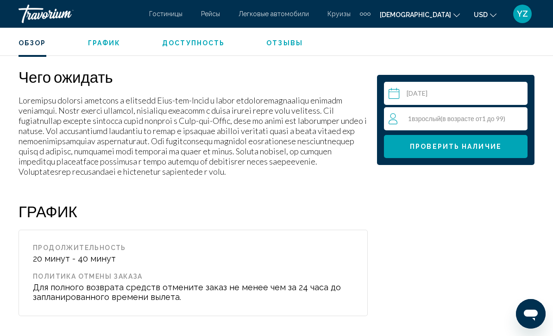
scroll to position [1045, 0]
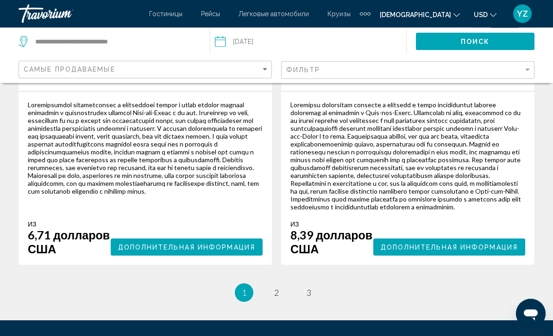
scroll to position [2223, 0]
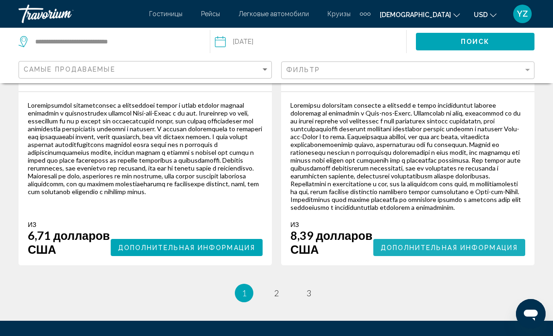
click at [468, 252] on span "Дополнительная информация" at bounding box center [448, 247] width 137 height 7
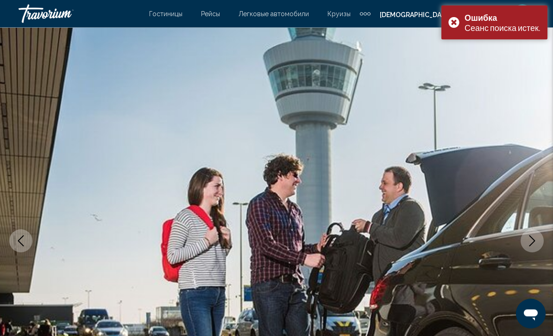
scroll to position [6, 0]
click at [448, 21] on div "Ошибка Сеанс поиска истек." at bounding box center [494, 23] width 106 height 34
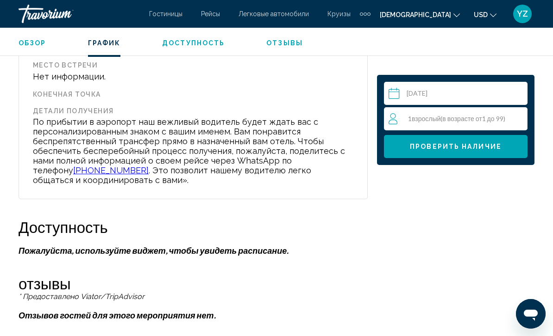
scroll to position [1363, 0]
click at [480, 146] on span "Проверить наличие" at bounding box center [456, 146] width 92 height 7
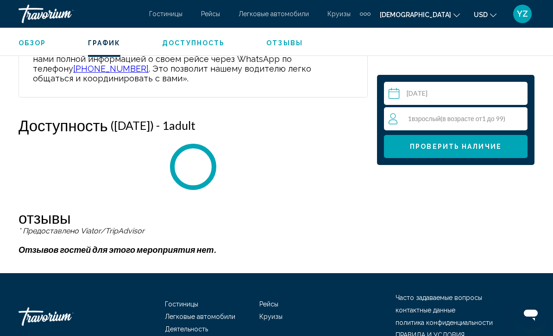
scroll to position [1472, 0]
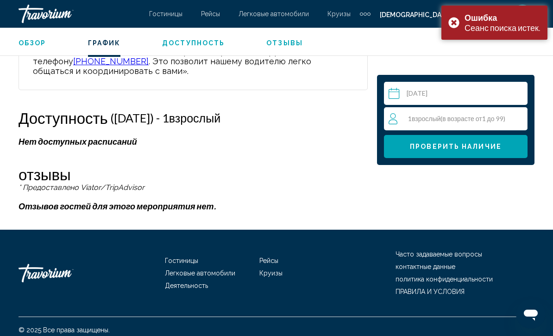
click at [451, 23] on div "Ошибка Сеанс поиска истек." at bounding box center [494, 23] width 106 height 34
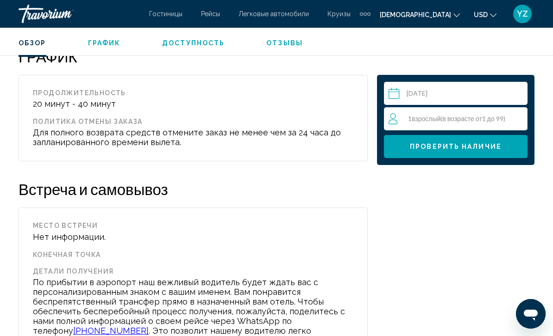
scroll to position [1190, 0]
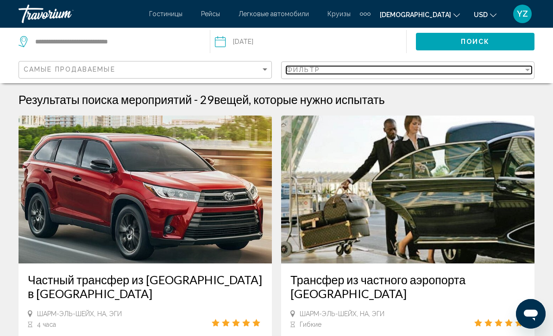
click at [529, 67] on div "фильтр" at bounding box center [527, 69] width 8 height 7
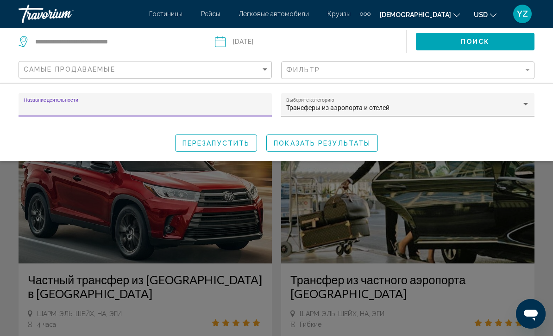
click at [544, 117] on div "Название деятельности Трансферы из аэропорта и отелей Выберите категорию переза…" at bounding box center [276, 122] width 553 height 59
click at [355, 141] on span "ПОКАЗАТЬ РЕЗУЛЬТАТЫ" at bounding box center [322, 143] width 97 height 7
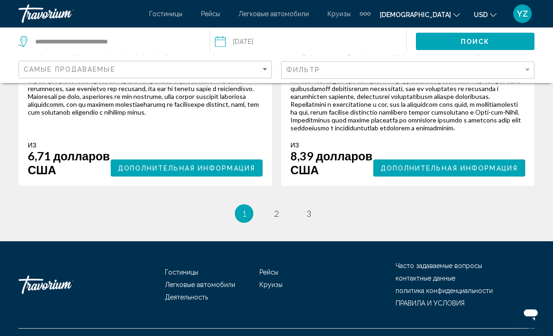
scroll to position [2302, 0]
click at [480, 172] on span "Дополнительная информация" at bounding box center [448, 168] width 137 height 7
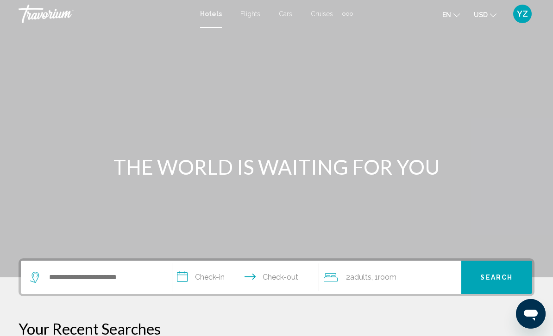
click at [349, 17] on div "Extra navigation items" at bounding box center [347, 14] width 11 height 14
click at [337, 35] on span "Activities" at bounding box center [332, 30] width 26 height 7
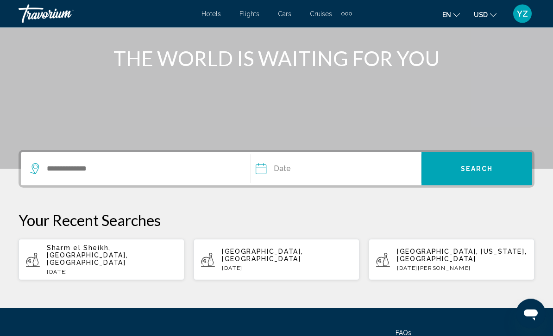
scroll to position [109, 0]
click at [122, 252] on div "Sharm el Sheikh, [GEOGRAPHIC_DATA], [GEOGRAPHIC_DATA] [DATE]" at bounding box center [112, 259] width 130 height 31
type input "**********"
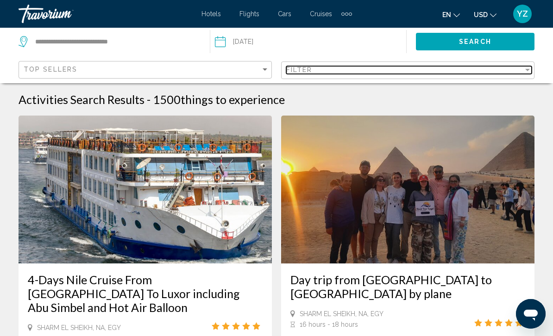
click at [523, 71] on div "Filter" at bounding box center [404, 69] width 237 height 7
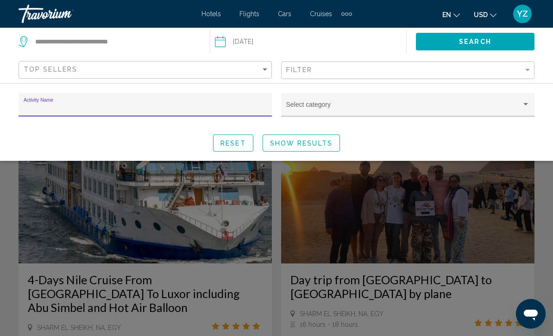
click at [524, 106] on div "Search widget" at bounding box center [525, 104] width 5 height 2
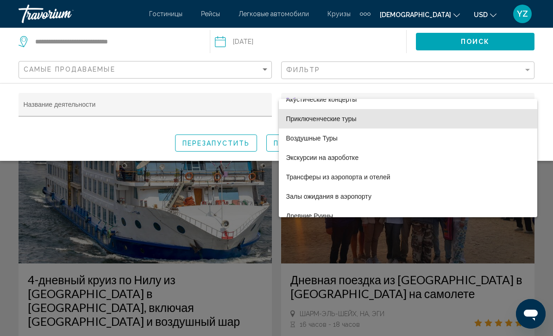
scroll to position [68, 0]
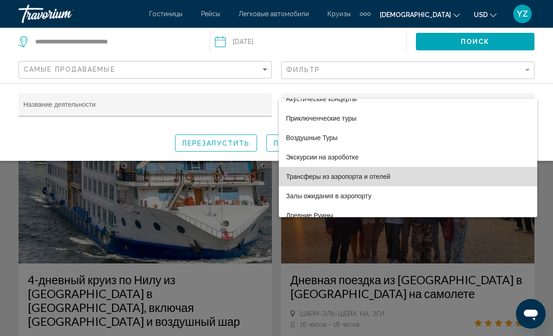
click at [382, 182] on span "Трансферы из аэропорта и отелей" at bounding box center [407, 176] width 243 height 19
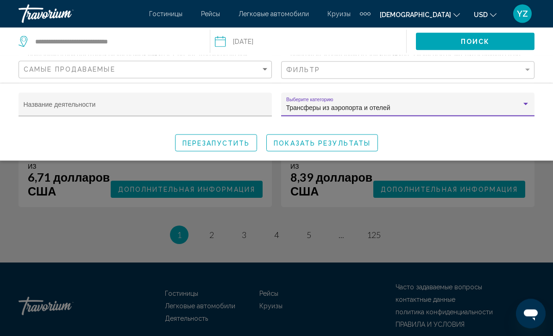
click at [480, 238] on div "Виджет поиска" at bounding box center [276, 235] width 553 height 202
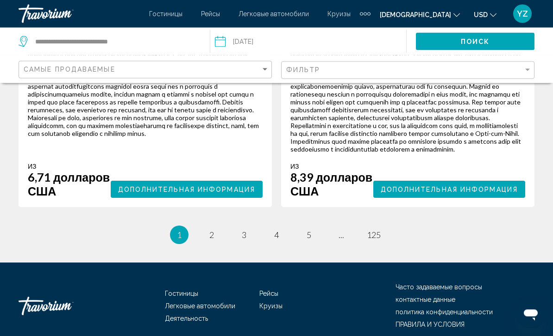
scroll to position [2281, 0]
click at [477, 193] on span "Дополнительная информация" at bounding box center [448, 189] width 137 height 7
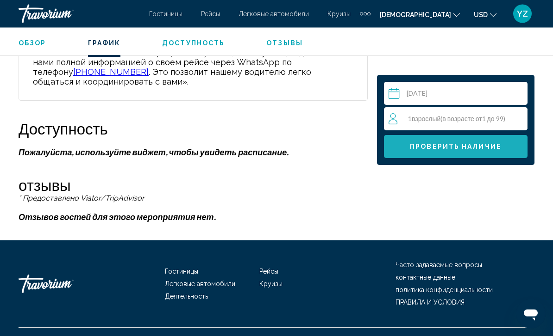
scroll to position [1461, 0]
click at [494, 146] on span "Проверить наличие" at bounding box center [456, 146] width 92 height 7
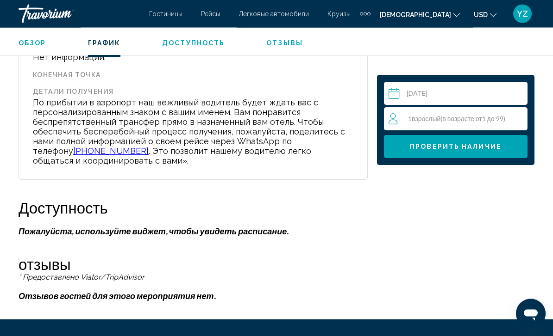
click at [500, 93] on input "Основное содержание" at bounding box center [457, 95] width 147 height 26
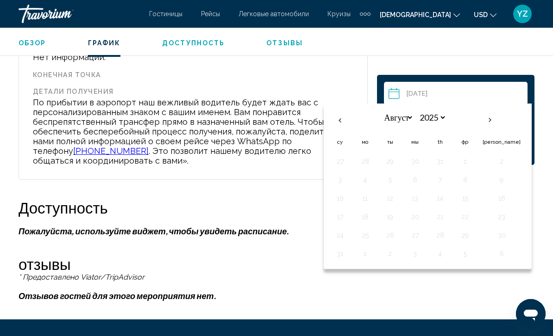
click at [492, 120] on th "В следующем месяце" at bounding box center [489, 120] width 25 height 20
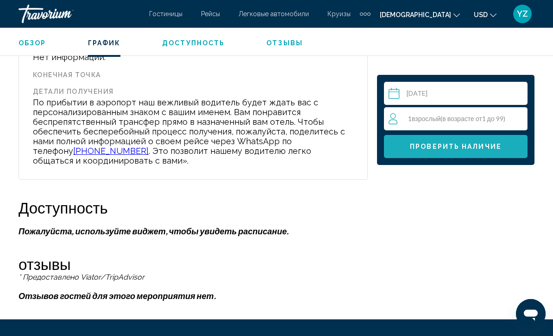
click at [471, 148] on span "Проверить наличие" at bounding box center [456, 146] width 92 height 7
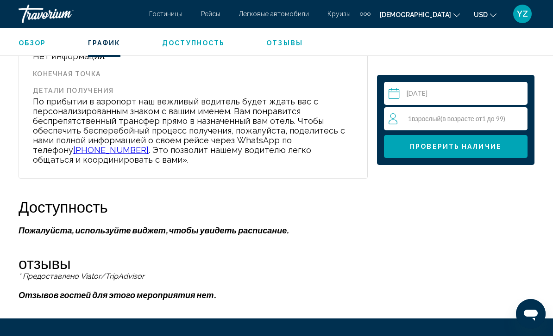
scroll to position [1380, 0]
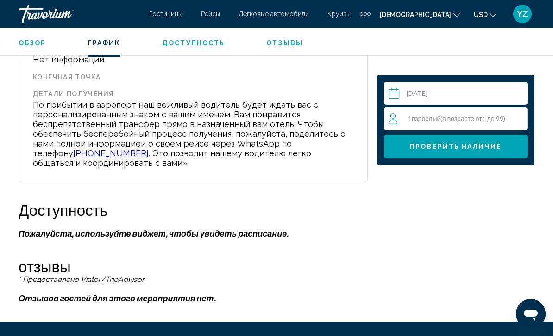
click at [238, 239] on p "Пожалуйста, используйте виджет, чтобы увидеть расписание." at bounding box center [193, 234] width 349 height 10
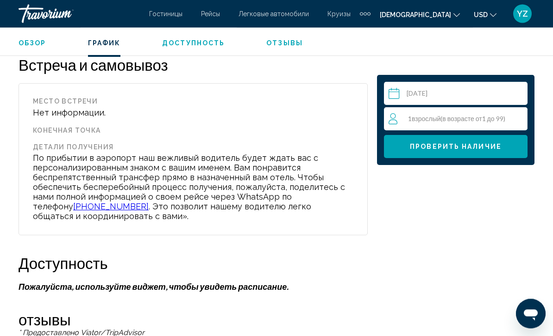
scroll to position [1326, 0]
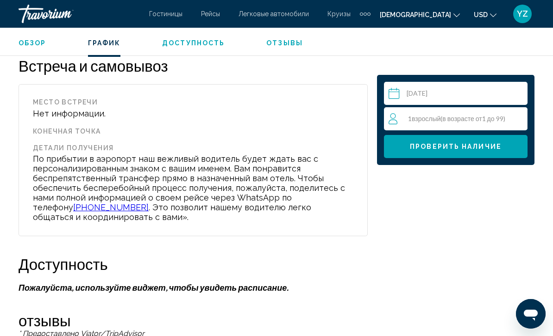
click at [510, 91] on input "Основное содержание" at bounding box center [457, 95] width 147 height 26
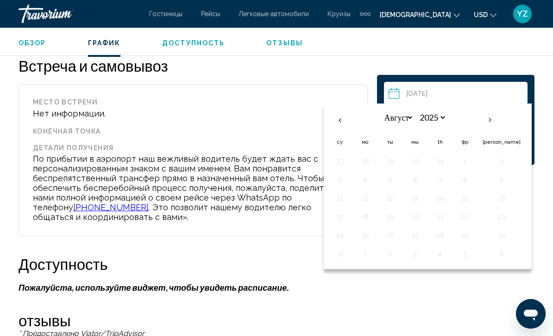
click at [333, 123] on th "Предыдущий месяц" at bounding box center [339, 120] width 25 height 20
click at [486, 118] on th "В следующем месяце" at bounding box center [489, 120] width 25 height 20
select select "*"
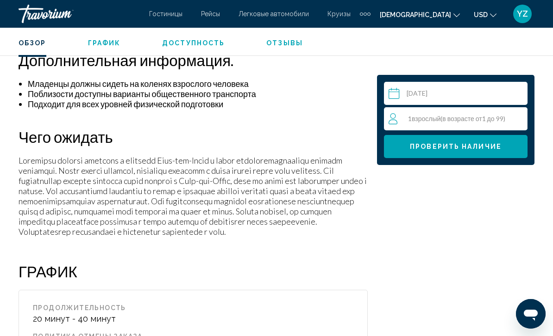
scroll to position [986, 0]
click at [111, 41] on span "ГРАФИК" at bounding box center [104, 42] width 33 height 7
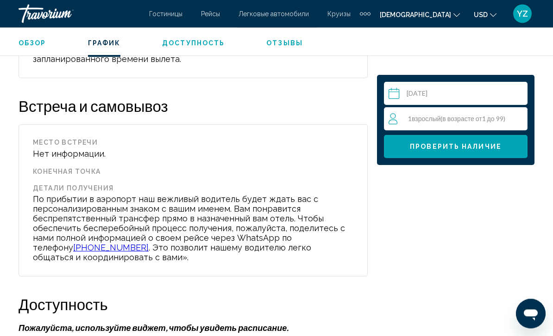
scroll to position [1269, 0]
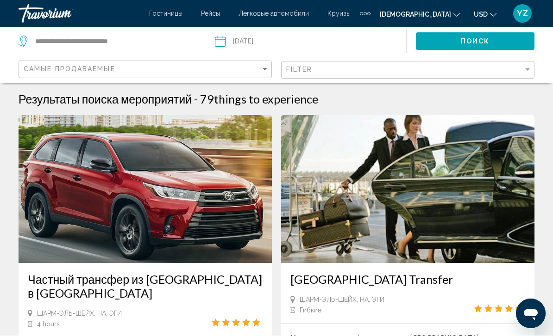
scroll to position [10, 0]
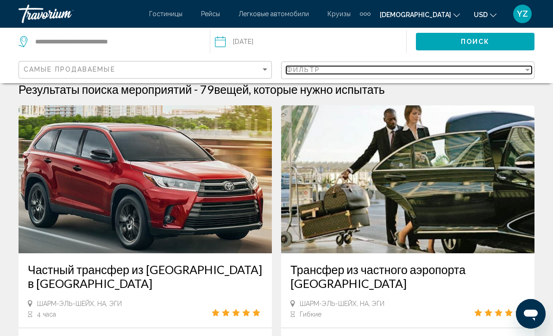
click at [530, 72] on div "фильтр" at bounding box center [527, 69] width 8 height 7
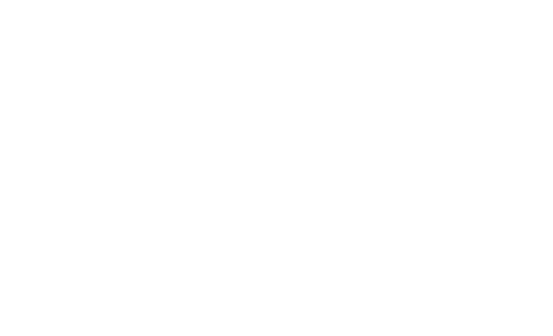
scroll to position [2277, 0]
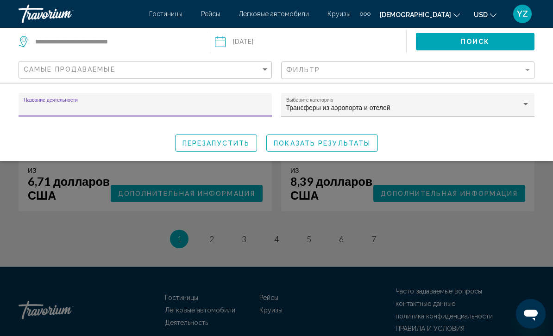
click at [203, 244] on div "Виджет поиска" at bounding box center [276, 235] width 553 height 202
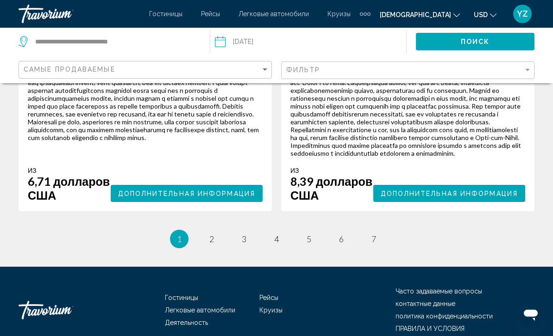
click at [200, 198] on span "Дополнительная информация" at bounding box center [186, 193] width 137 height 7
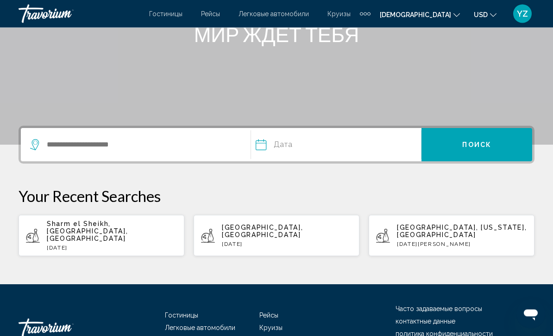
scroll to position [133, 0]
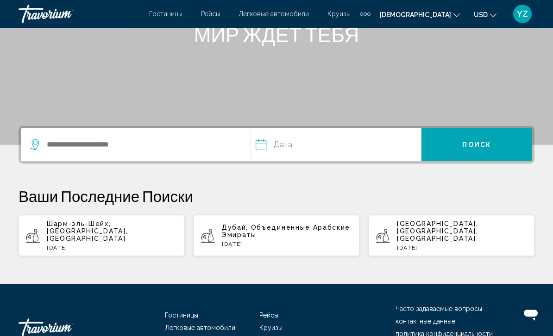
click at [154, 229] on p "Шарм-эль-Шейх, [GEOGRAPHIC_DATA], [GEOGRAPHIC_DATA]" at bounding box center [112, 231] width 130 height 22
type input "**********"
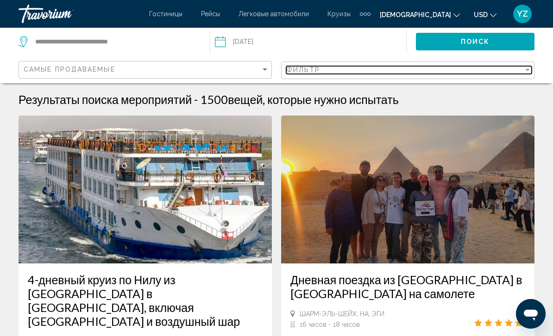
click at [530, 70] on div "фильтр" at bounding box center [527, 69] width 8 height 7
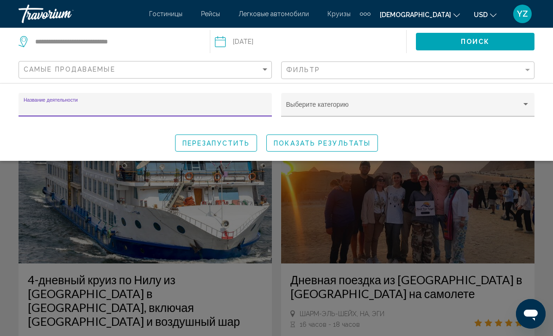
click at [526, 106] on div "Виджет поиска" at bounding box center [525, 104] width 5 height 2
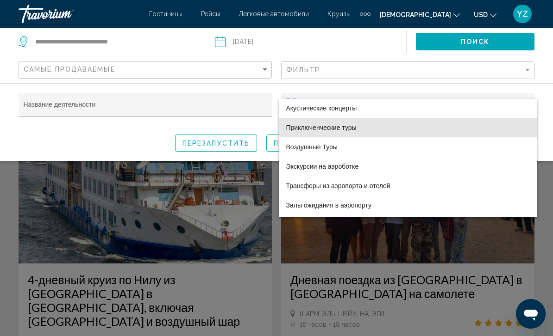
scroll to position [60, 0]
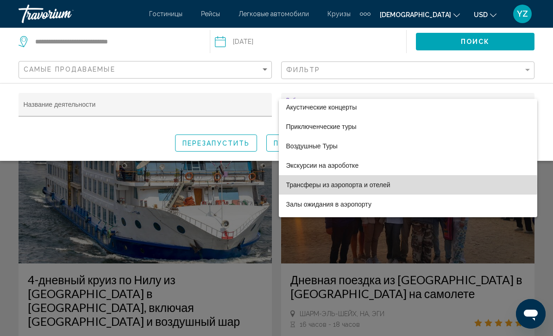
click at [384, 186] on span "Трансферы из аэропорта и отелей" at bounding box center [407, 184] width 243 height 19
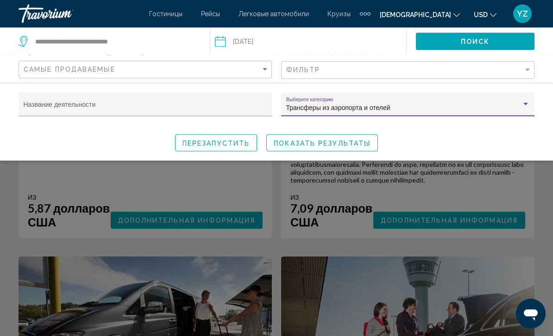
scroll to position [1835, 0]
click at [485, 263] on div "Виджет поиска" at bounding box center [276, 235] width 553 height 202
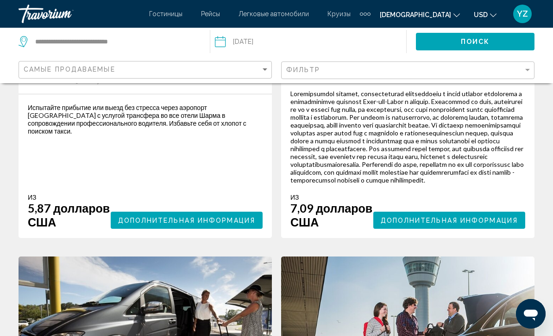
click at [486, 224] on span "Дополнительная информация" at bounding box center [448, 220] width 137 height 7
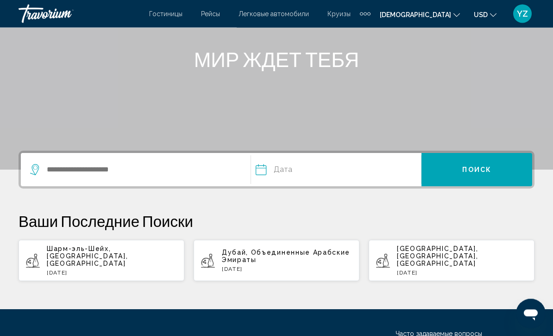
click at [136, 259] on p "Шарм-эль-Шейх, [GEOGRAPHIC_DATA], [GEOGRAPHIC_DATA]" at bounding box center [112, 257] width 130 height 22
type input "**********"
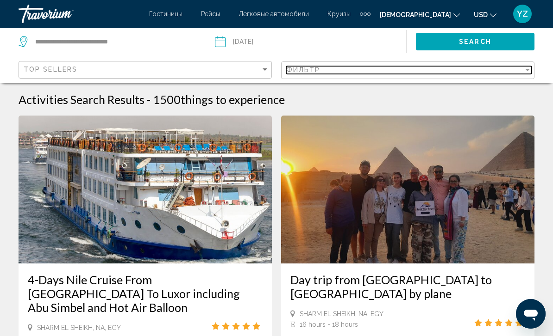
click at [526, 69] on div "Filter" at bounding box center [527, 70] width 5 height 2
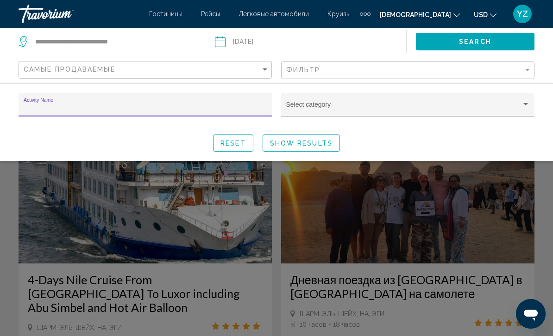
click at [526, 104] on div "Виджет поиска" at bounding box center [525, 104] width 5 height 2
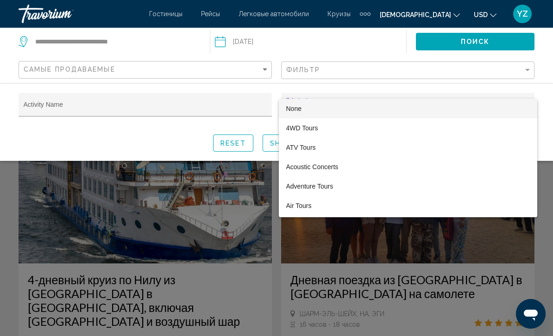
click at [296, 252] on div at bounding box center [276, 168] width 553 height 336
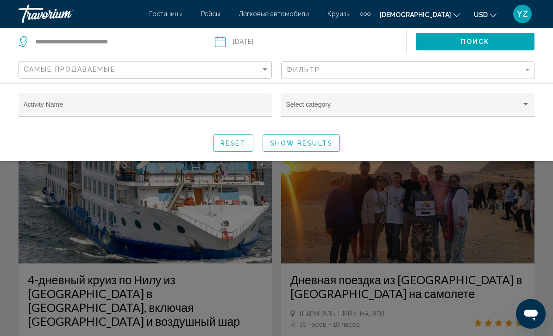
click at [218, 44] on input "Дата: 16 августа 2025 года" at bounding box center [262, 43] width 100 height 31
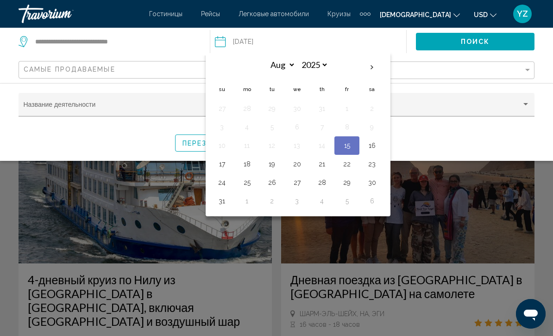
click at [221, 165] on button "17" at bounding box center [221, 164] width 15 height 13
type input "**********"
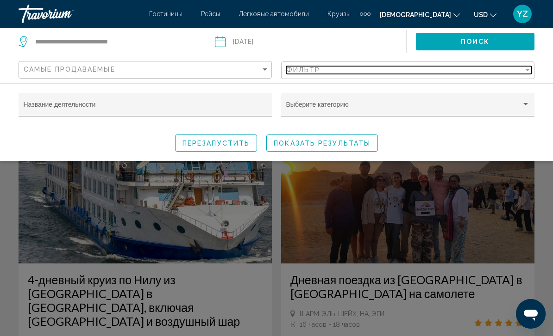
click at [524, 71] on div "фильтр" at bounding box center [527, 69] width 8 height 7
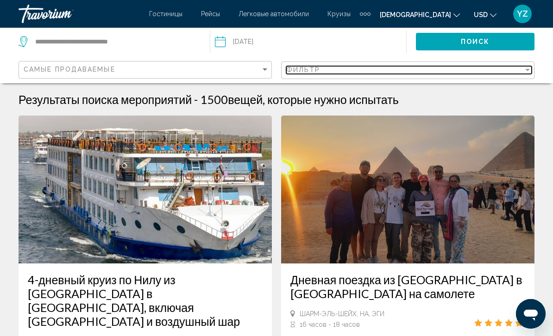
click at [525, 71] on div "фильтр" at bounding box center [527, 69] width 8 height 7
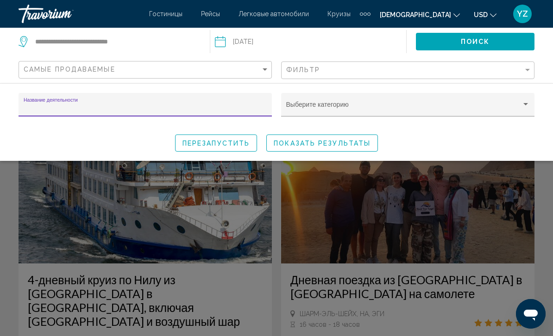
click at [528, 107] on div "Виджет поиска" at bounding box center [525, 104] width 8 height 7
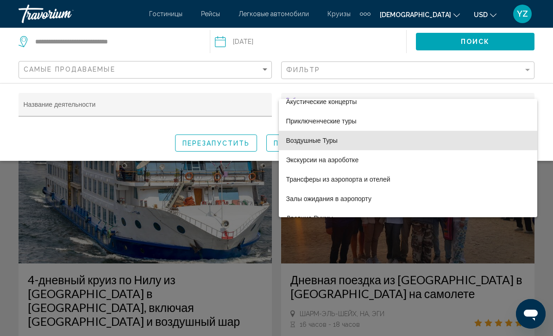
scroll to position [68, 0]
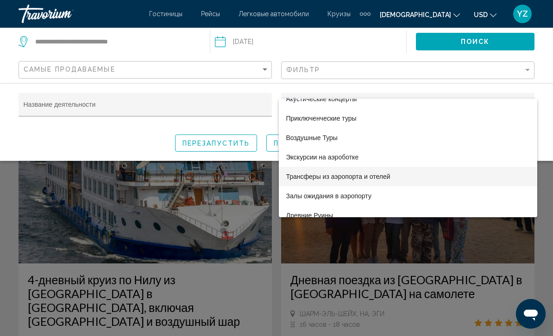
click at [368, 183] on span "Трансферы из аэропорта и отелей" at bounding box center [407, 176] width 243 height 19
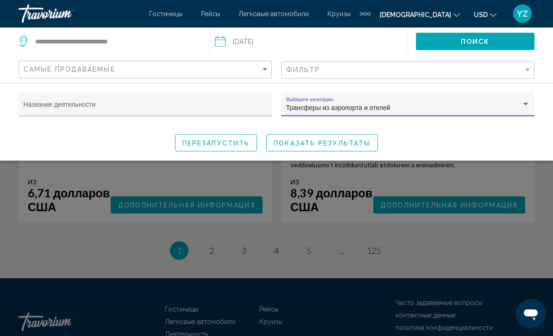
click at [475, 259] on div "Виджет поиска" at bounding box center [276, 235] width 553 height 202
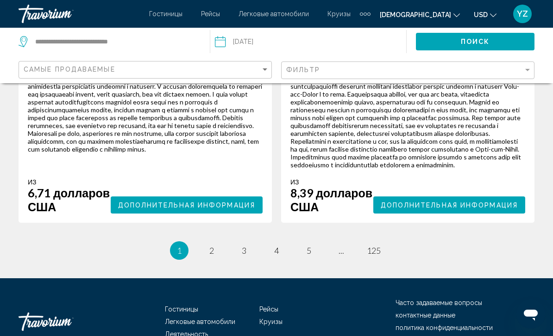
click at [486, 209] on span "Дополнительная информация" at bounding box center [448, 205] width 137 height 7
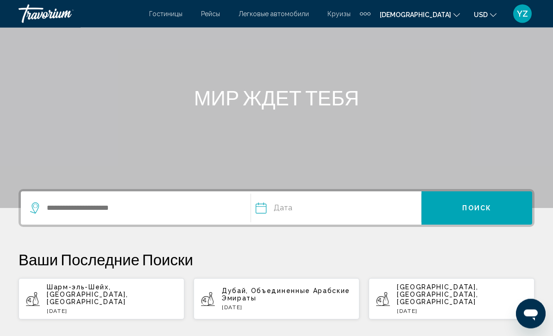
click at [128, 296] on p "Шарм-эль-Шейх, [GEOGRAPHIC_DATA], [GEOGRAPHIC_DATA]" at bounding box center [112, 295] width 130 height 22
type input "**********"
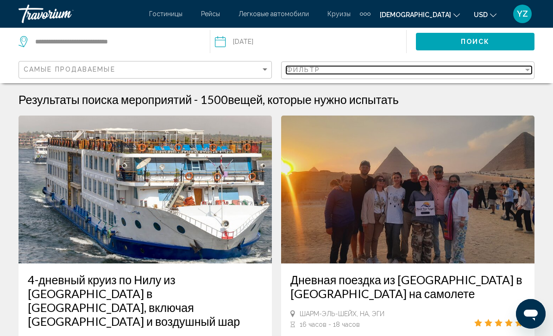
click at [524, 72] on div "фильтр" at bounding box center [527, 69] width 8 height 7
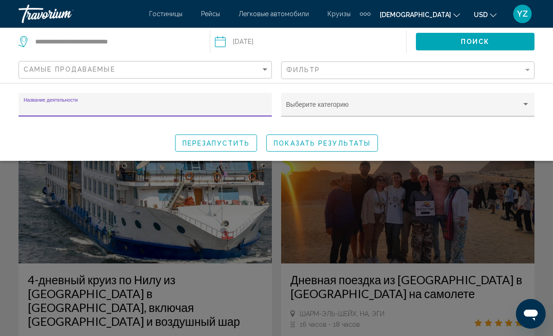
click at [522, 107] on div "Виджет поиска" at bounding box center [525, 104] width 8 height 7
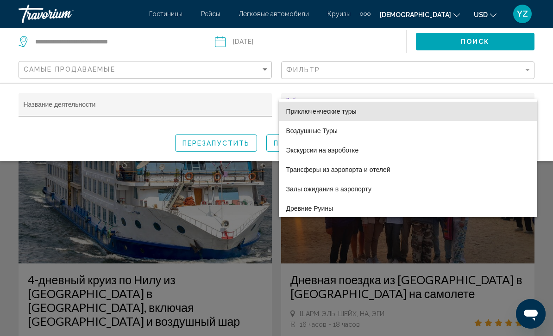
scroll to position [78, 0]
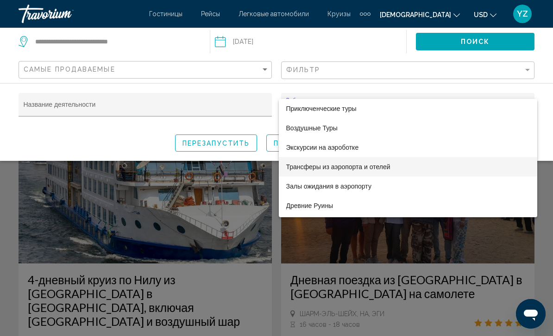
click at [384, 168] on span "Трансферы из аэропорта и отелей" at bounding box center [407, 166] width 243 height 19
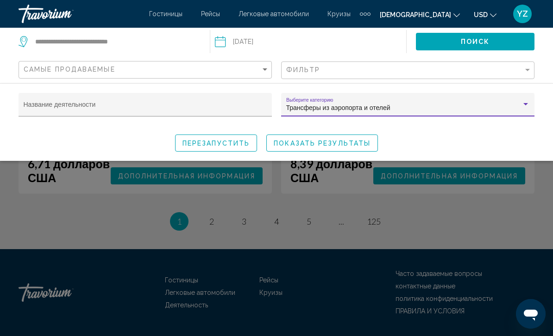
scroll to position [2283, 0]
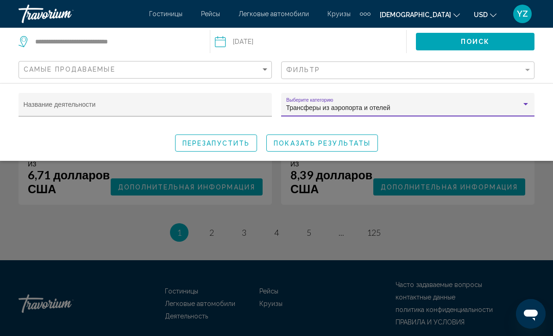
click at [237, 236] on div "Виджет поиска" at bounding box center [276, 235] width 553 height 202
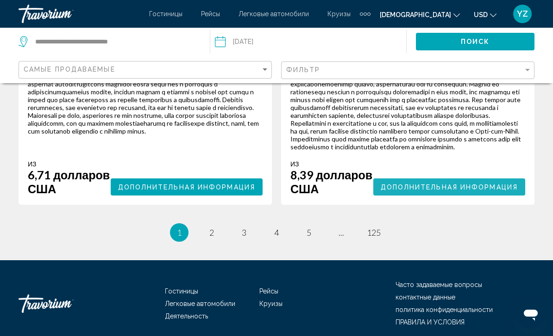
click at [489, 191] on span "Дополнительная информация" at bounding box center [448, 187] width 137 height 7
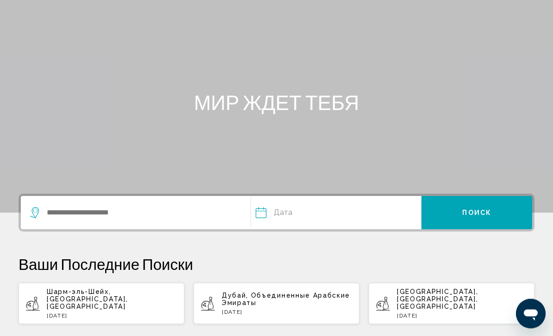
scroll to position [68, 0]
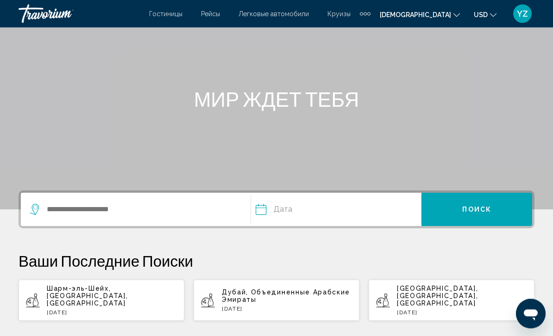
click at [144, 298] on p "Шарм-эль-Шейх, [GEOGRAPHIC_DATA], [GEOGRAPHIC_DATA]" at bounding box center [112, 297] width 130 height 22
type input "**********"
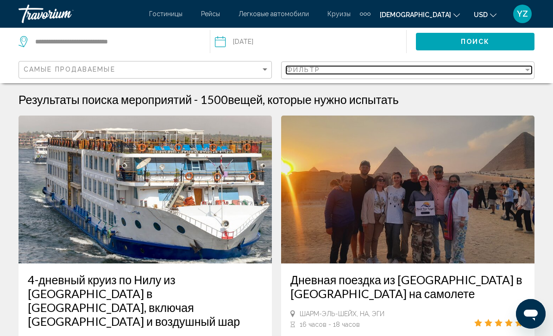
click at [523, 68] on div "фильтр" at bounding box center [527, 69] width 8 height 7
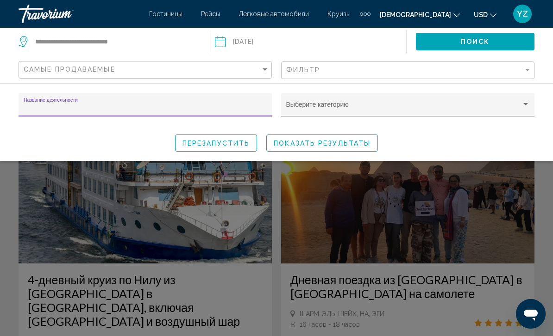
click at [521, 109] on div "Виджет поиска" at bounding box center [407, 108] width 243 height 7
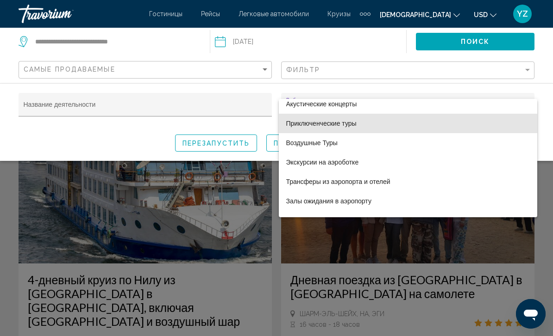
scroll to position [63, 0]
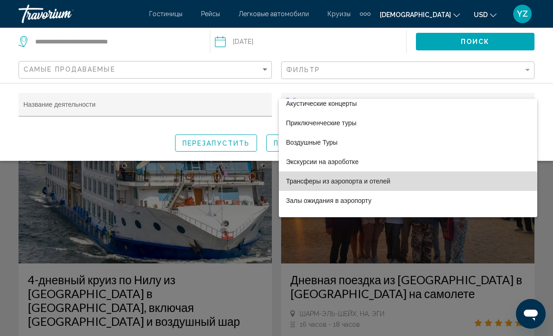
click at [353, 183] on span "Трансферы из аэропорта и отелей" at bounding box center [407, 181] width 243 height 19
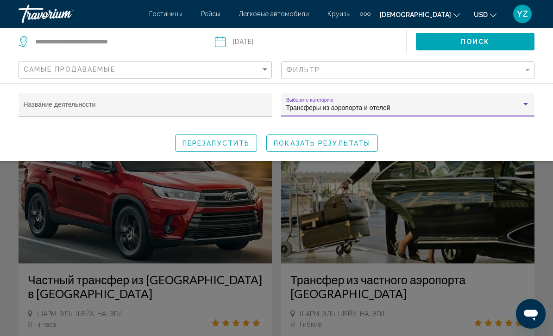
click at [334, 152] on button "ПОКАЗАТЬ РЕЗУЛЬТАТЫ" at bounding box center [322, 143] width 112 height 17
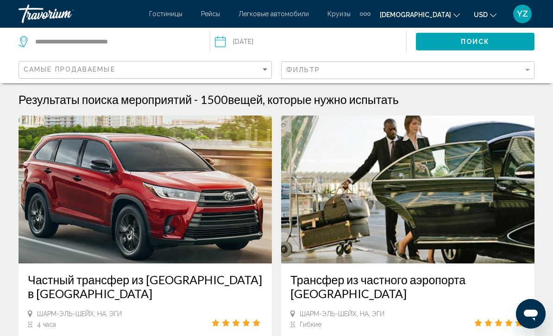
click at [231, 39] on input "Дата: 16 августа 2025 года" at bounding box center [262, 43] width 100 height 31
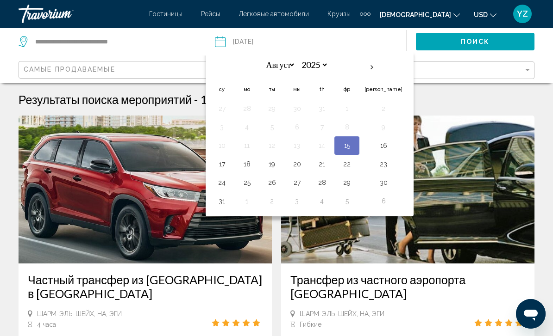
click at [220, 164] on button "17" at bounding box center [221, 164] width 15 height 13
type input "**********"
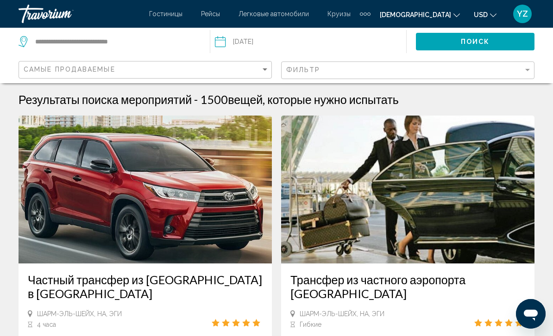
click at [503, 42] on button "ПОИСК" at bounding box center [475, 41] width 118 height 17
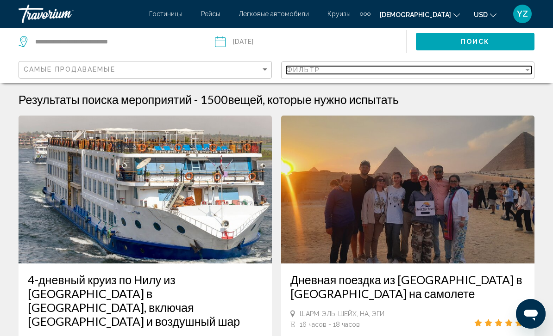
click at [525, 71] on div "фильтр" at bounding box center [527, 70] width 5 height 2
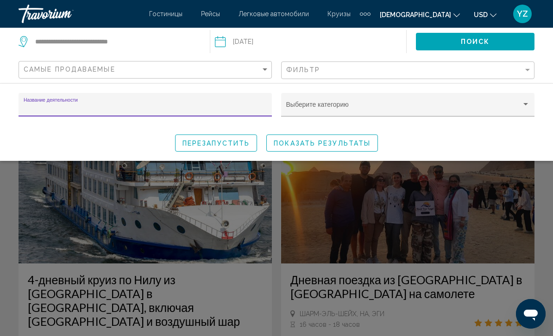
click at [523, 103] on div "Виджет поиска" at bounding box center [525, 104] width 8 height 7
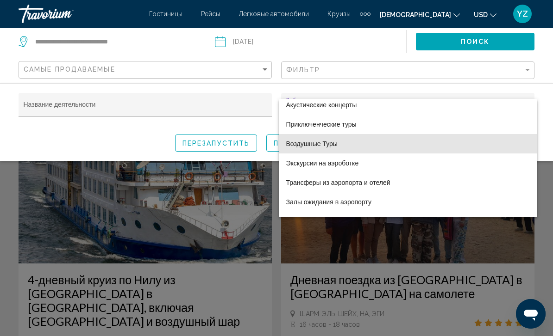
scroll to position [70, 0]
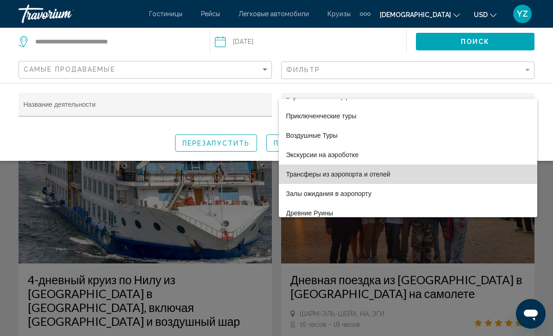
click at [379, 175] on span "Трансферы из аэропорта и отелей" at bounding box center [407, 174] width 243 height 19
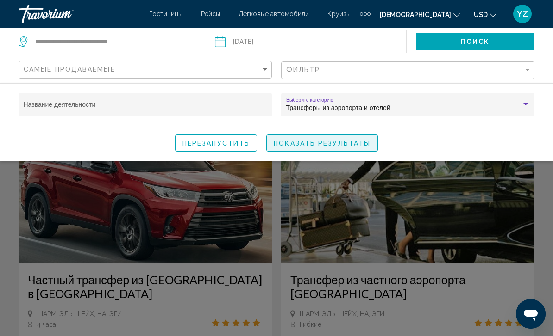
click at [357, 146] on span "ПОКАЗАТЬ РЕЗУЛЬТАТЫ" at bounding box center [322, 143] width 97 height 7
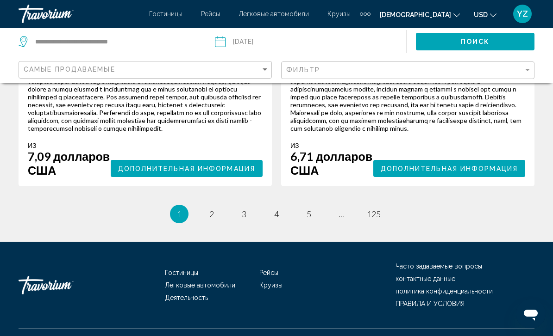
scroll to position [2270, 0]
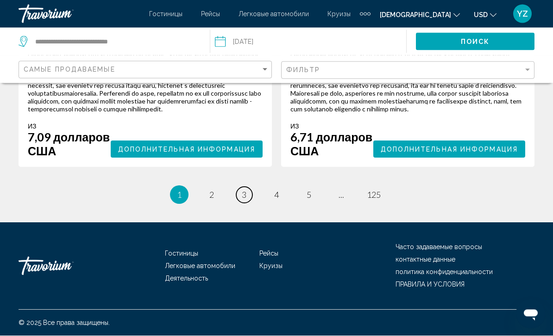
click at [242, 200] on span "3" at bounding box center [244, 195] width 5 height 10
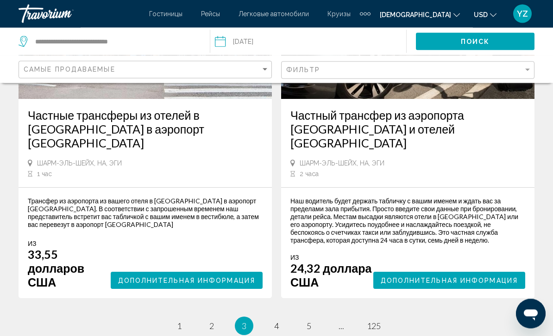
scroll to position [2182, 0]
click at [471, 285] on span "Дополнительная информация" at bounding box center [448, 280] width 137 height 7
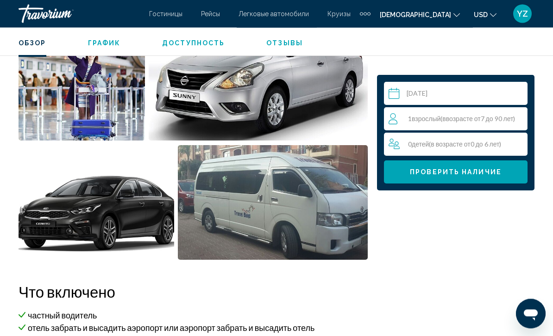
scroll to position [694, 0]
click at [480, 118] on span "возрасте от" at bounding box center [463, 119] width 35 height 8
click at [518, 119] on icon "Усиление взрослых" at bounding box center [518, 118] width 8 height 8
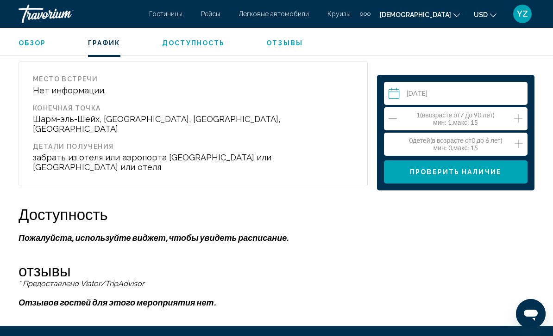
scroll to position [1361, 0]
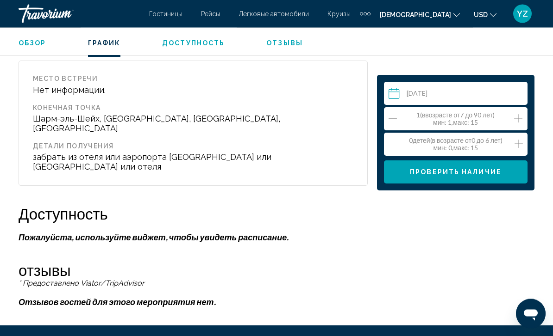
click at [258, 233] on p "Пожалуйста, используйте виджет, чтобы увидеть расписание." at bounding box center [193, 238] width 349 height 10
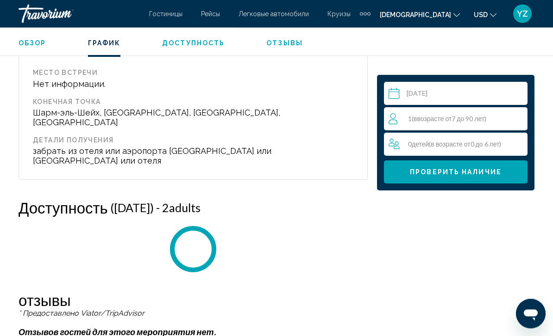
scroll to position [1382, 0]
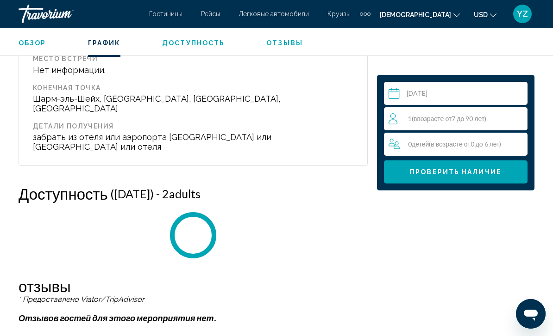
click at [440, 177] on button "Проверить наличие" at bounding box center [455, 172] width 143 height 23
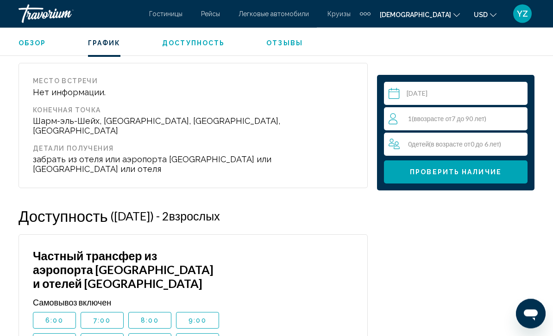
click at [393, 95] on input "Основное содержание" at bounding box center [457, 95] width 147 height 26
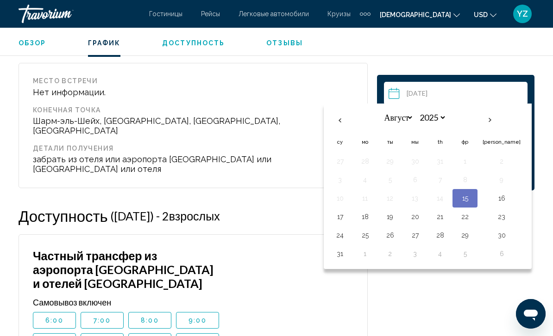
click at [486, 196] on button "16" at bounding box center [501, 198] width 38 height 13
type input "**********"
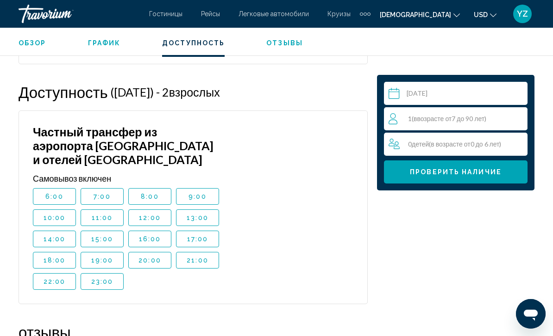
scroll to position [1483, 0]
click at [199, 193] on span "9:00" at bounding box center [197, 196] width 18 height 7
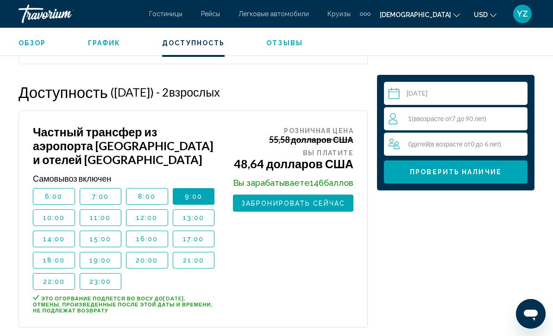
click at [393, 97] on input "**********" at bounding box center [457, 95] width 147 height 26
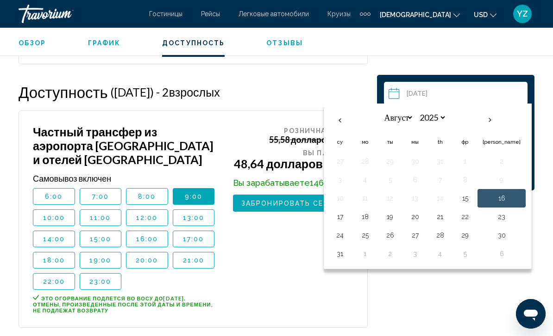
click at [494, 199] on button "16" at bounding box center [501, 198] width 38 height 13
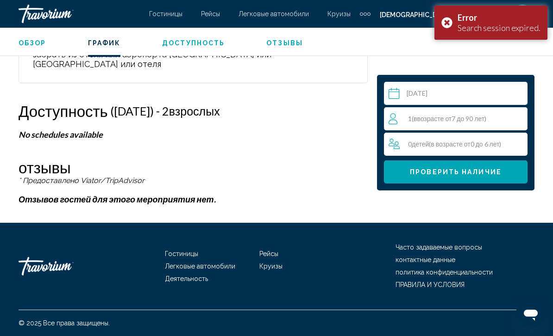
scroll to position [1438, 0]
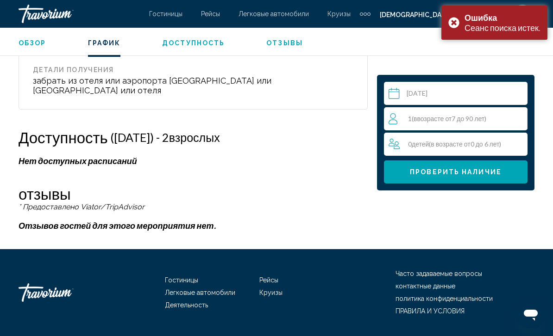
click at [453, 23] on div "Ошибка Сеанс поиска истек." at bounding box center [494, 23] width 106 height 34
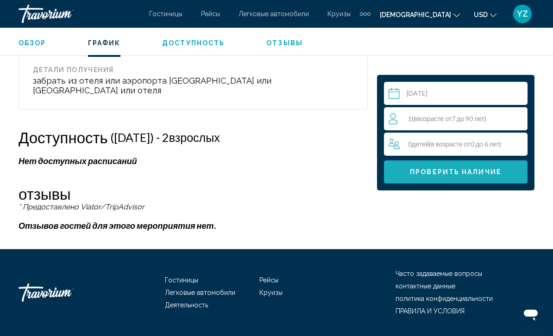
click at [520, 174] on button "Проверить наличие" at bounding box center [455, 172] width 143 height 23
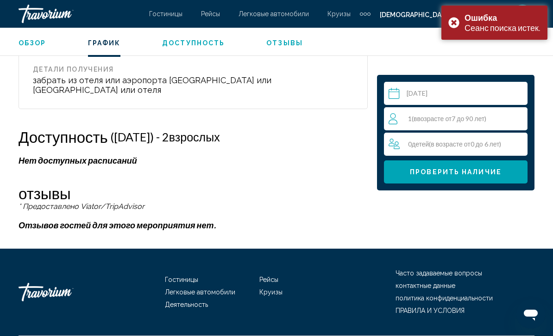
click at [450, 19] on div "Ошибка Сеанс поиска истек." at bounding box center [494, 23] width 106 height 34
